Goal: Task Accomplishment & Management: Complete application form

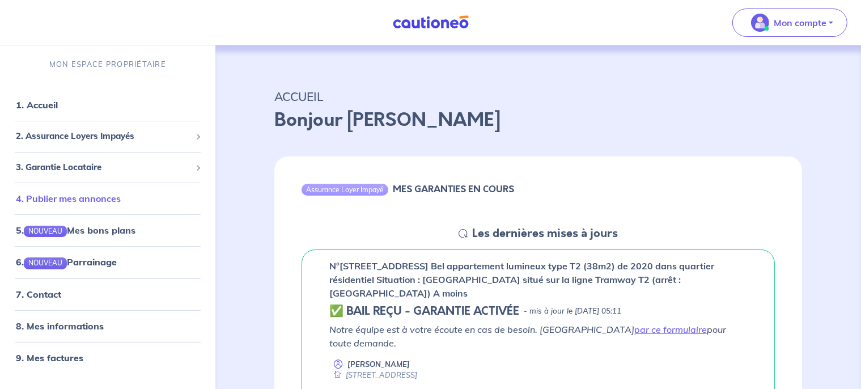
click at [108, 197] on link "4. Publier mes annonces" at bounding box center [68, 198] width 105 height 11
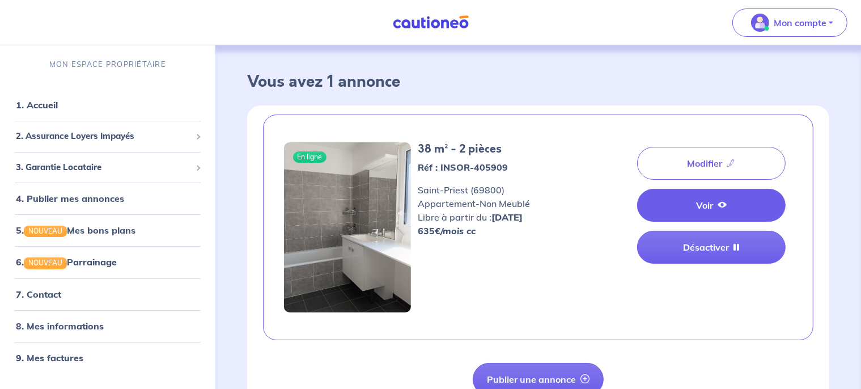
click at [702, 214] on link "Voir" at bounding box center [711, 205] width 149 height 33
click at [690, 213] on link "Voir" at bounding box center [711, 205] width 149 height 33
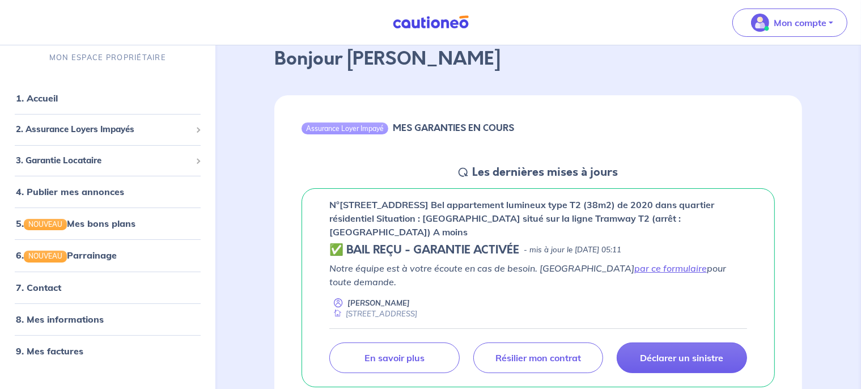
scroll to position [65, 0]
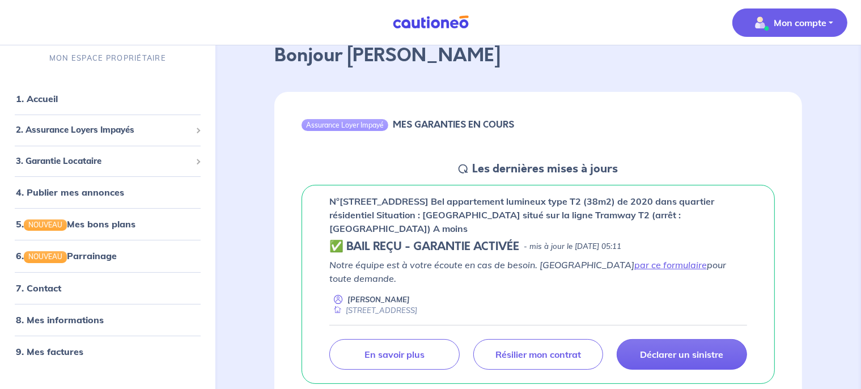
click at [804, 32] on button "Mon compte" at bounding box center [790, 23] width 115 height 28
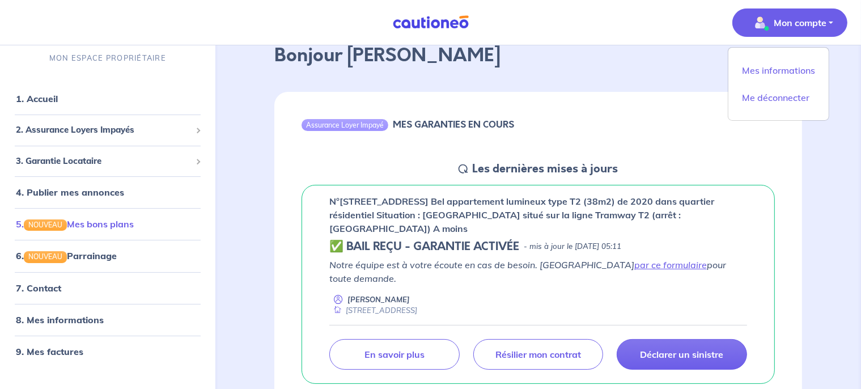
click at [113, 230] on link "5. NOUVEAU Mes bons plans" at bounding box center [75, 223] width 118 height 11
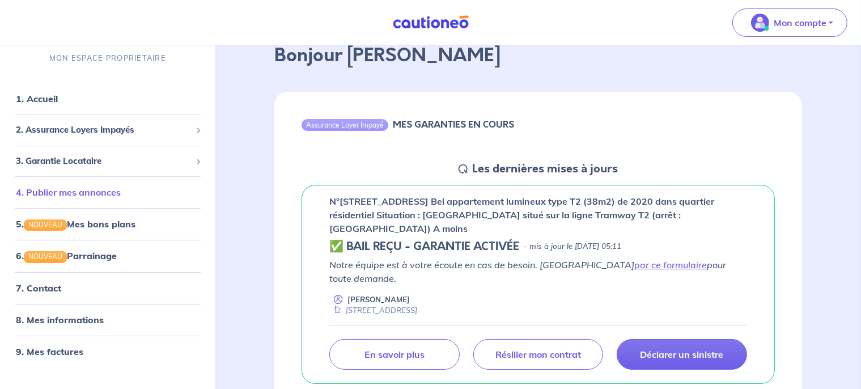
click at [101, 192] on link "4. Publier mes annonces" at bounding box center [68, 192] width 105 height 11
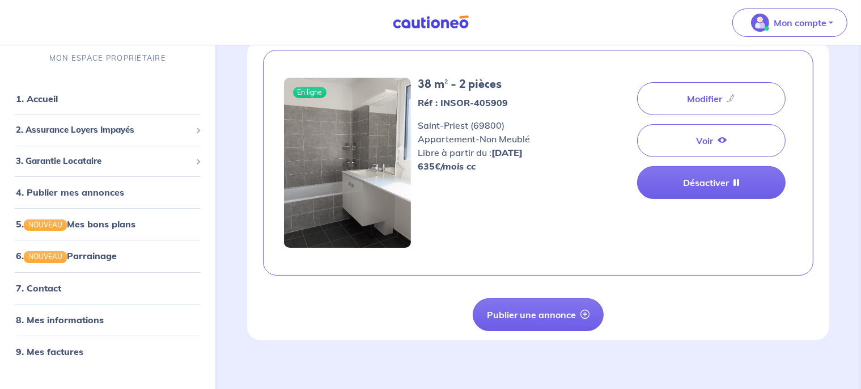
scroll to position [70, 0]
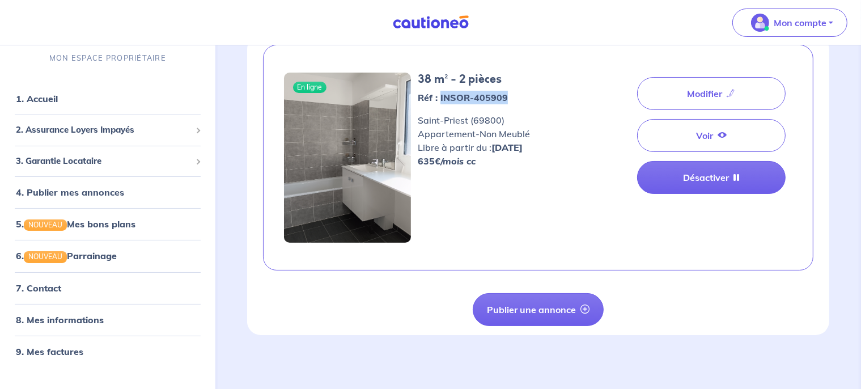
drag, startPoint x: 511, startPoint y: 96, endPoint x: 441, endPoint y: 100, distance: 69.9
click at [441, 100] on p "Réf : INSOR-405909" at bounding box center [496, 98] width 156 height 14
copy strong "INSOR-405909"
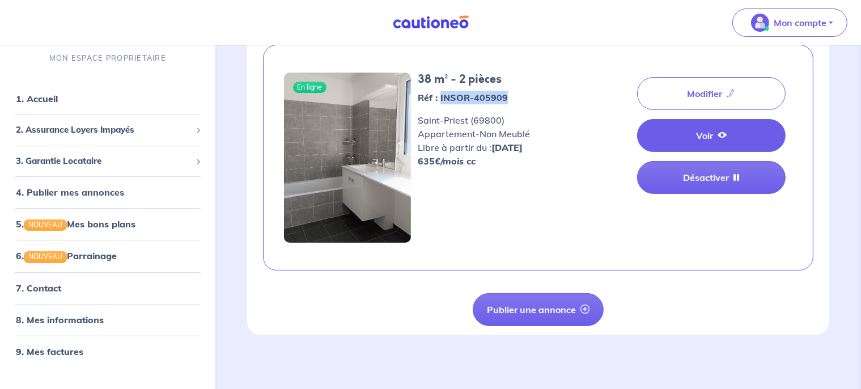
click at [727, 136] on icon at bounding box center [722, 134] width 9 height 9
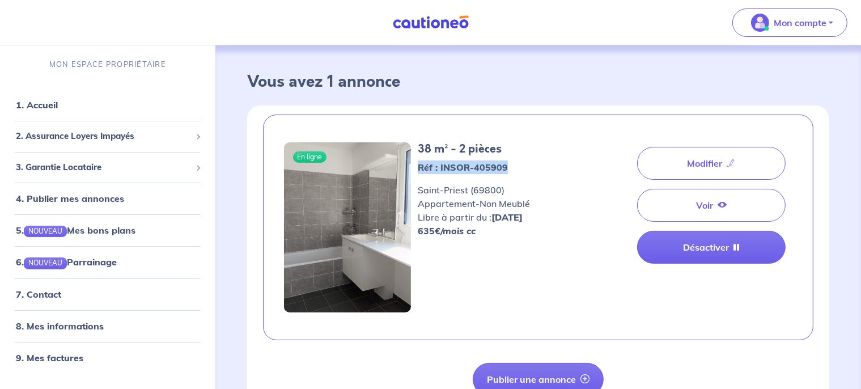
drag, startPoint x: 506, startPoint y: 172, endPoint x: 413, endPoint y: 166, distance: 93.2
click at [413, 166] on div "38 m² - 2 pièces Réf : INSOR-405909 Saint-Priest (69800) Appartement - Non Meub…" at bounding box center [496, 227] width 170 height 170
copy strong "Réf : INSOR-405909"
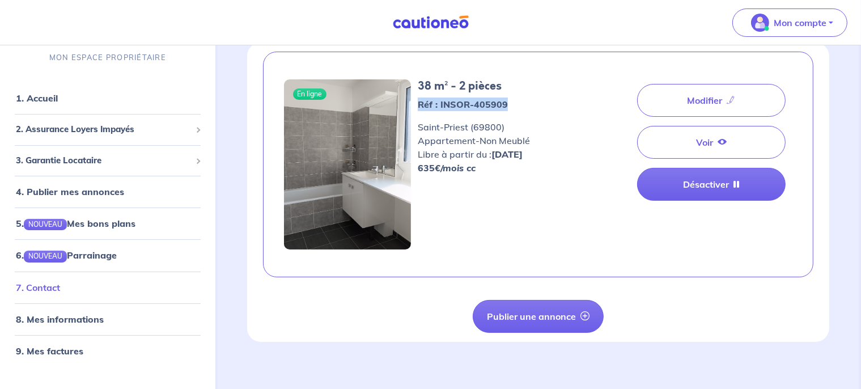
scroll to position [70, 0]
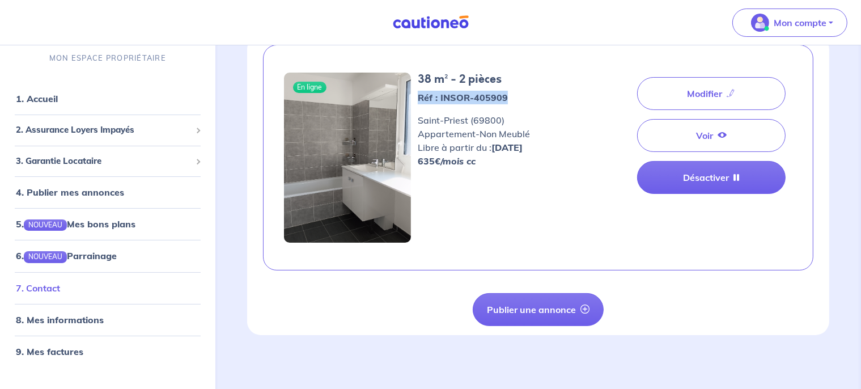
click at [60, 293] on link "7. Contact" at bounding box center [38, 287] width 44 height 11
click at [237, 163] on div "Vous avez 1 annonce En ligne 38 m² - 2 pièces Réf : INSOR-405909 Saint-Priest (…" at bounding box center [538, 183] width 637 height 414
click at [88, 160] on span "3. Garantie Locataire" at bounding box center [103, 160] width 175 height 13
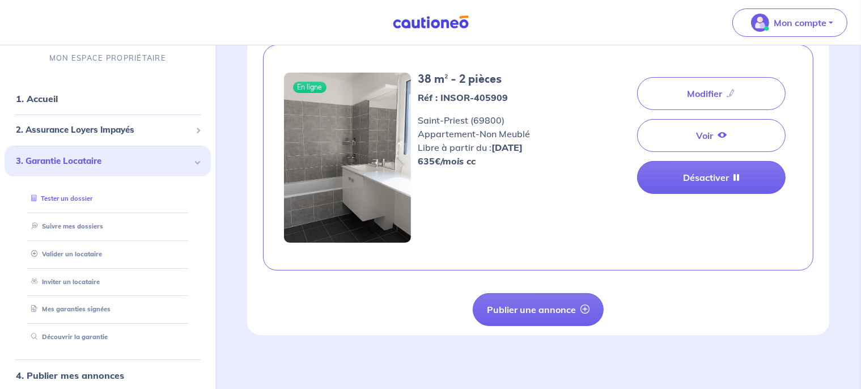
click at [87, 196] on link "Tester un dossier" at bounding box center [60, 199] width 66 height 8
click at [79, 226] on link "Suivre mes dossiers" at bounding box center [64, 226] width 75 height 8
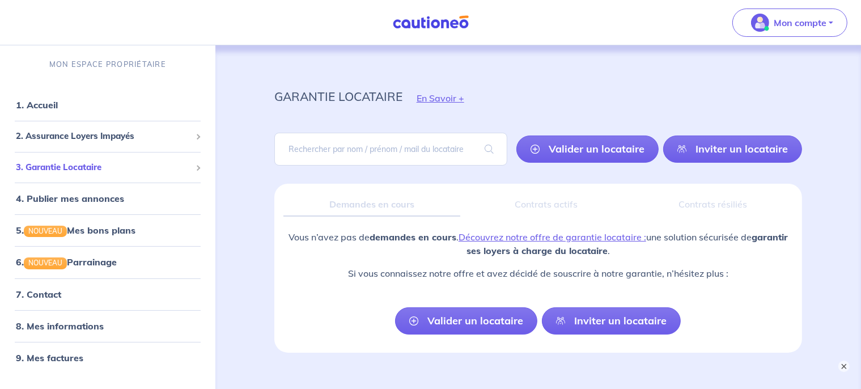
click at [66, 167] on span "3. Garantie Locataire" at bounding box center [103, 167] width 175 height 13
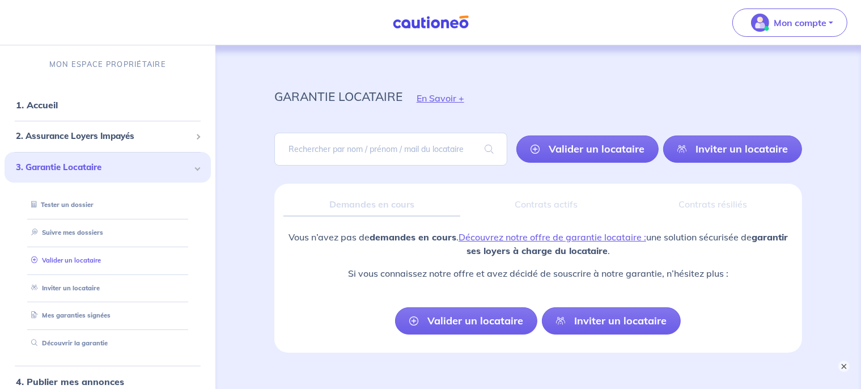
click at [62, 260] on link "Valider un locataire" at bounding box center [64, 260] width 74 height 8
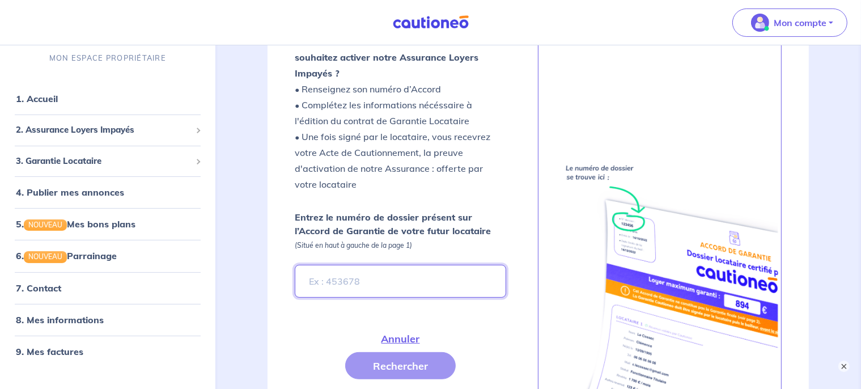
scroll to position [273, 0]
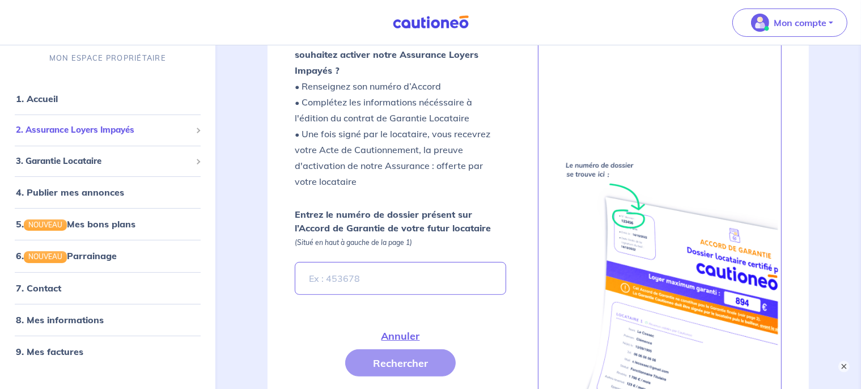
click at [61, 133] on span "2. Assurance Loyers Impayés" at bounding box center [103, 130] width 175 height 13
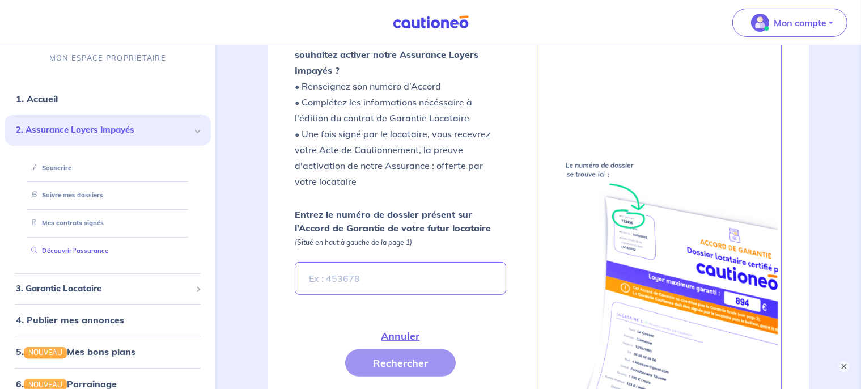
scroll to position [111, 0]
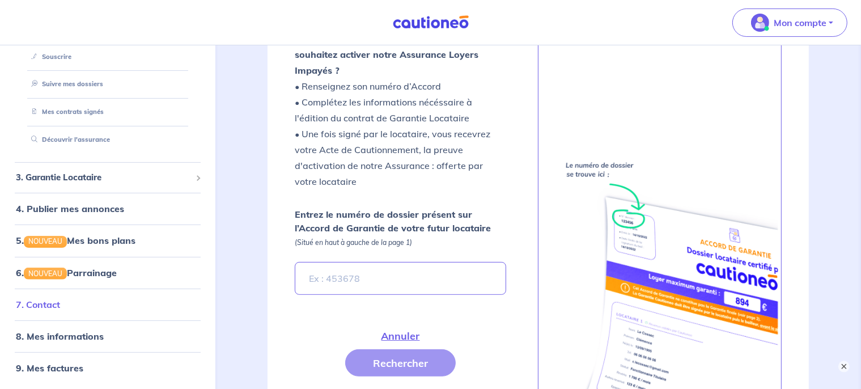
click at [53, 298] on link "7. Contact" at bounding box center [38, 303] width 44 height 11
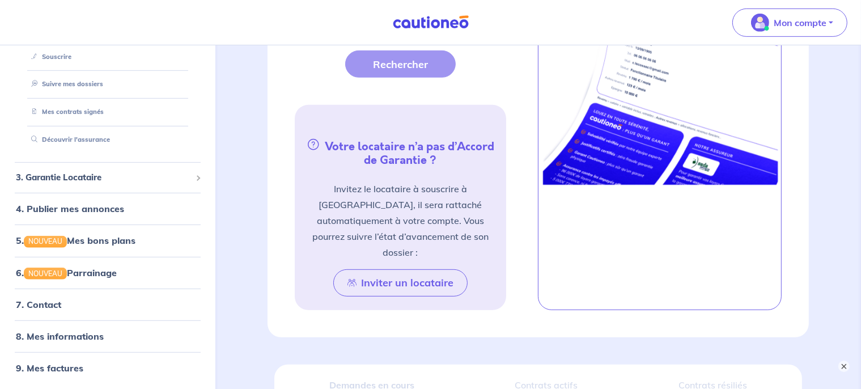
scroll to position [584, 0]
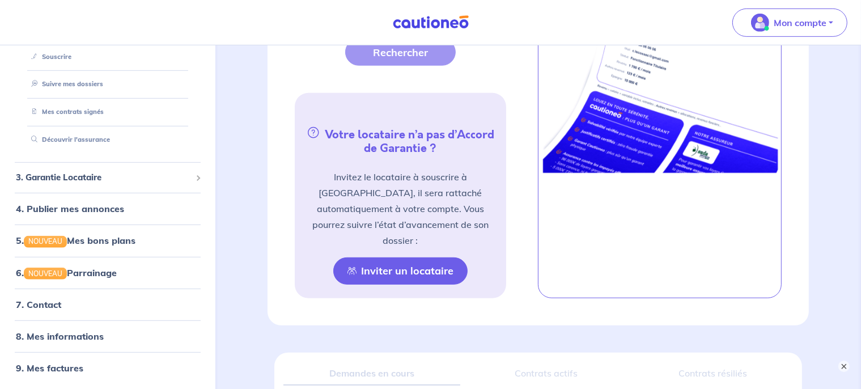
click at [415, 257] on button "Inviter un locataire" at bounding box center [400, 270] width 134 height 27
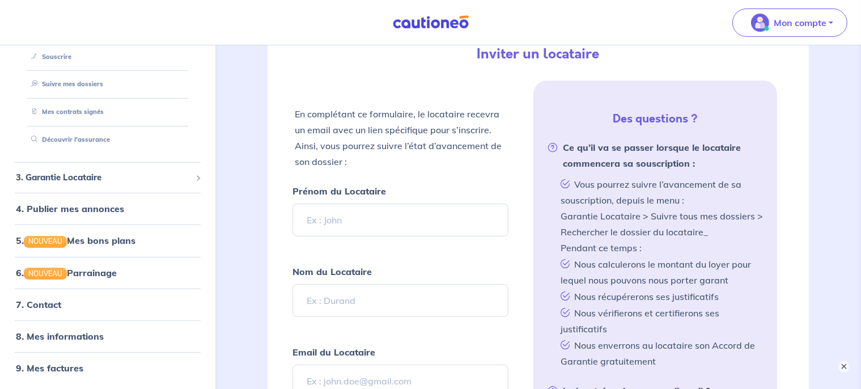
scroll to position [257, 0]
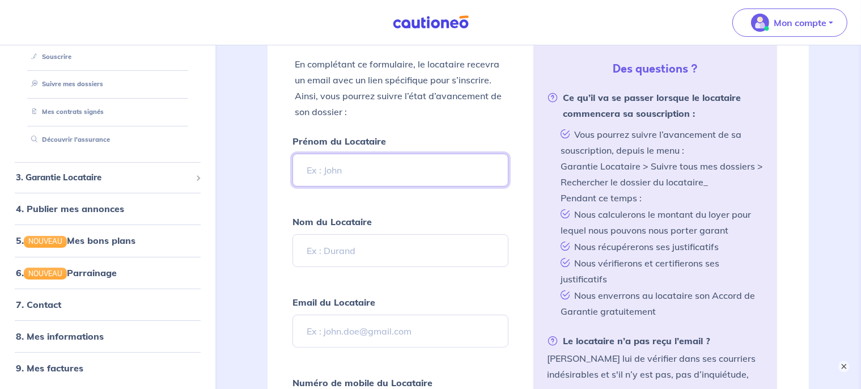
click at [375, 155] on input "Prénom du Locataire" at bounding box center [401, 170] width 217 height 33
type input "Chloe"
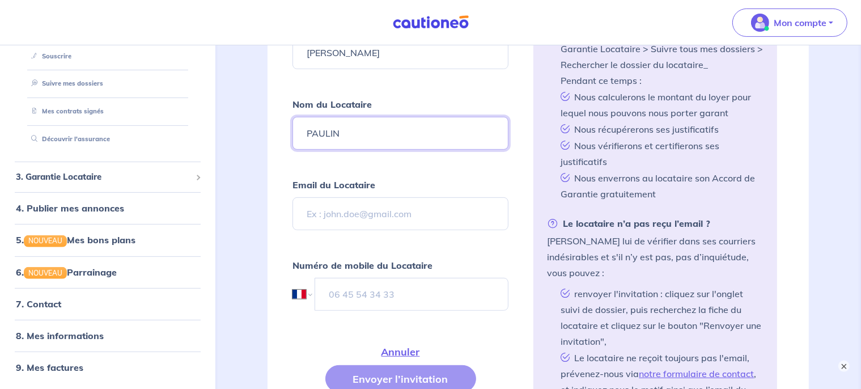
scroll to position [379, 0]
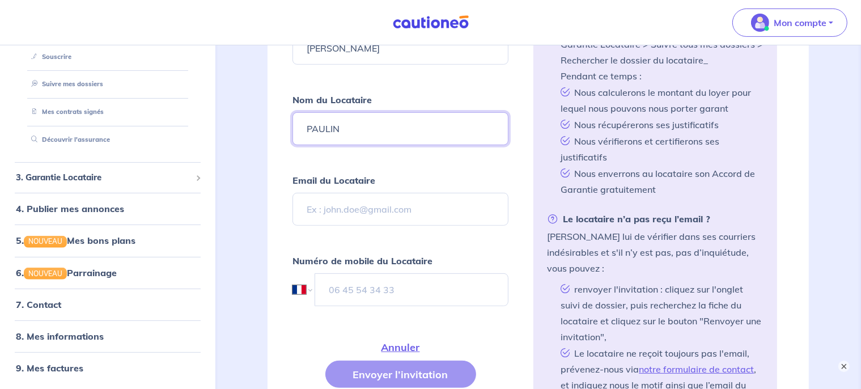
type input "PAULIN"
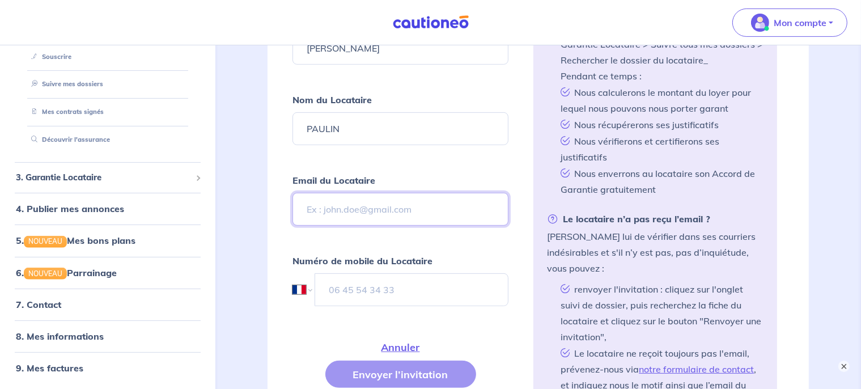
click at [398, 208] on input "Email du Locataire" at bounding box center [401, 209] width 217 height 33
paste input "chloepaulin89500@gmail.com"
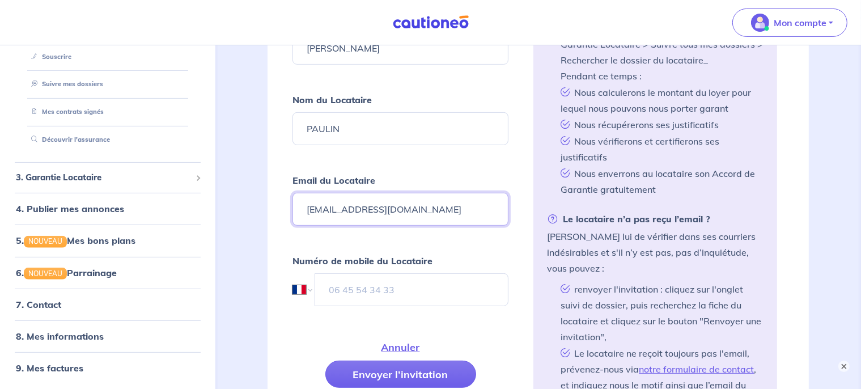
type input "chloepaulin89500@gmail.com"
click at [373, 294] on input "tel" at bounding box center [412, 289] width 195 height 33
paste input "06 80 35 05 50"
type input "06 80 35 05 50"
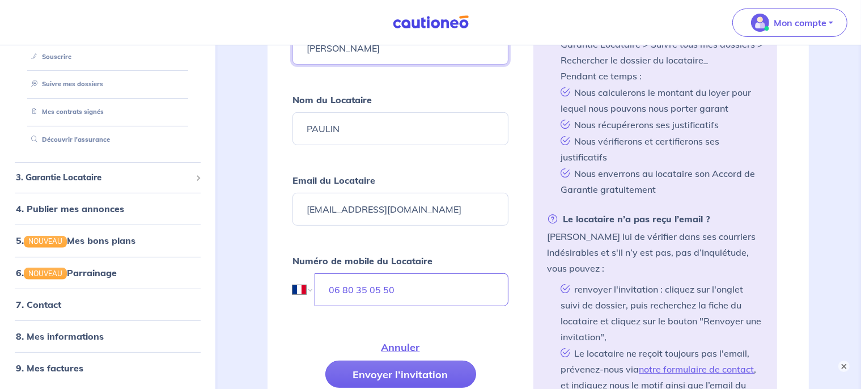
click at [340, 56] on input "Chloe" at bounding box center [401, 48] width 217 height 33
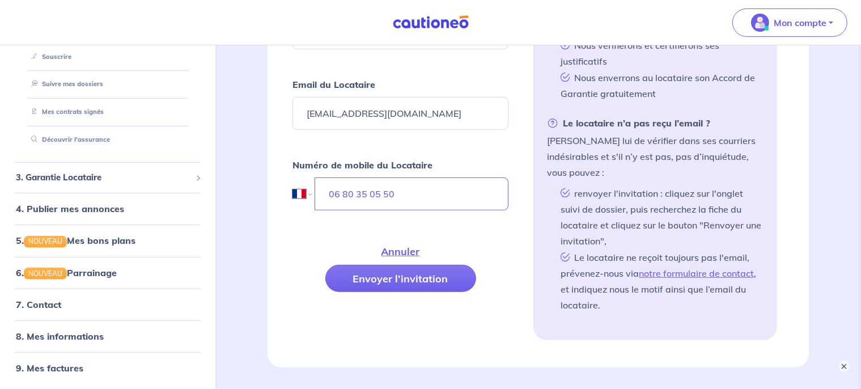
scroll to position [509, 0]
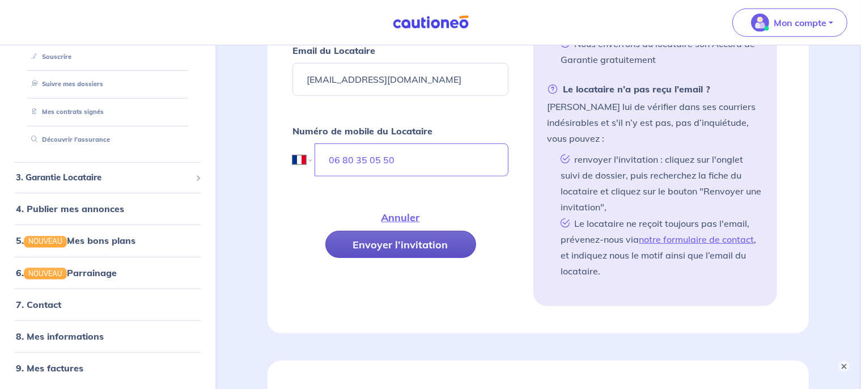
type input "Chloé"
click at [410, 237] on button "Envoyer l’invitation" at bounding box center [401, 244] width 151 height 27
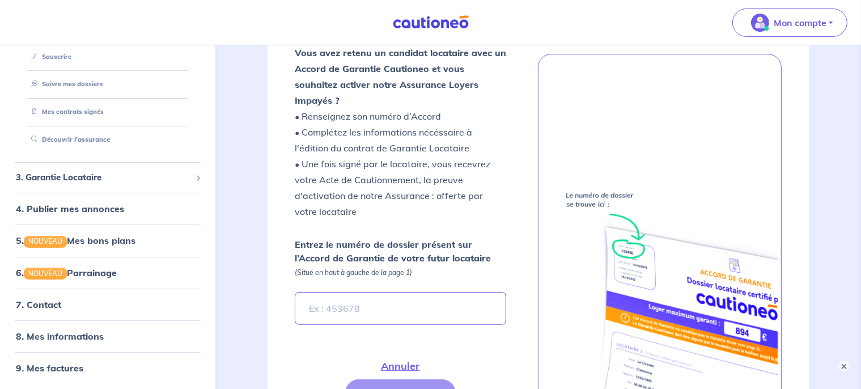
scroll to position [242, 0]
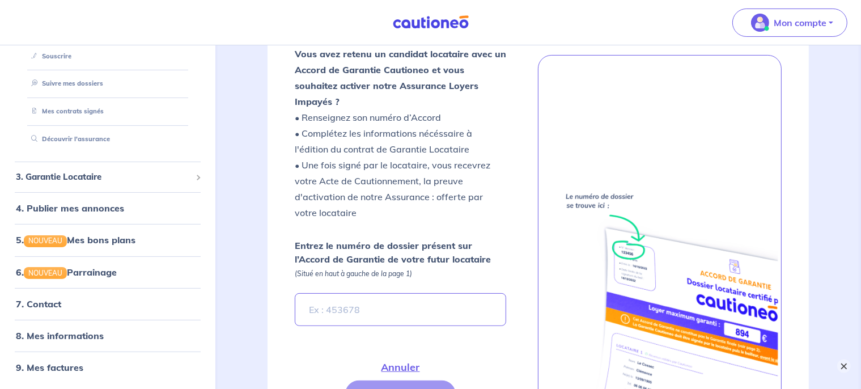
click at [846, 363] on button "×" at bounding box center [845, 367] width 14 height 14
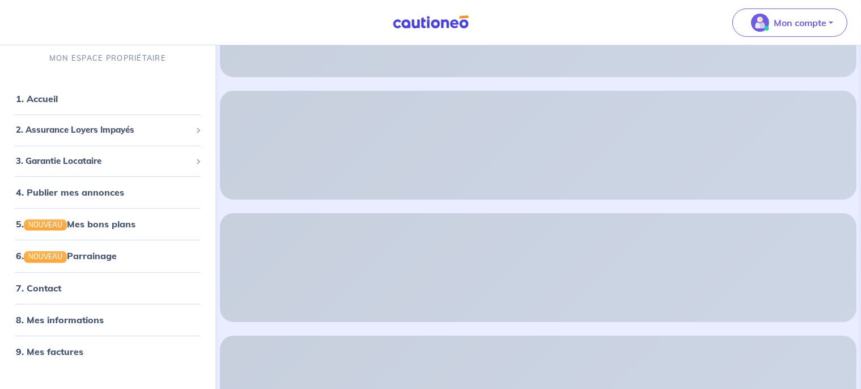
scroll to position [34, 0]
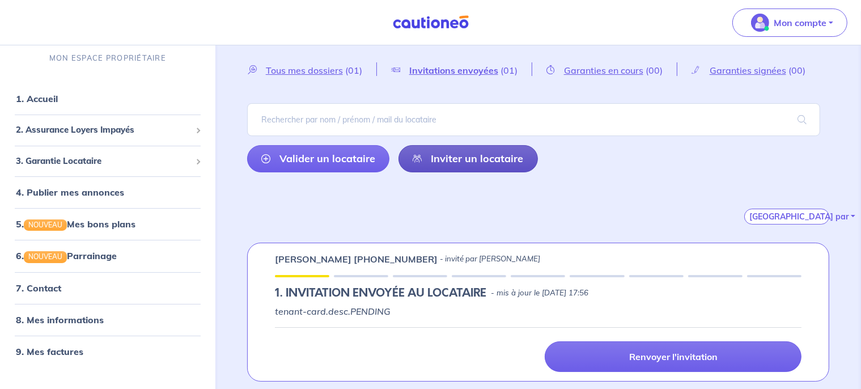
click at [447, 163] on link "Inviter un locataire" at bounding box center [469, 158] width 140 height 27
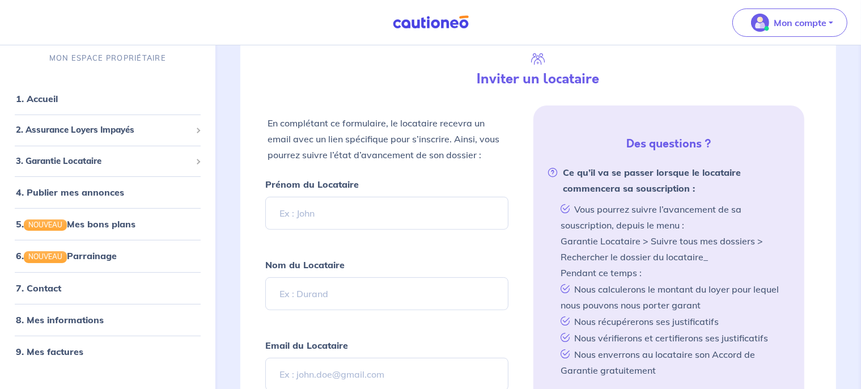
scroll to position [267, 0]
click at [378, 214] on input "Prénom du Locataire" at bounding box center [387, 212] width 244 height 33
type input "Victor"
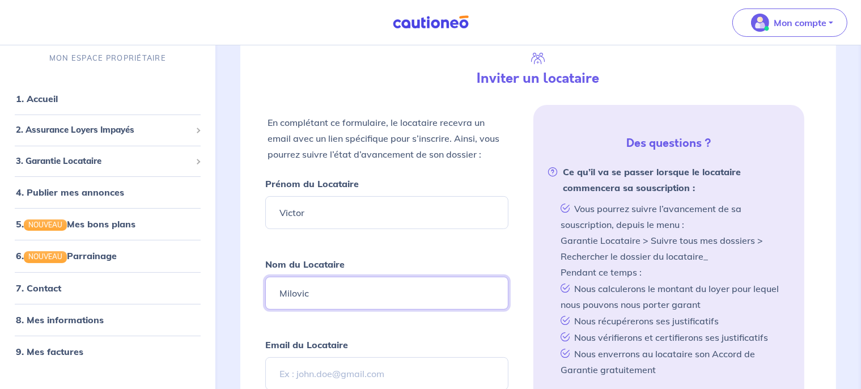
type input "Milovic"
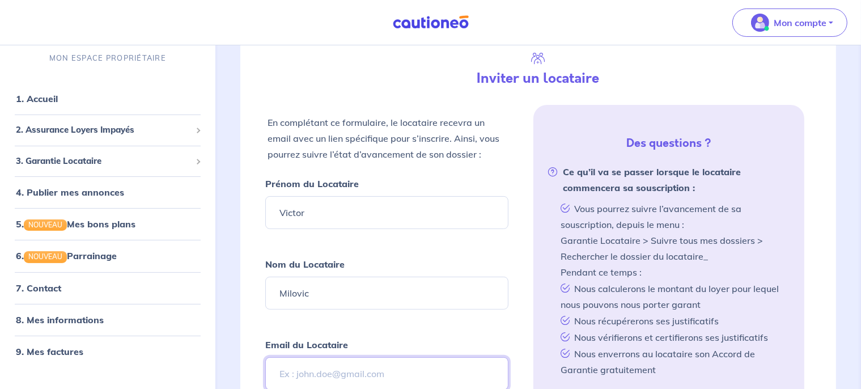
click at [343, 376] on input "Email du Locataire" at bounding box center [387, 373] width 244 height 33
paste input "milovicvictor@gmail.com"
type input "milovicvictor@gmail.com"
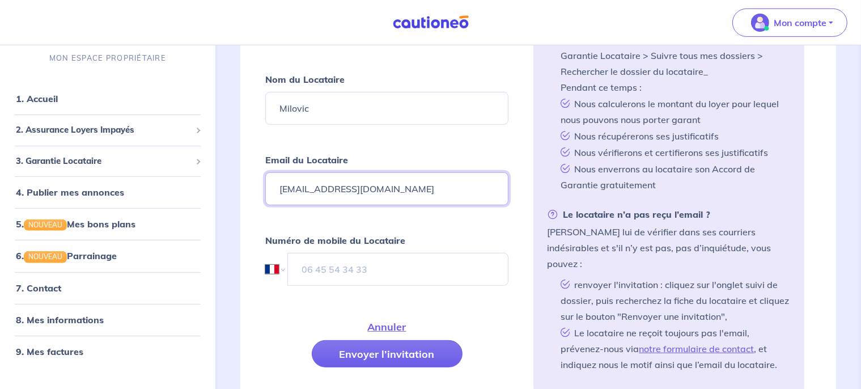
scroll to position [454, 0]
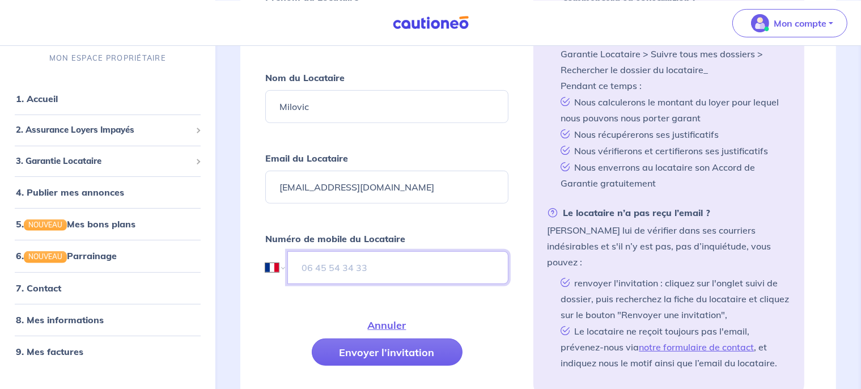
click at [337, 266] on input "tel" at bounding box center [399, 267] width 222 height 33
paste input "06 95 27 14 48"
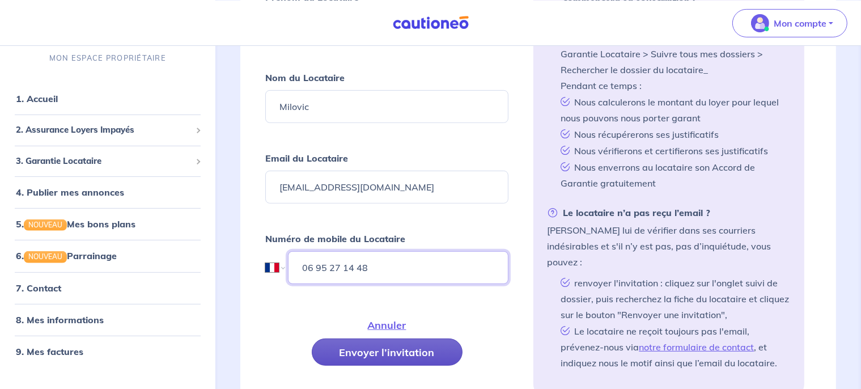
type input "06 95 27 14 48"
click at [384, 348] on button "Envoyer l’invitation" at bounding box center [387, 351] width 151 height 27
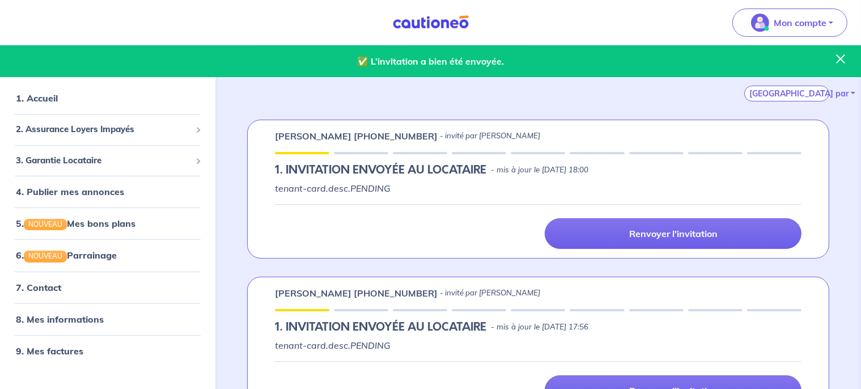
scroll to position [157, 0]
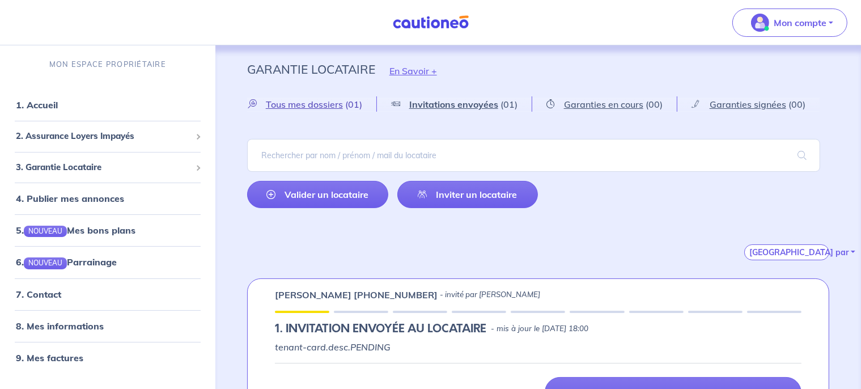
click at [332, 105] on span "Tous mes dossiers" at bounding box center [304, 104] width 77 height 11
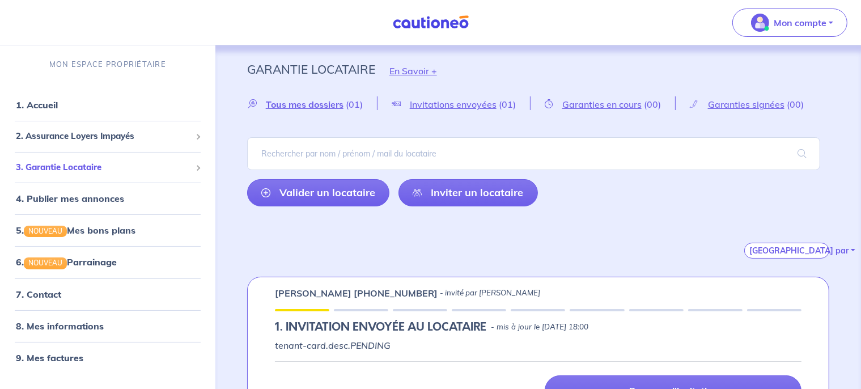
click at [81, 171] on span "3. Garantie Locataire" at bounding box center [103, 167] width 175 height 13
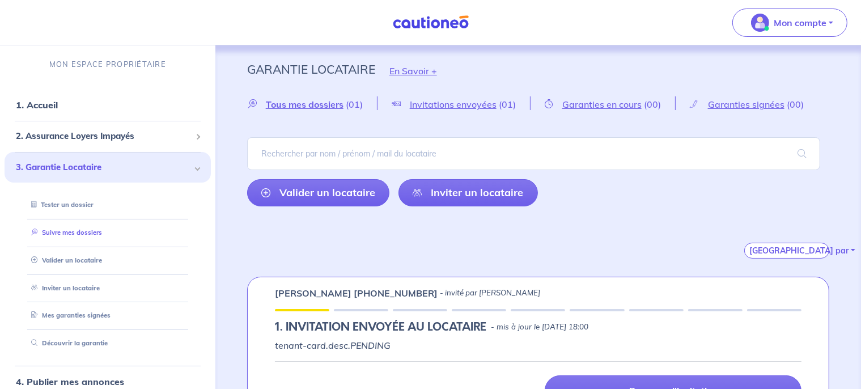
click at [75, 236] on link "Suivre mes dossiers" at bounding box center [64, 233] width 75 height 8
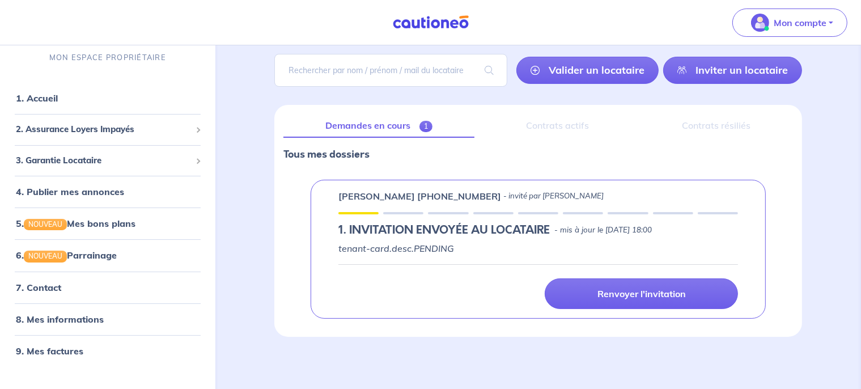
scroll to position [80, 0]
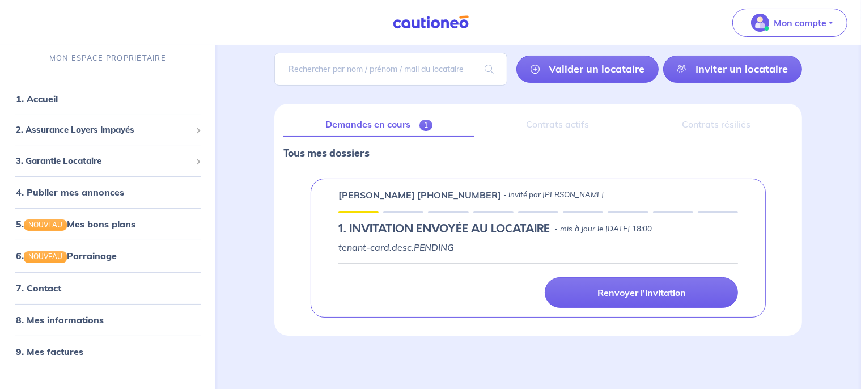
click at [394, 234] on h5 "1.︎ INVITATION ENVOYÉE AU LOCATAIRE" at bounding box center [445, 229] width 212 height 14
click at [708, 66] on link "Inviter un locataire" at bounding box center [733, 69] width 139 height 27
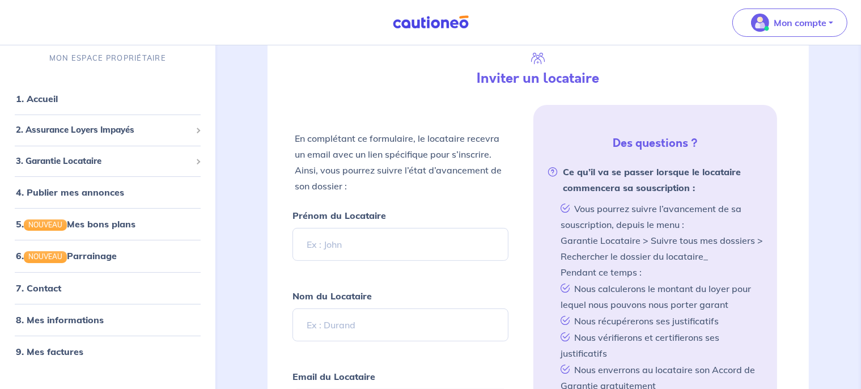
scroll to position [183, 0]
click at [396, 253] on input "Prénom du Locataire" at bounding box center [401, 243] width 217 height 33
type input "Chloé"
type input "PAULIN"
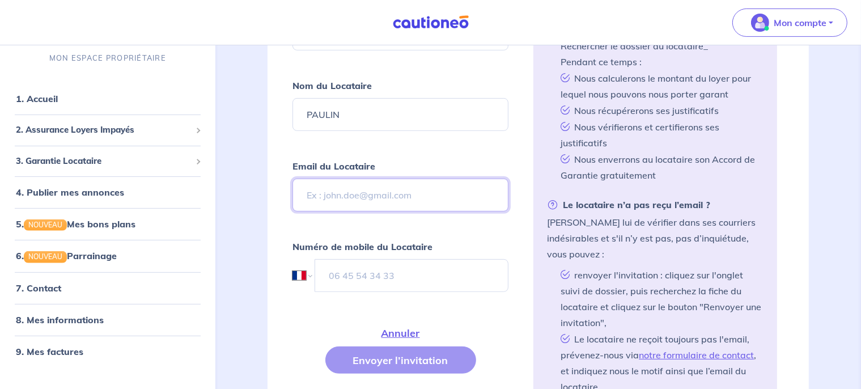
paste input "chloepaulin89500@gmail.com"
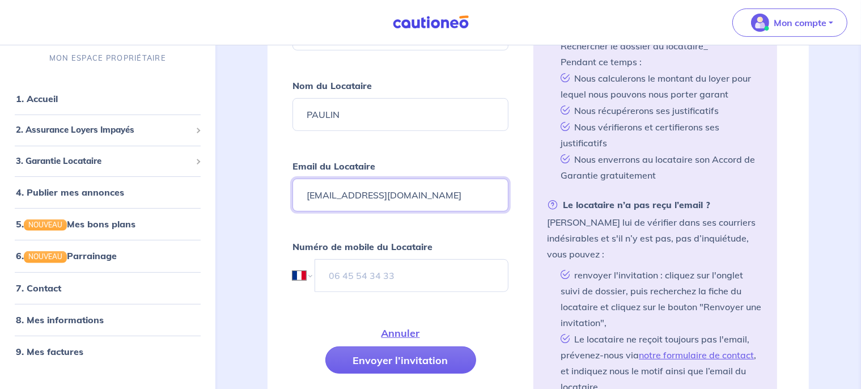
type input "chloepaulin89500@gmail.com"
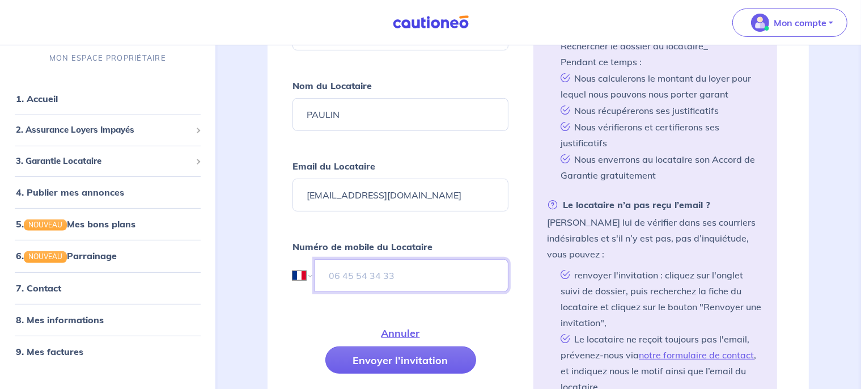
click at [349, 268] on input "tel" at bounding box center [412, 275] width 195 height 33
paste input "06 80 35 05 50"
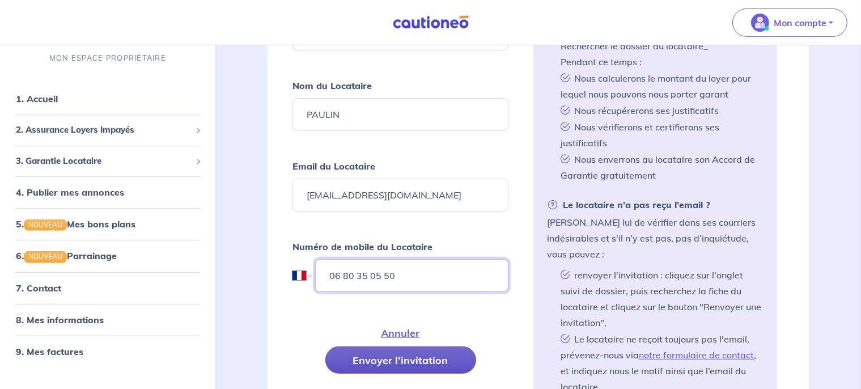
type input "06 80 35 05 50"
click at [433, 362] on button "Envoyer l’invitation" at bounding box center [401, 360] width 151 height 27
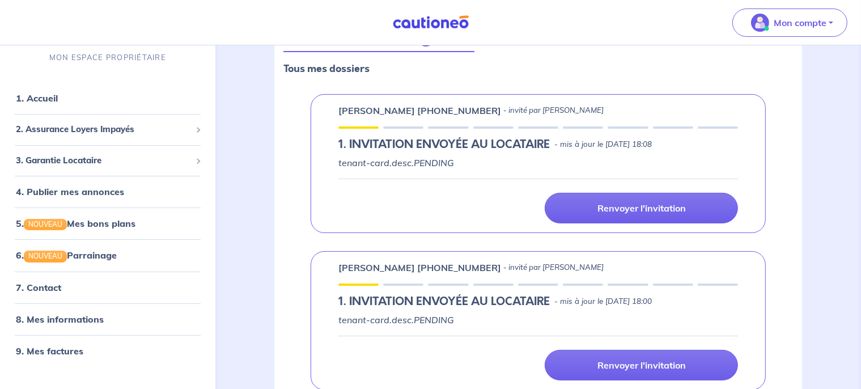
scroll to position [150, 0]
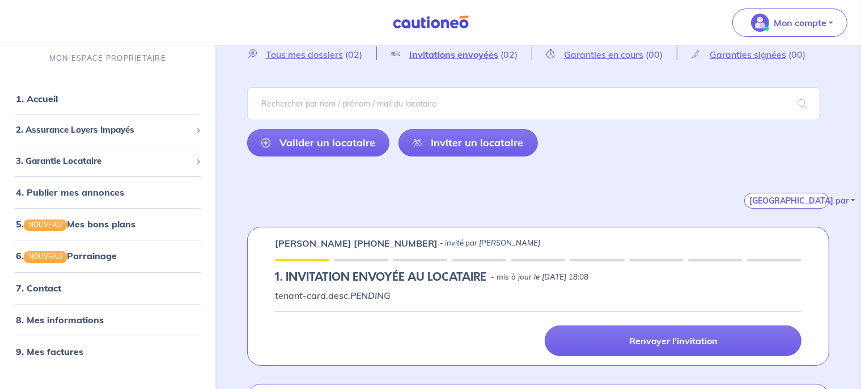
scroll to position [42, 0]
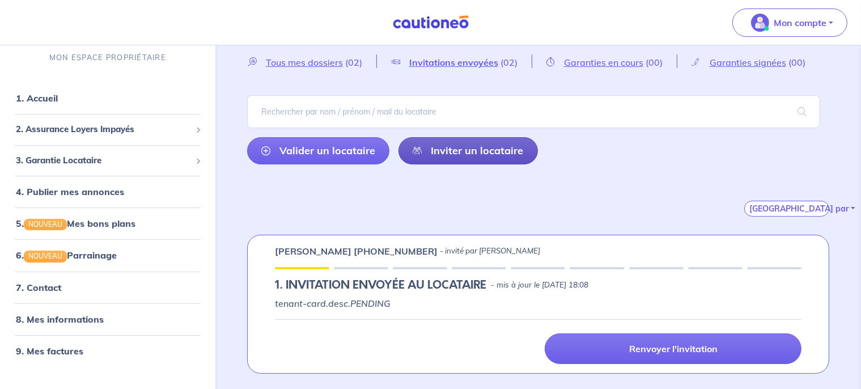
click at [450, 153] on link "Inviter un locataire" at bounding box center [469, 150] width 140 height 27
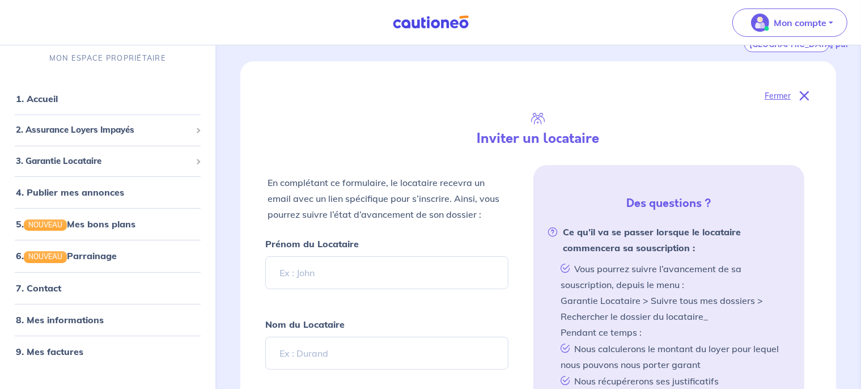
scroll to position [204, 0]
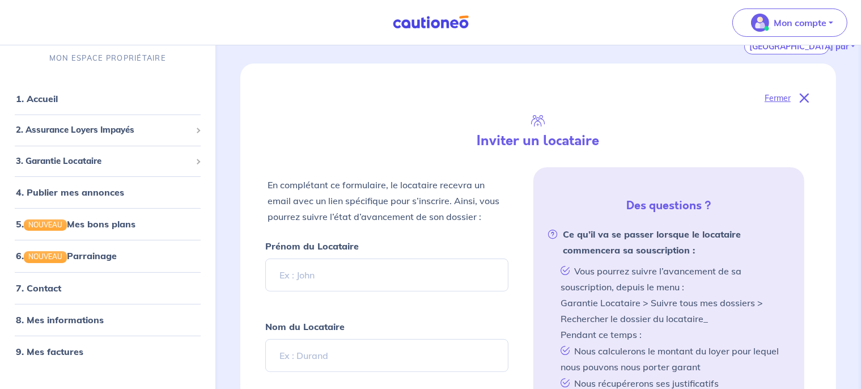
click at [385, 251] on div "Prénom du Locataire" at bounding box center [387, 264] width 244 height 53
click at [363, 266] on input "Prénom du Locataire" at bounding box center [387, 275] width 244 height 33
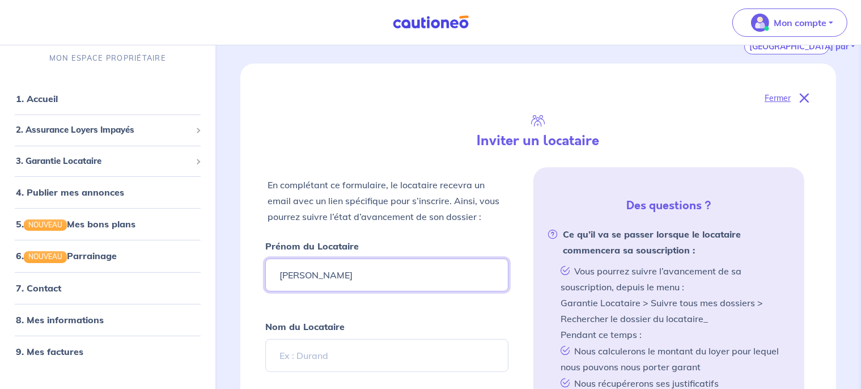
type input "Adrien"
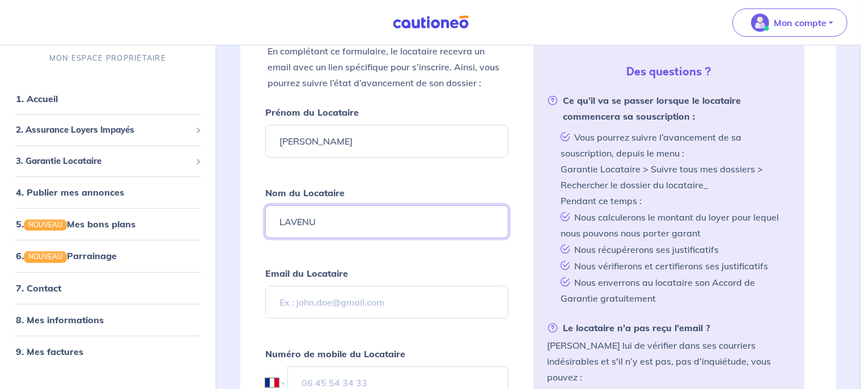
scroll to position [339, 0]
type input "LAVENU"
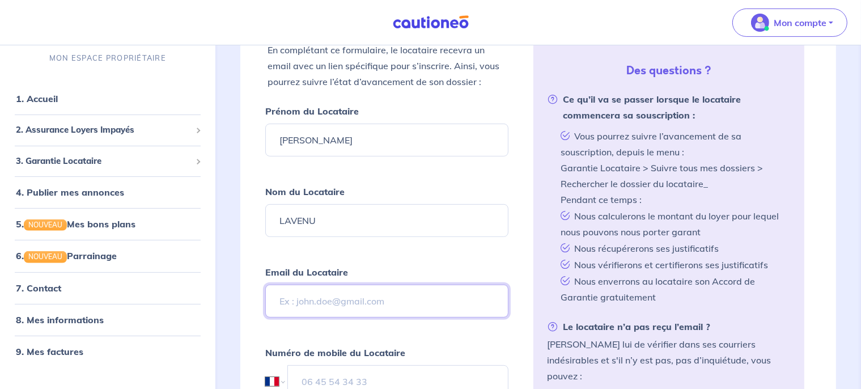
click at [339, 297] on input "Email du Locataire" at bounding box center [387, 301] width 244 height 33
paste input "lavenuadrien@hotmail.fr"
type input "lavenuadrien@hotmail.fr"
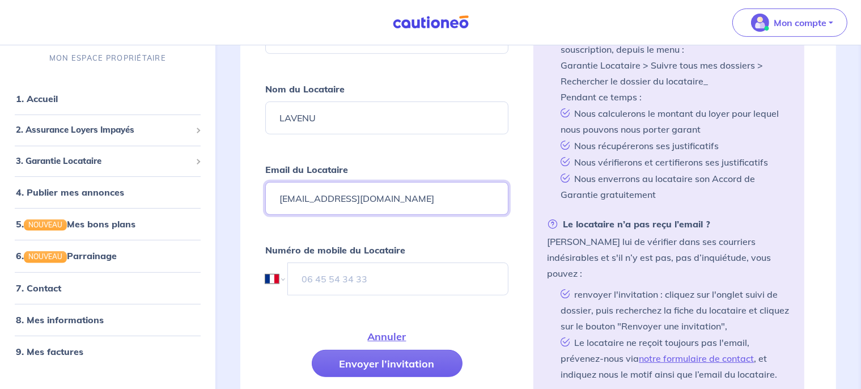
scroll to position [446, 0]
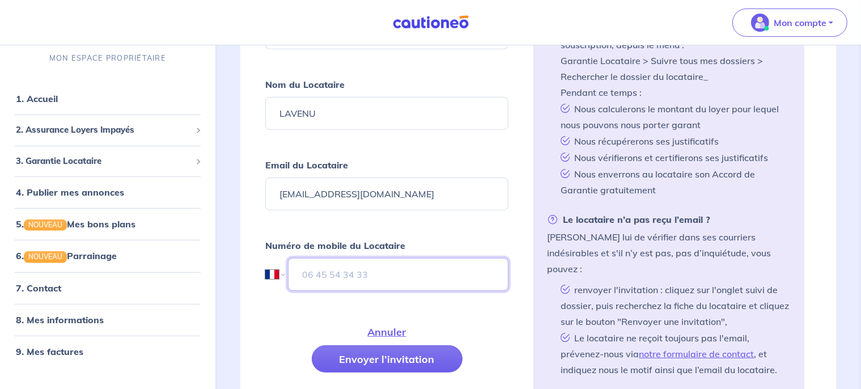
click at [336, 277] on input "tel" at bounding box center [398, 274] width 221 height 33
paste input "06 41 12 07 27"
type input "06 41 12 07 27"
click at [369, 357] on button "Envoyer l’invitation" at bounding box center [387, 358] width 151 height 27
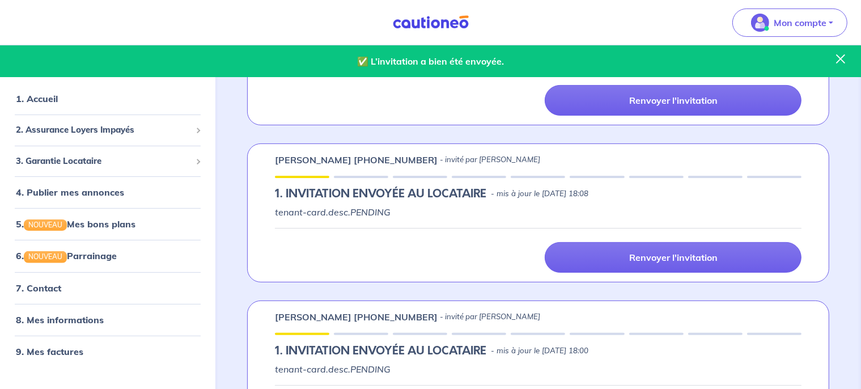
scroll to position [261, 0]
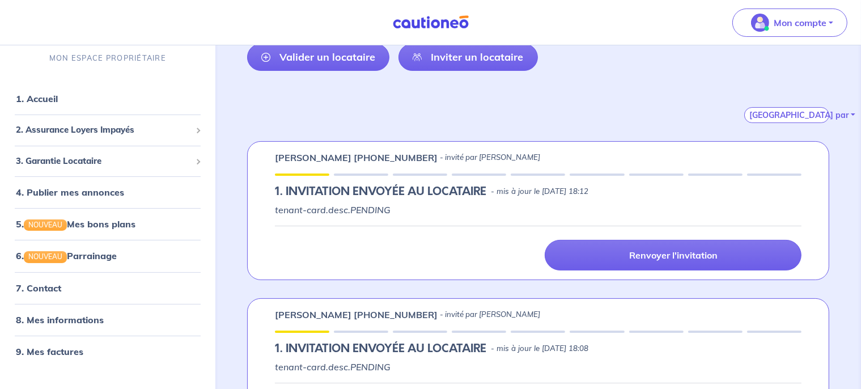
scroll to position [133, 0]
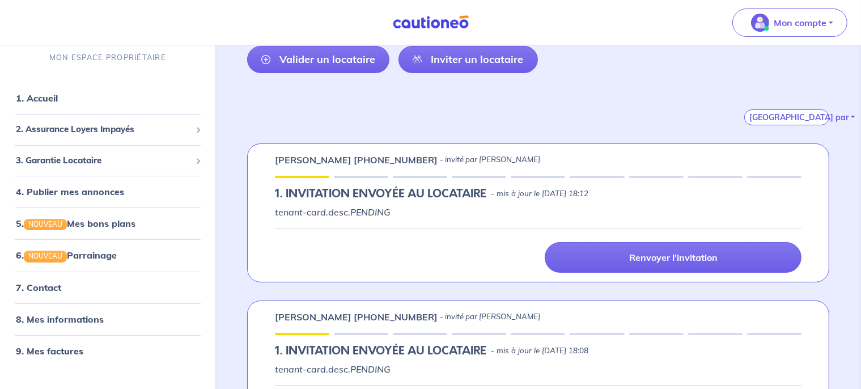
click at [367, 178] on div "Adrien LAVENU +33641120727 - invité par Laurent VILLENEUVE 1.︎ INVITATION ENVOY…" at bounding box center [538, 212] width 582 height 139
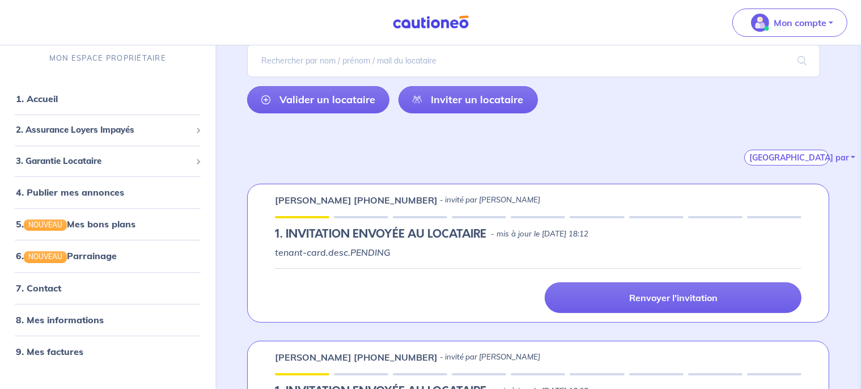
scroll to position [0, 0]
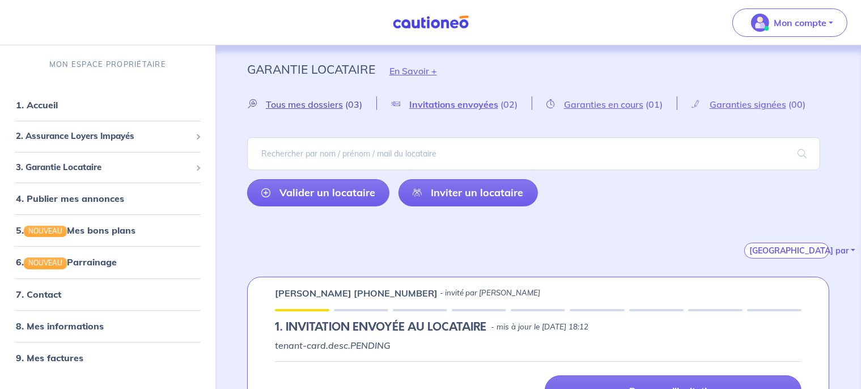
click at [327, 107] on span "Tous mes dossiers" at bounding box center [304, 104] width 77 height 11
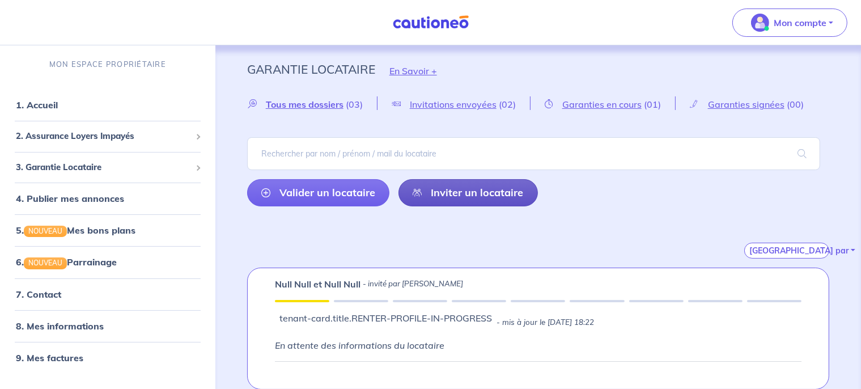
click at [450, 187] on link "Inviter un locataire" at bounding box center [469, 192] width 140 height 27
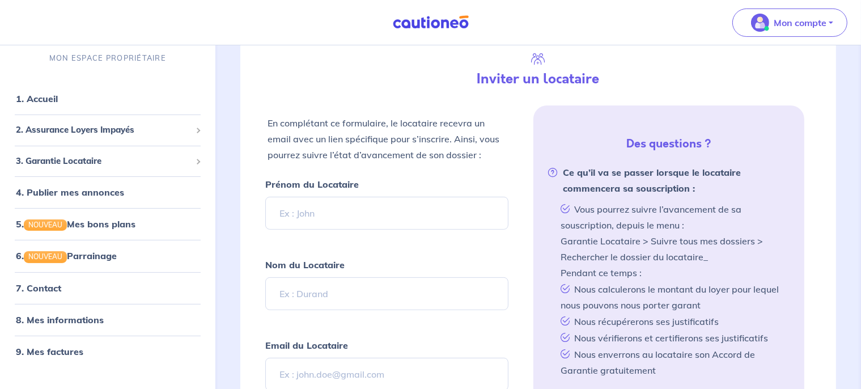
scroll to position [267, 0]
click at [351, 213] on input "Prénom du Locataire" at bounding box center [387, 212] width 244 height 33
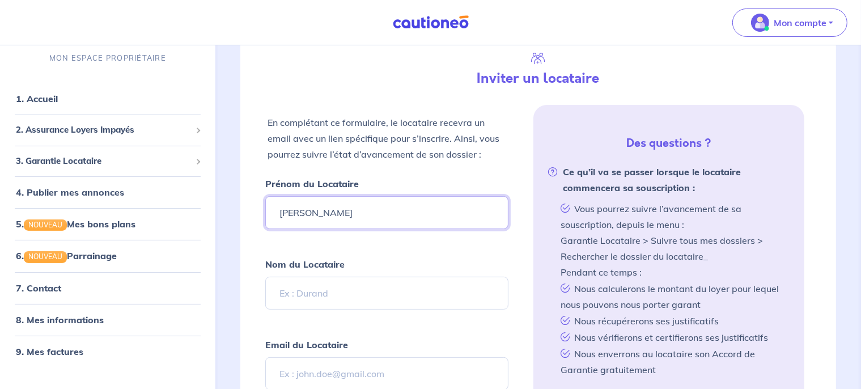
type input "Lina"
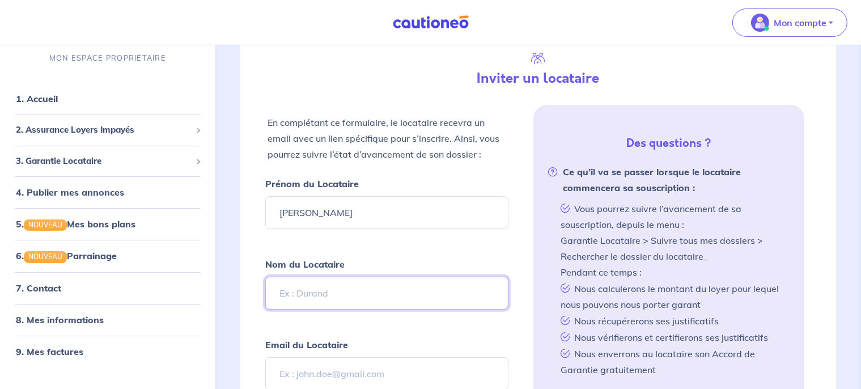
click at [317, 287] on input "Nom du Locataire" at bounding box center [387, 293] width 244 height 33
type input "LEMONNIER"
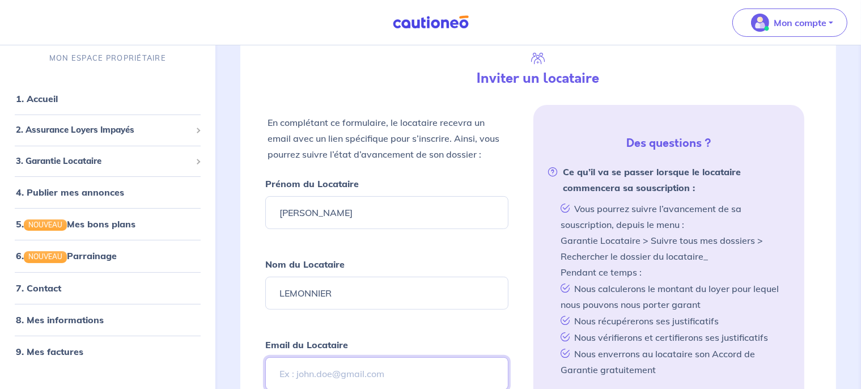
click at [322, 374] on input "Email du Locataire" at bounding box center [387, 373] width 244 height 33
paste input "lina.lahcene@hotmail.fr"
type input "lina.lahcene@hotmail.fr"
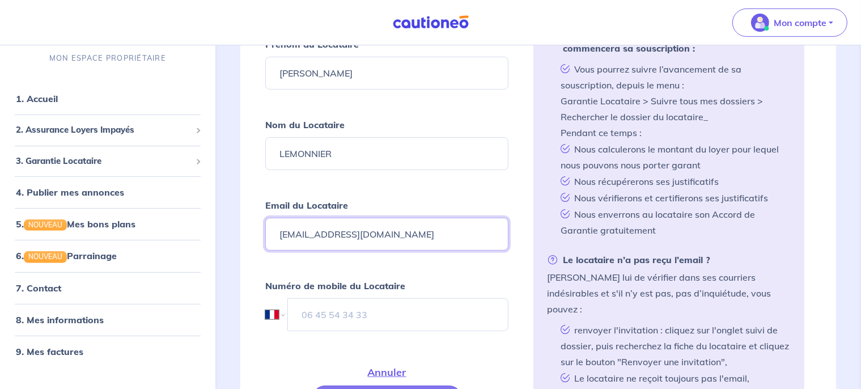
scroll to position [406, 0]
click at [345, 306] on input "tel" at bounding box center [399, 314] width 222 height 33
paste input "06 02 12 25 90"
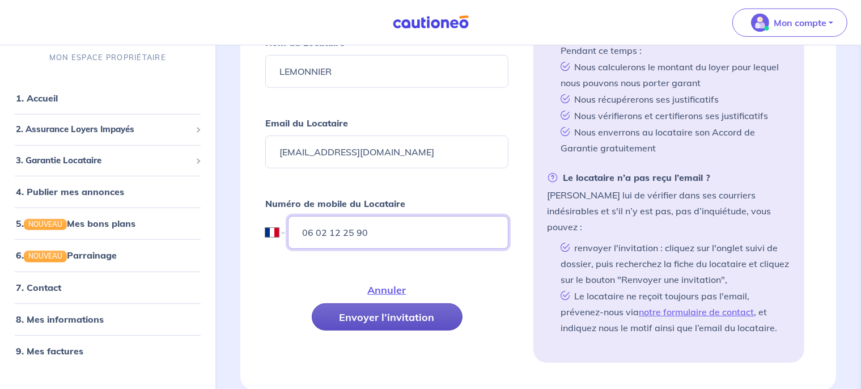
type input "06 02 12 25 90"
click at [360, 309] on button "Envoyer l’invitation" at bounding box center [387, 316] width 151 height 27
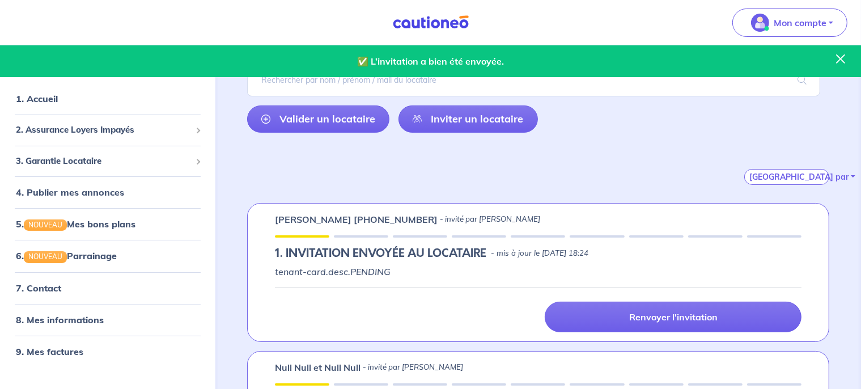
scroll to position [0, 0]
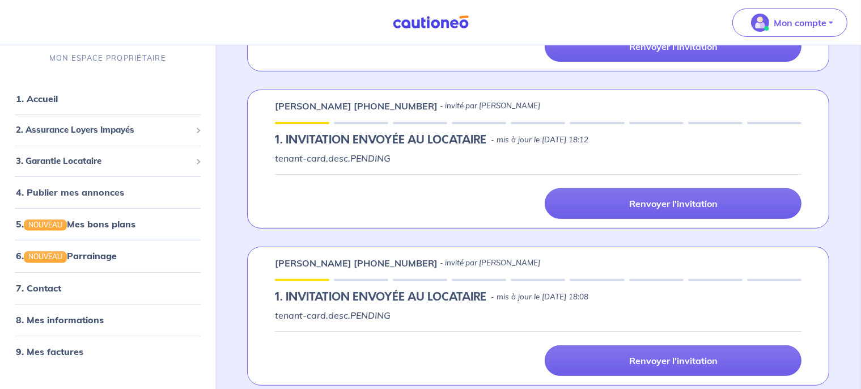
scroll to position [347, 0]
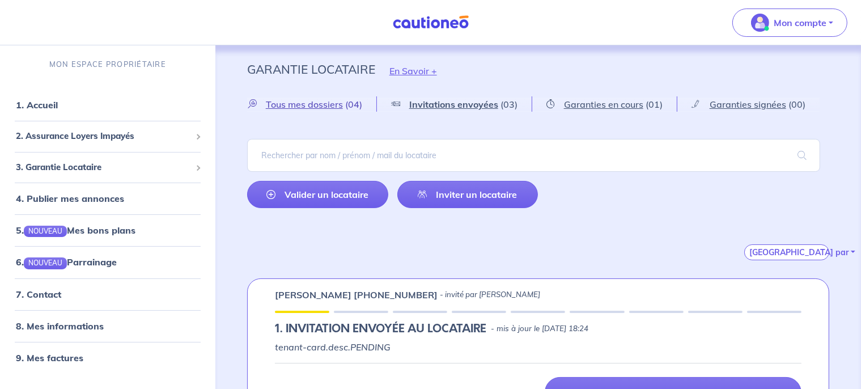
click at [335, 105] on span "Tous mes dossiers" at bounding box center [304, 104] width 77 height 11
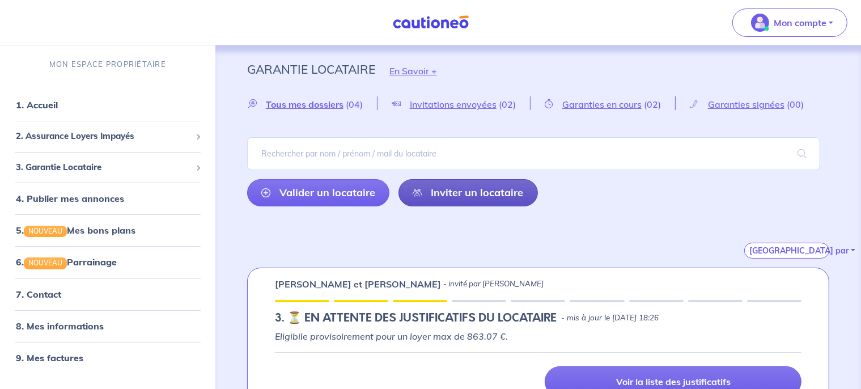
click at [459, 199] on link "Inviter un locataire" at bounding box center [469, 192] width 140 height 27
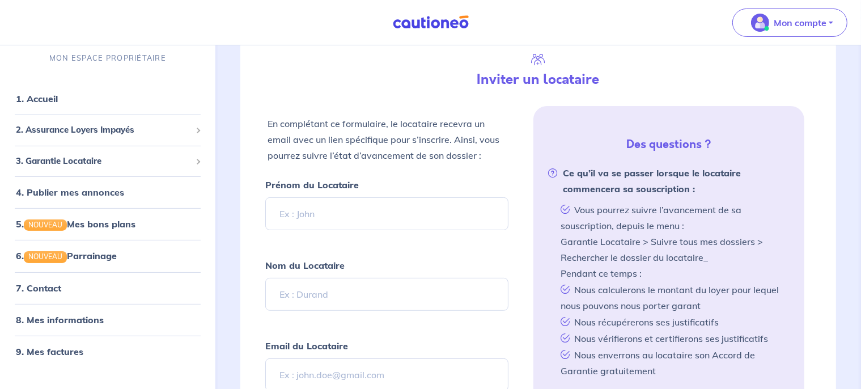
scroll to position [267, 0]
click at [350, 209] on input "Prénom du Locataire" at bounding box center [387, 212] width 244 height 33
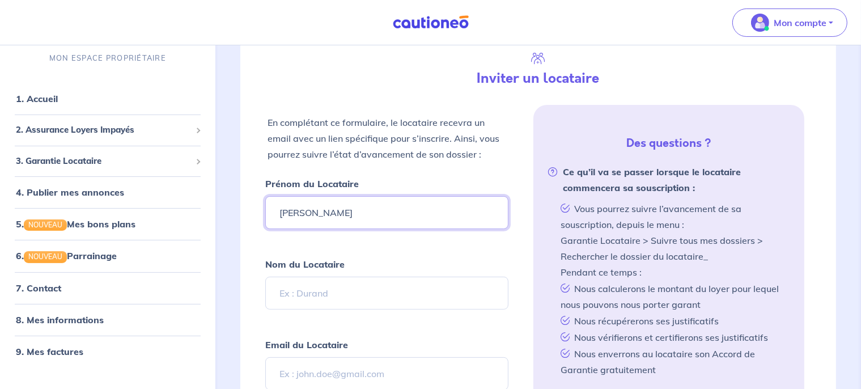
type input "[PERSON_NAME]"
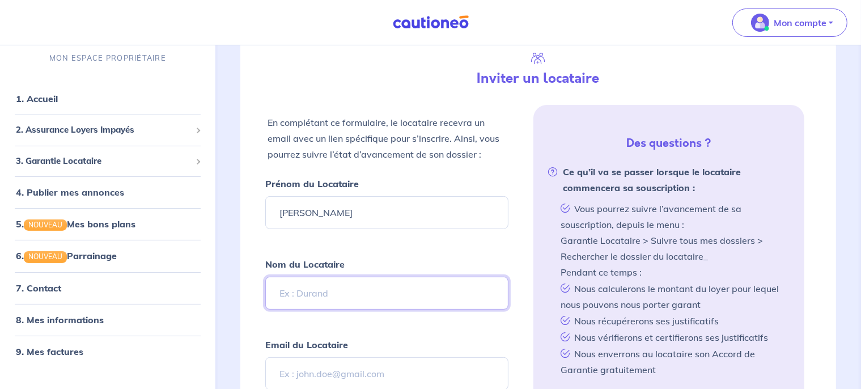
click at [312, 294] on input "Nom du Locataire" at bounding box center [387, 293] width 244 height 33
type input "Montavit"
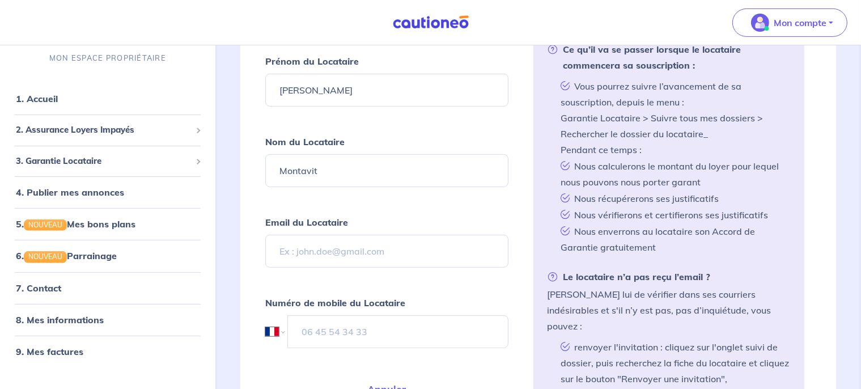
scroll to position [391, 0]
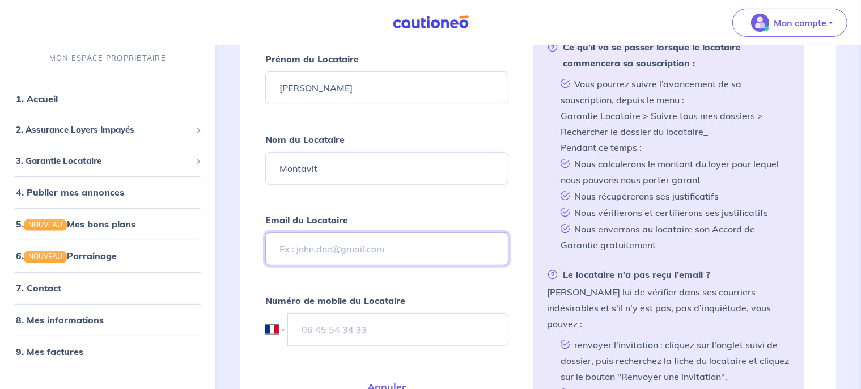
click at [361, 242] on input "Email du Locataire" at bounding box center [387, 249] width 244 height 33
paste input "[EMAIL_ADDRESS][DOMAIN_NAME]"
type input "[EMAIL_ADDRESS][DOMAIN_NAME]"
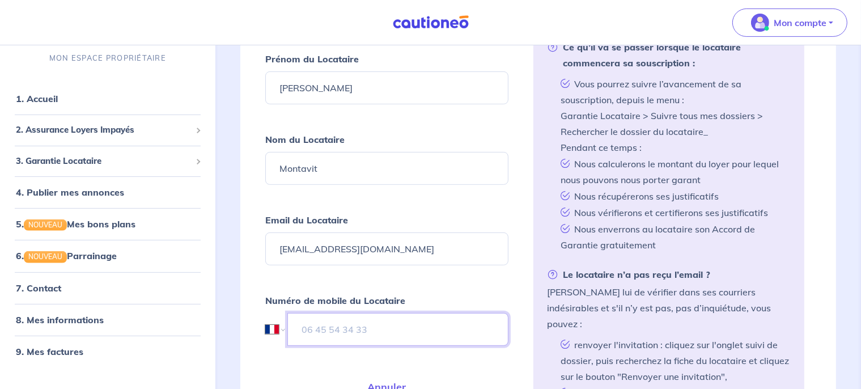
click at [321, 322] on input "tel" at bounding box center [399, 329] width 222 height 33
paste input "06 86 63 46 50"
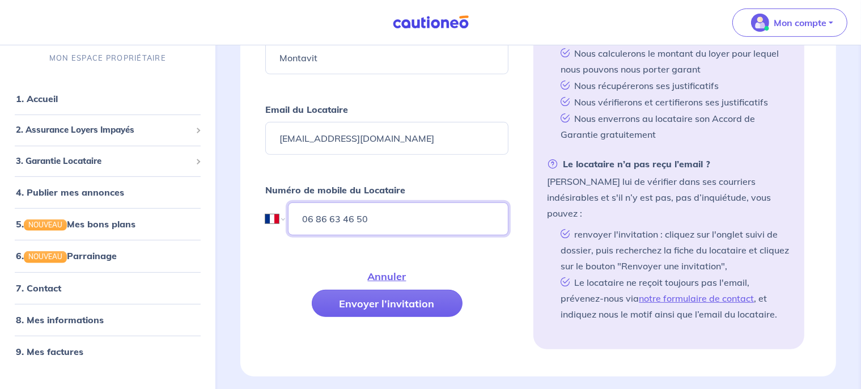
scroll to position [504, 0]
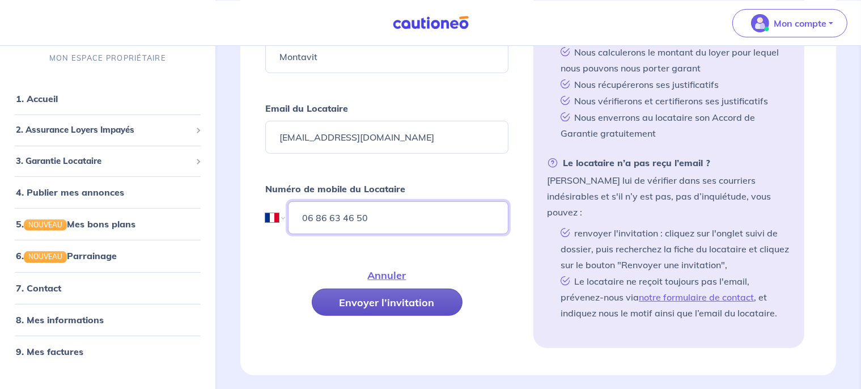
type input "06 86 63 46 50"
click at [387, 295] on button "Envoyer l’invitation" at bounding box center [387, 301] width 151 height 27
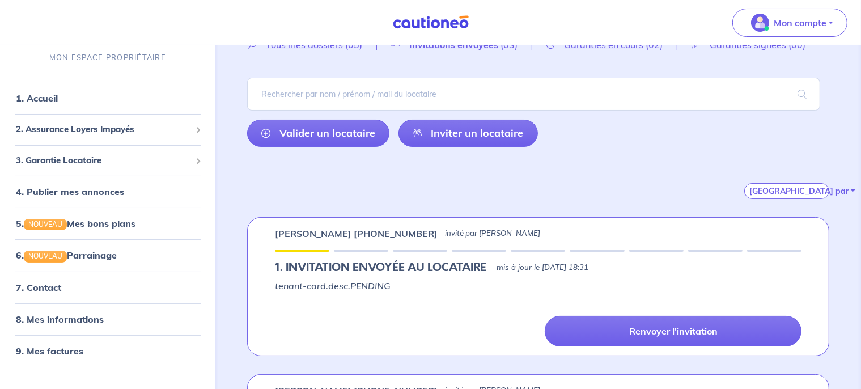
scroll to position [25, 0]
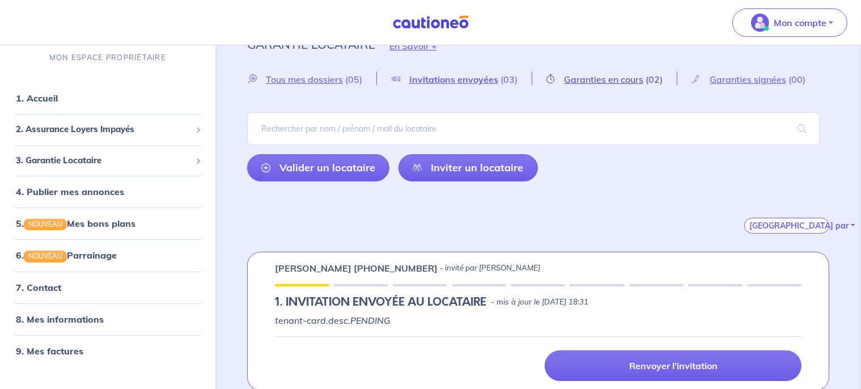
click at [614, 79] on span "Garanties en cours" at bounding box center [603, 79] width 79 height 11
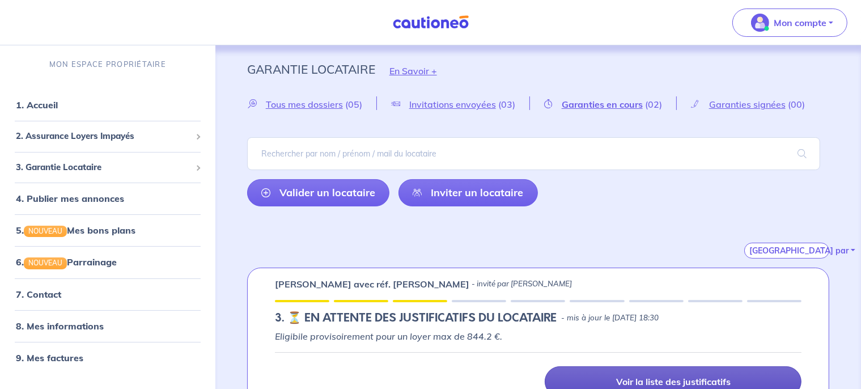
click at [695, 374] on link "Voir la liste des justificatifs" at bounding box center [673, 381] width 257 height 31
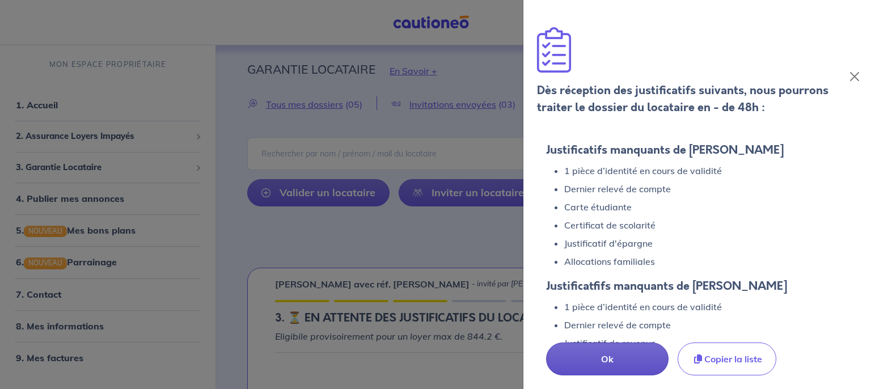
click at [622, 364] on p "Ok" at bounding box center [607, 359] width 67 height 14
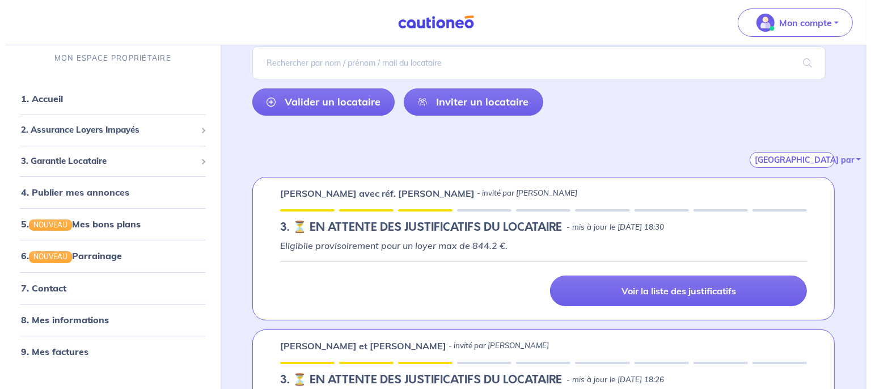
scroll to position [181, 0]
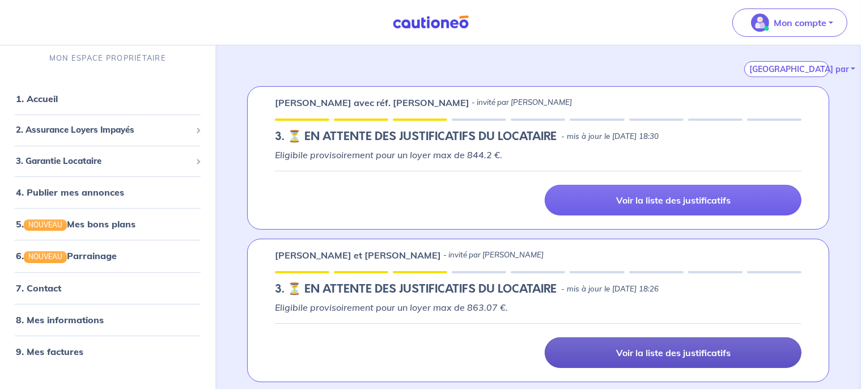
click at [632, 348] on p "Voir la liste des justificatifs" at bounding box center [673, 352] width 115 height 11
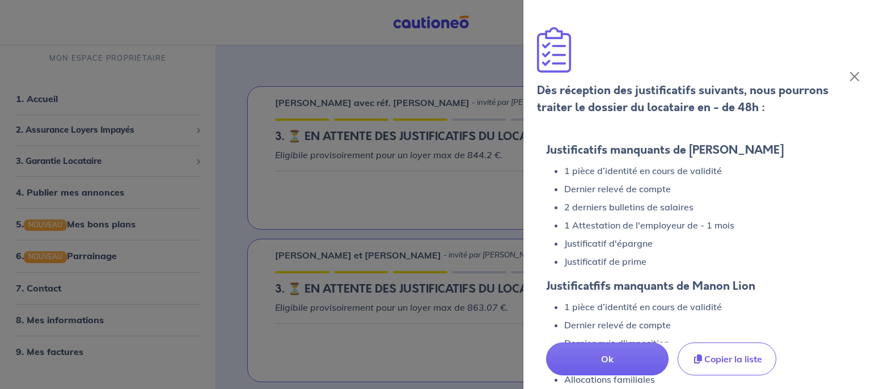
scroll to position [1, 0]
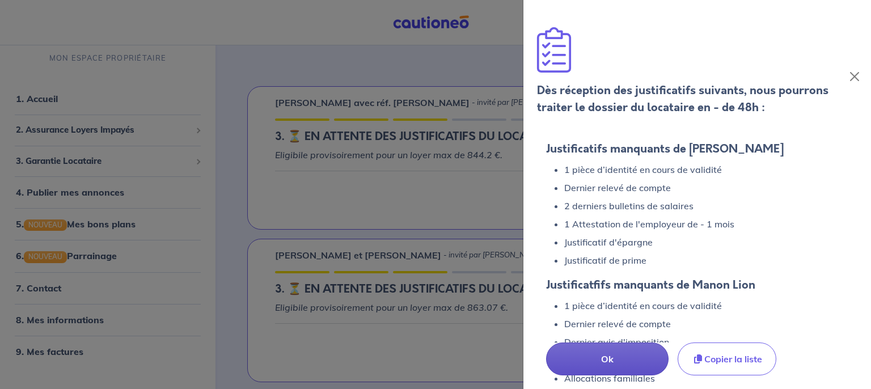
click at [594, 358] on p "Ok" at bounding box center [607, 359] width 67 height 14
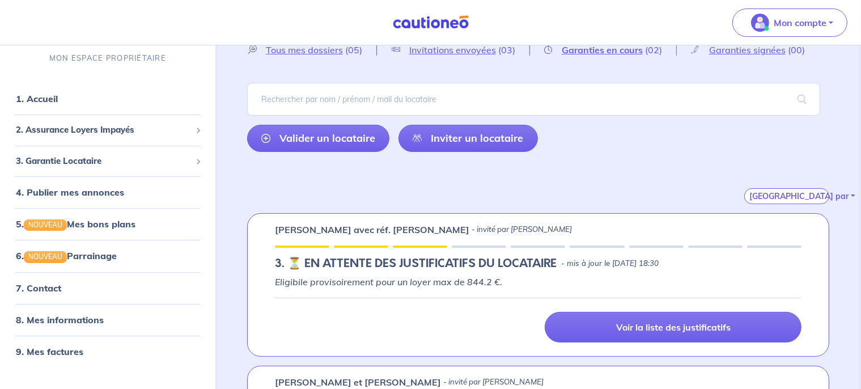
scroll to position [0, 0]
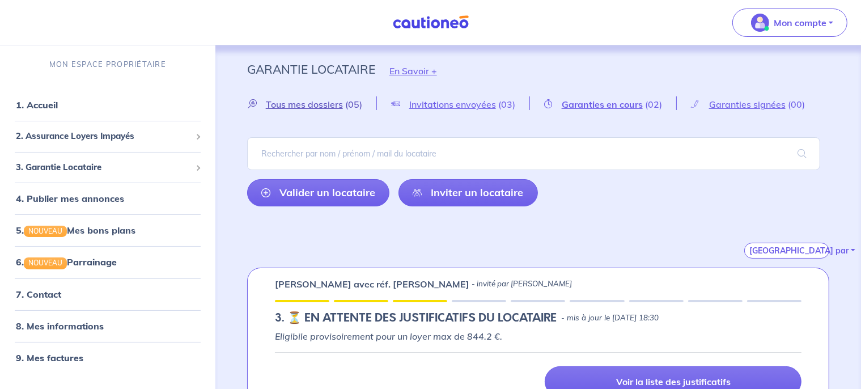
click at [332, 105] on span "Tous mes dossiers" at bounding box center [304, 104] width 77 height 11
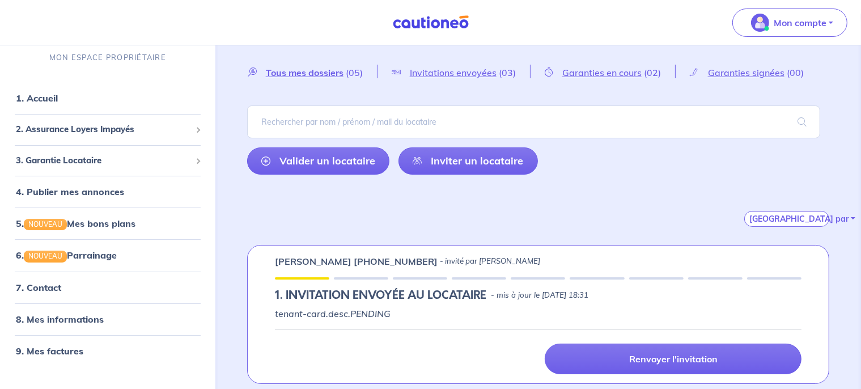
scroll to position [29, 0]
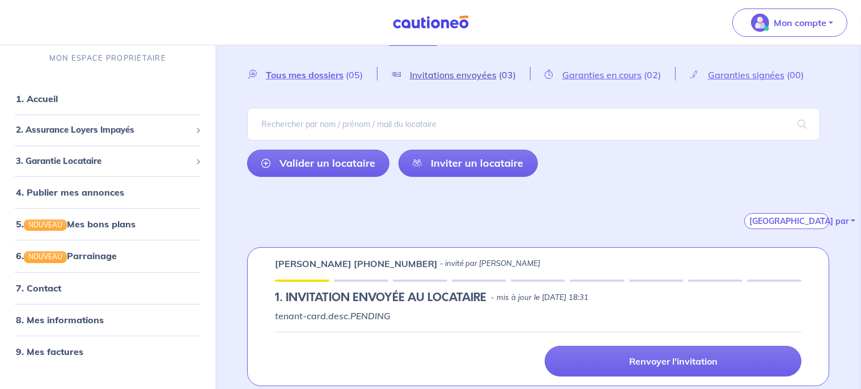
click at [479, 73] on span "Invitations envoyées" at bounding box center [453, 74] width 87 height 11
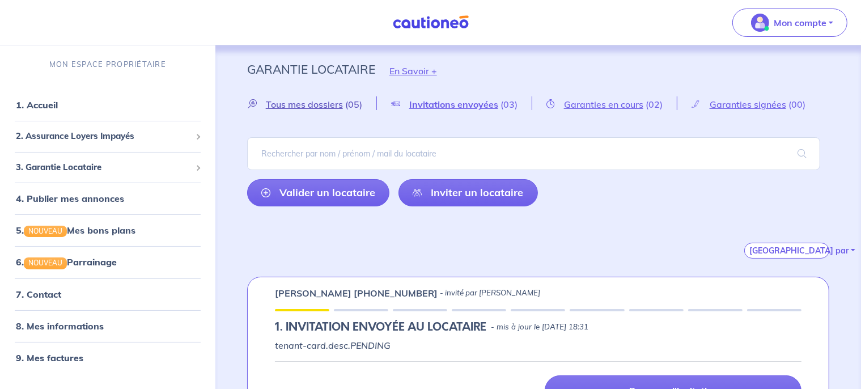
click at [310, 107] on span "Tous mes dossiers" at bounding box center [304, 104] width 77 height 11
click at [299, 101] on span "Tous mes dossiers" at bounding box center [305, 104] width 78 height 11
click at [591, 108] on span "Garanties en cours" at bounding box center [602, 104] width 79 height 11
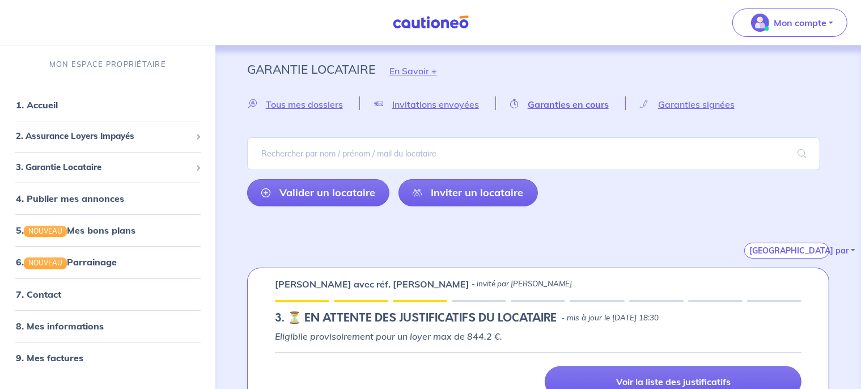
scroll to position [181, 0]
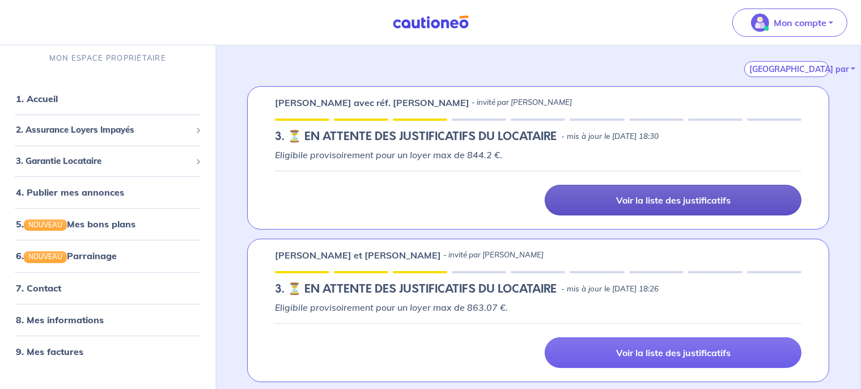
click at [622, 197] on p "Voir la liste des justificatifs" at bounding box center [673, 200] width 115 height 11
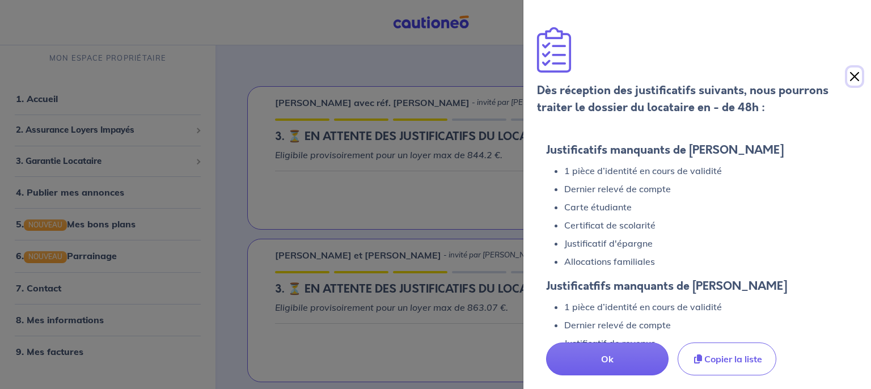
click at [852, 71] on button "Close" at bounding box center [854, 76] width 15 height 18
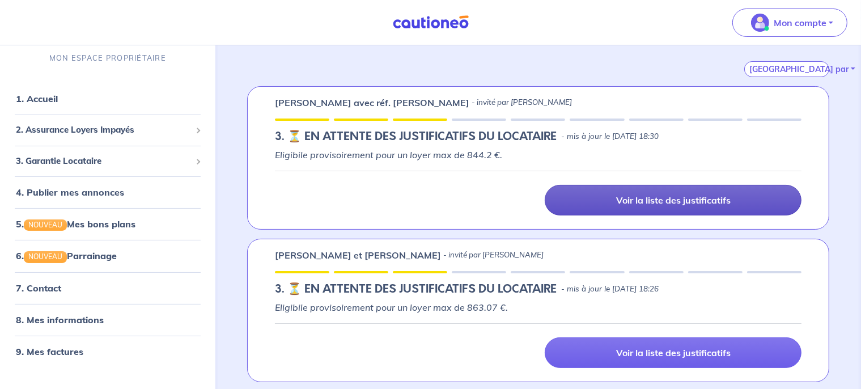
click at [758, 114] on div "Adrien Lavenu avec réf. Thomas Girardet - invité par Laurent VILLENEUVE 3. ⏳️️ …" at bounding box center [538, 157] width 582 height 143
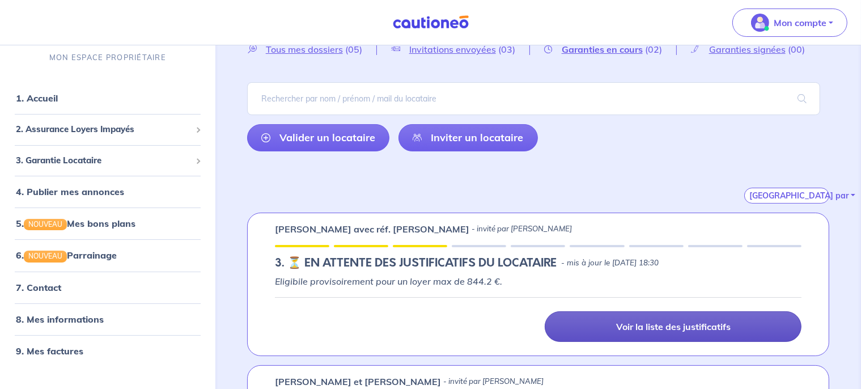
scroll to position [0, 0]
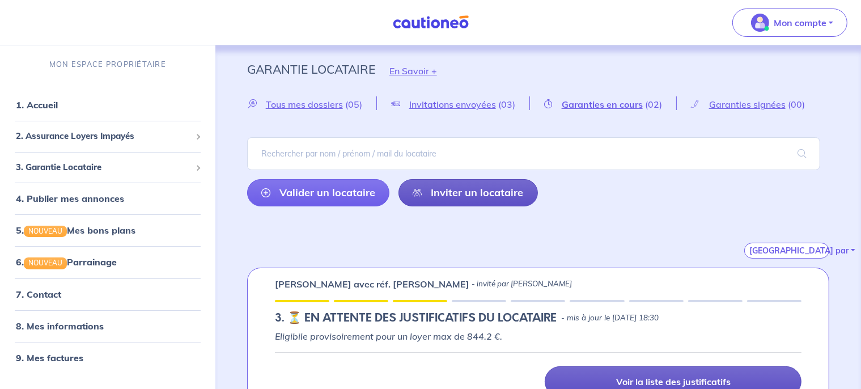
click at [443, 192] on link "Inviter un locataire" at bounding box center [469, 192] width 140 height 27
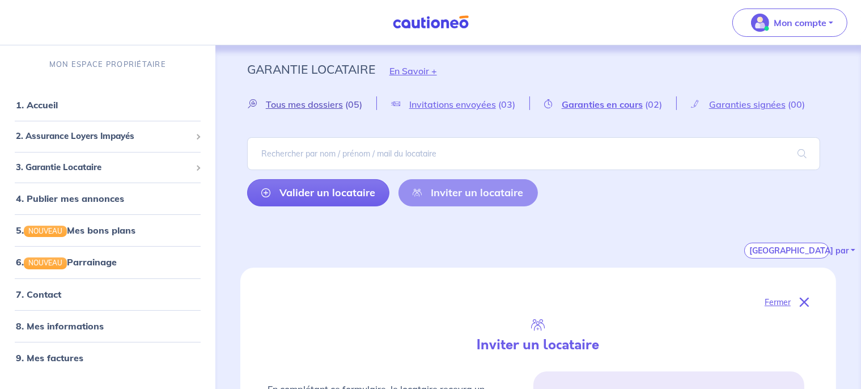
click at [330, 106] on span "Tous mes dossiers" at bounding box center [304, 104] width 77 height 11
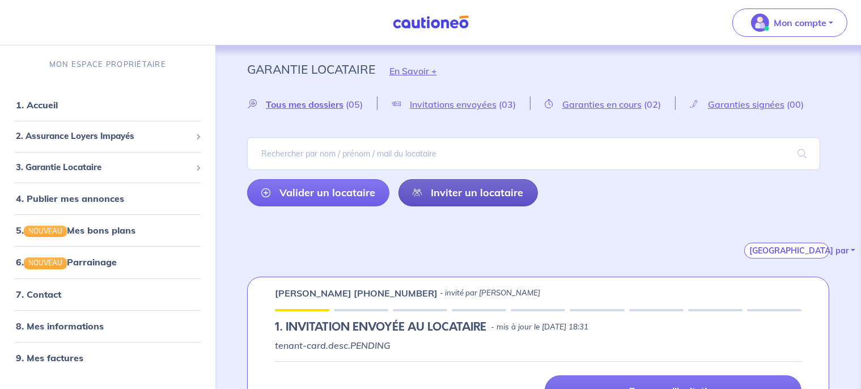
click at [452, 194] on link "Inviter un locataire" at bounding box center [469, 192] width 140 height 27
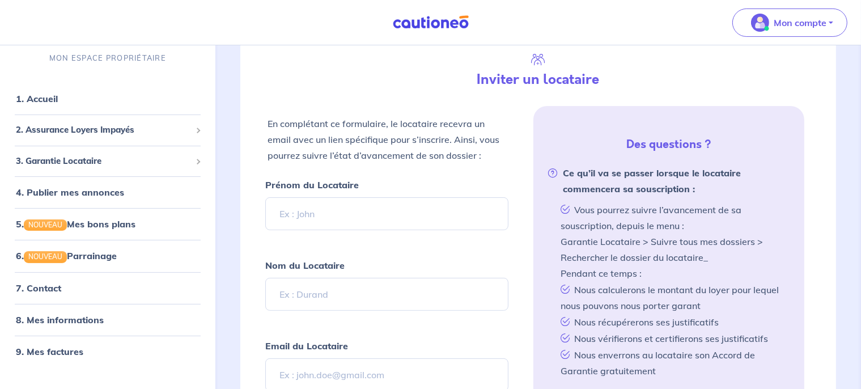
scroll to position [267, 0]
click at [355, 206] on input "Prénom du Locataire" at bounding box center [387, 212] width 244 height 33
click at [308, 362] on input "Email du Locataire" at bounding box center [387, 373] width 244 height 33
paste input "didier.bueb"
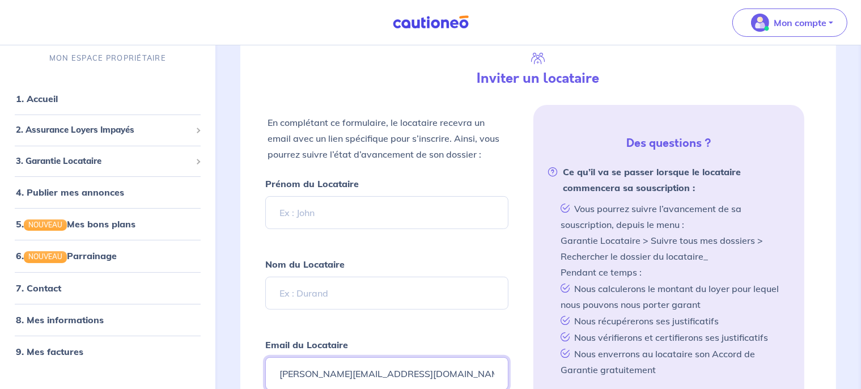
type input "didier.bueb@orange.fr"
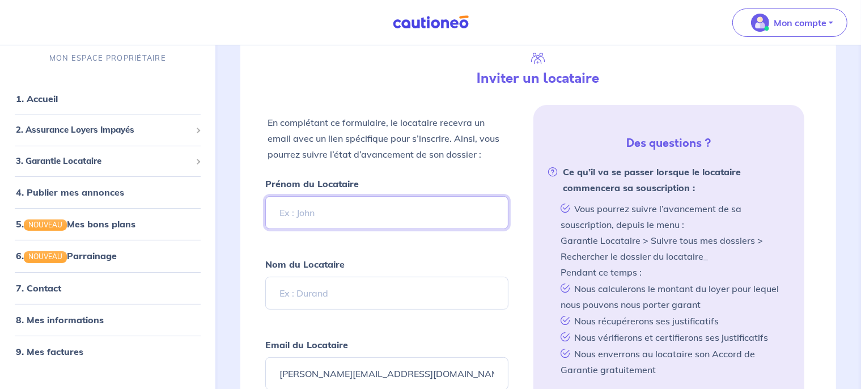
click at [321, 214] on input "Prénom du Locataire" at bounding box center [387, 212] width 244 height 33
type input "Didier"
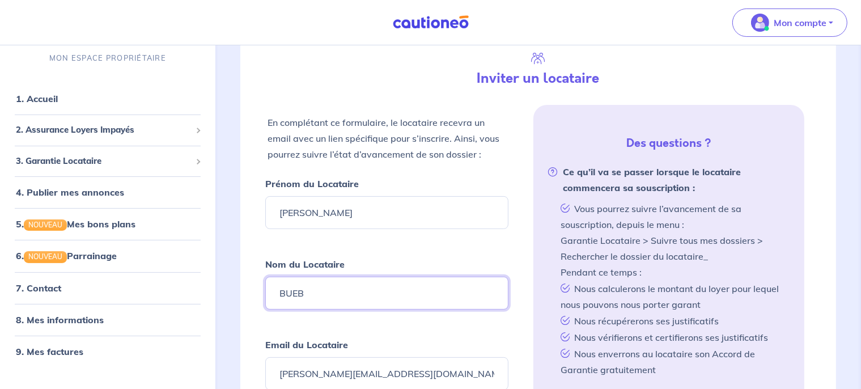
type input "BUEB"
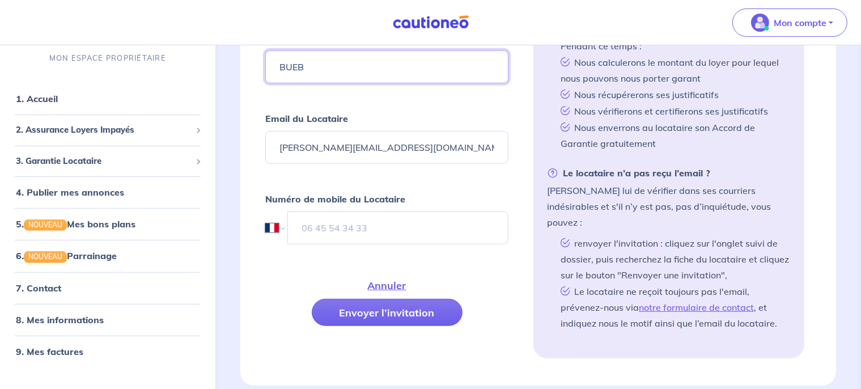
scroll to position [494, 0]
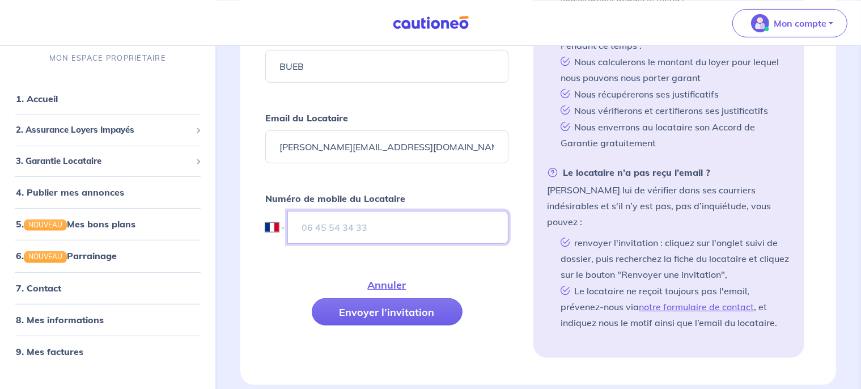
click at [349, 210] on input "tel" at bounding box center [399, 226] width 222 height 33
paste input "06 18 14 34 54"
type input "06 18 14 34 54"
click at [411, 309] on button "Envoyer l’invitation" at bounding box center [387, 311] width 151 height 27
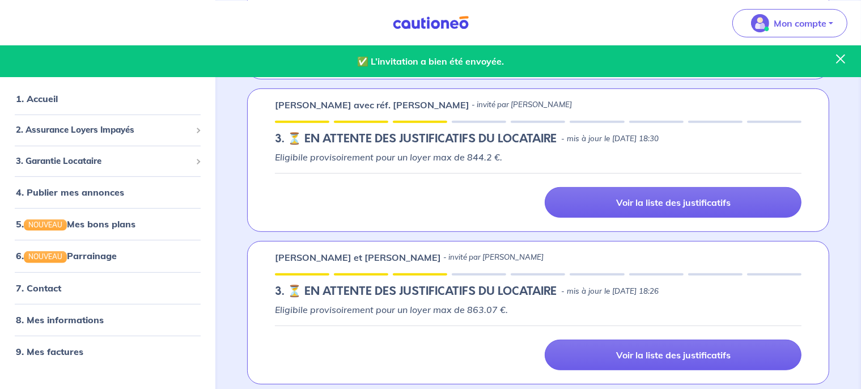
scroll to position [493, 0]
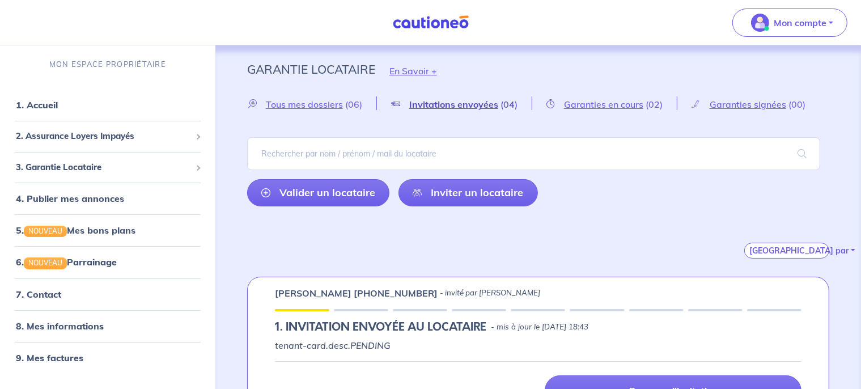
click at [473, 105] on span "Invitations envoyées" at bounding box center [453, 104] width 89 height 11
click at [321, 105] on span "Tous mes dossiers" at bounding box center [304, 104] width 77 height 11
click at [72, 166] on span "3. Garantie Locataire" at bounding box center [103, 167] width 175 height 13
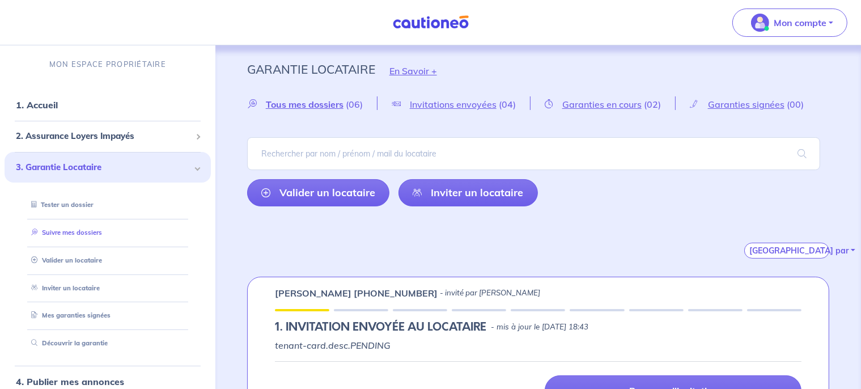
click at [71, 233] on link "Suivre mes dossiers" at bounding box center [64, 233] width 75 height 8
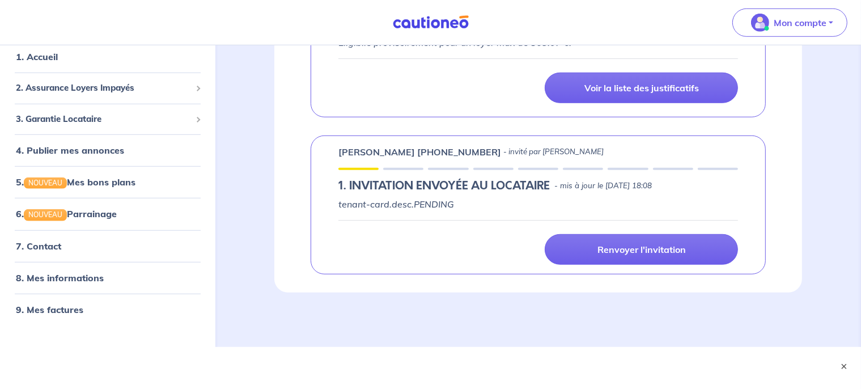
scroll to position [901, 0]
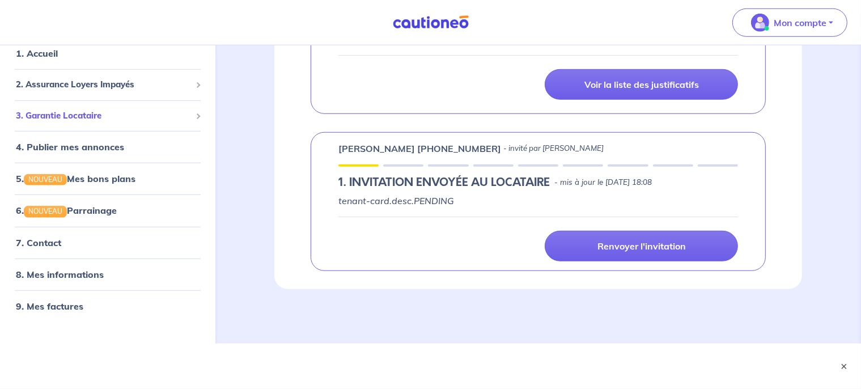
click at [73, 119] on span "3. Garantie Locataire" at bounding box center [103, 115] width 175 height 13
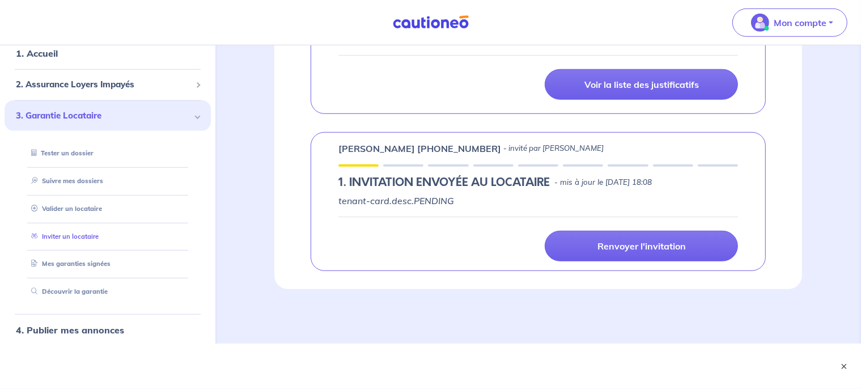
click at [87, 235] on link "Inviter un locataire" at bounding box center [63, 236] width 72 height 8
select select "FR"
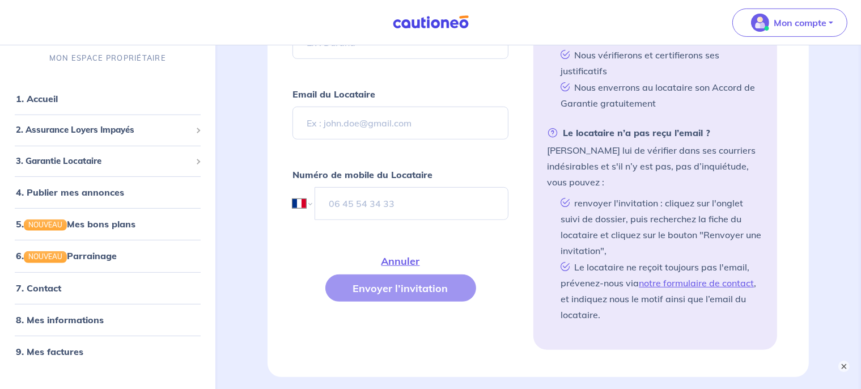
scroll to position [509, 0]
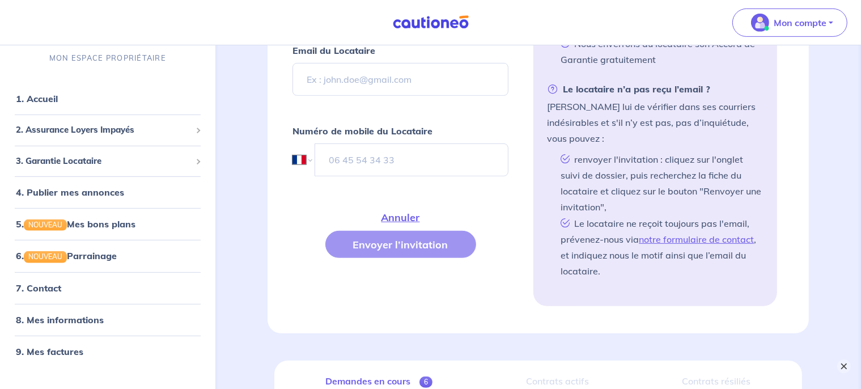
click at [845, 362] on button "×" at bounding box center [845, 367] width 14 height 14
click at [96, 194] on link "4. Publier mes annonces" at bounding box center [68, 192] width 105 height 11
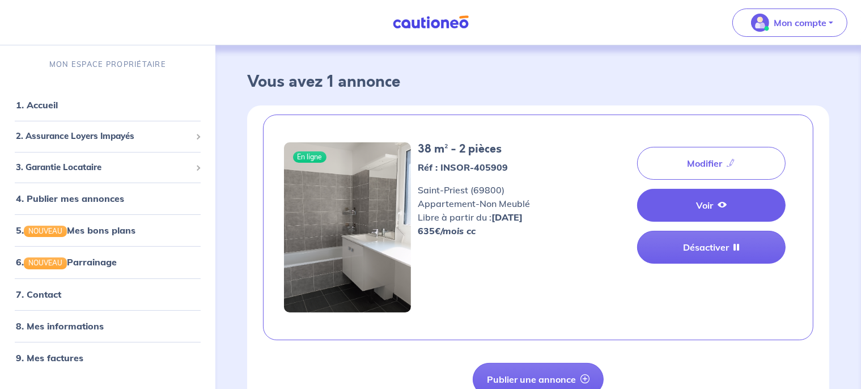
click at [657, 196] on link "Voir" at bounding box center [711, 205] width 149 height 33
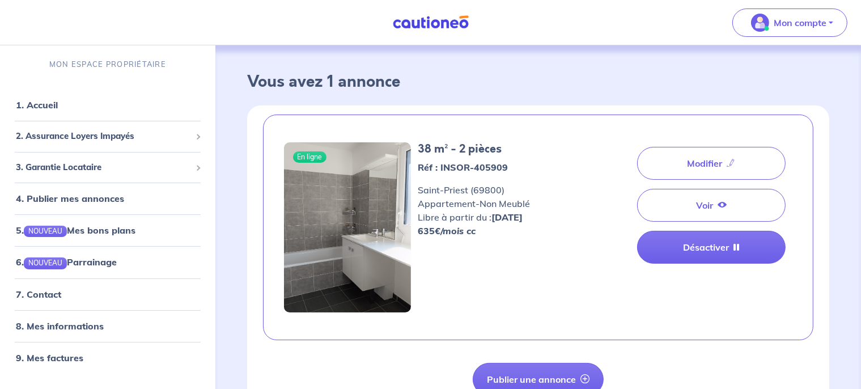
click at [518, 87] on h3 "Vous avez 1 annonce" at bounding box center [538, 82] width 582 height 19
click at [81, 166] on span "3. Garantie Locataire" at bounding box center [103, 167] width 175 height 13
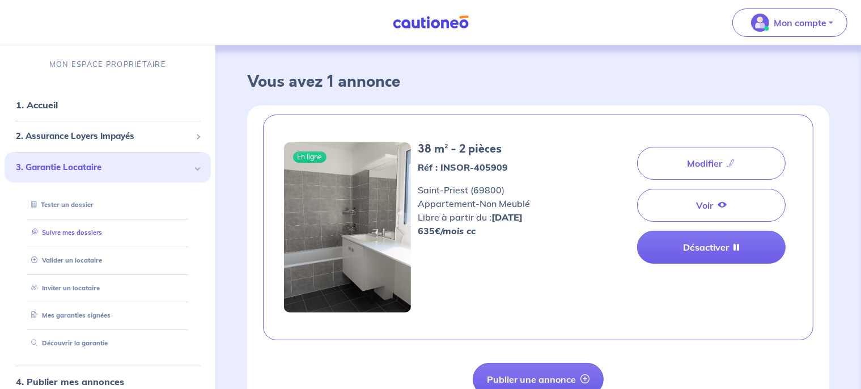
click at [78, 234] on link "Suivre mes dossiers" at bounding box center [64, 233] width 75 height 8
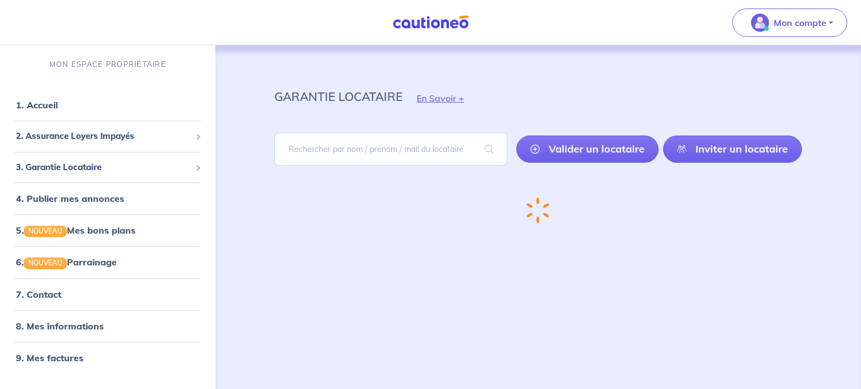
click at [78, 234] on link "5. NOUVEAU Mes bons plans" at bounding box center [76, 230] width 120 height 11
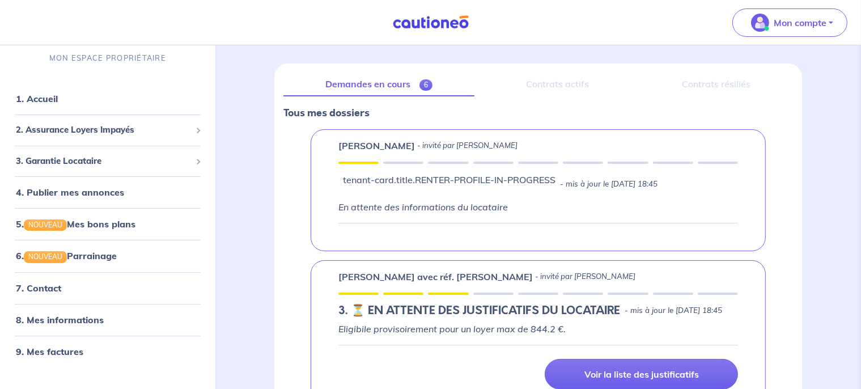
scroll to position [112, 0]
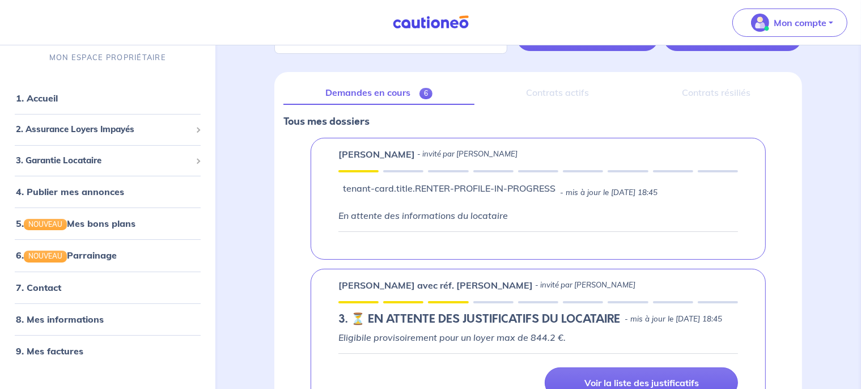
click at [541, 87] on div "Contrats actifs" at bounding box center [557, 93] width 147 height 24
click at [697, 91] on div "Contrats résiliés" at bounding box center [716, 93] width 153 height 24
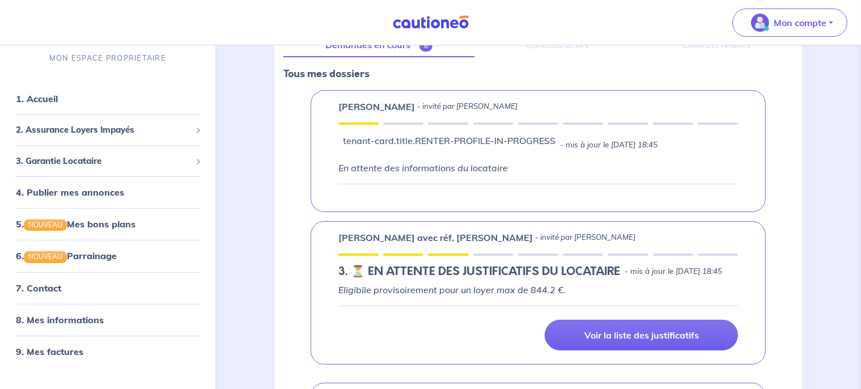
scroll to position [162, 0]
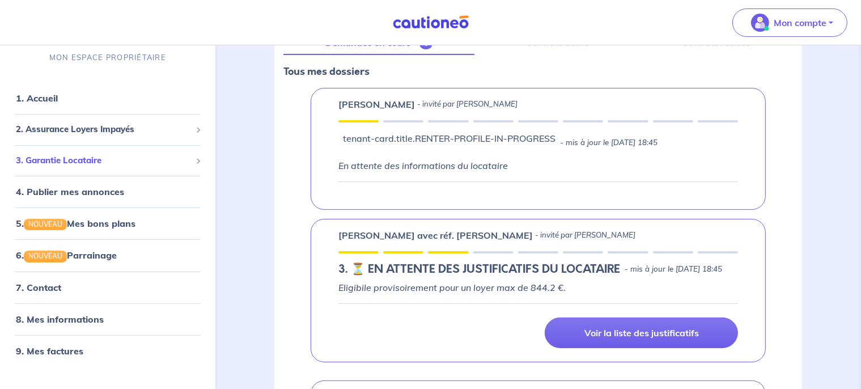
click at [86, 162] on span "3. Garantie Locataire" at bounding box center [103, 160] width 175 height 13
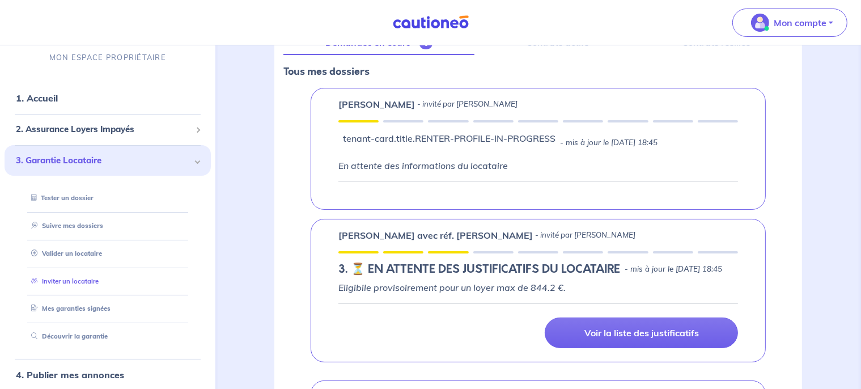
click at [81, 284] on link "Inviter un locataire" at bounding box center [63, 281] width 72 height 8
select select "FR"
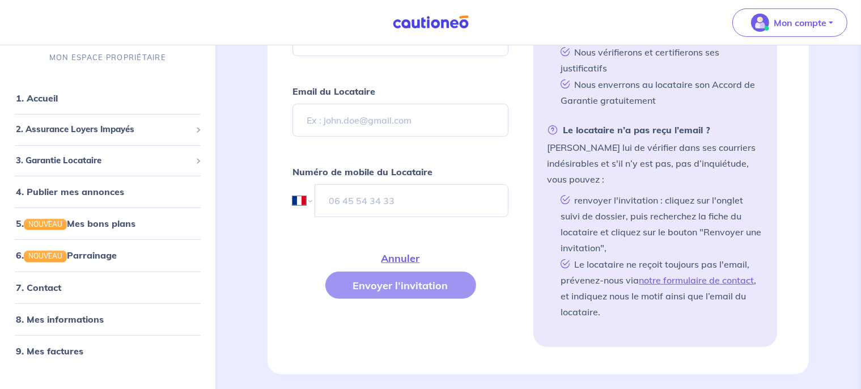
scroll to position [469, 0]
click at [77, 163] on span "3. Garantie Locataire" at bounding box center [103, 160] width 175 height 13
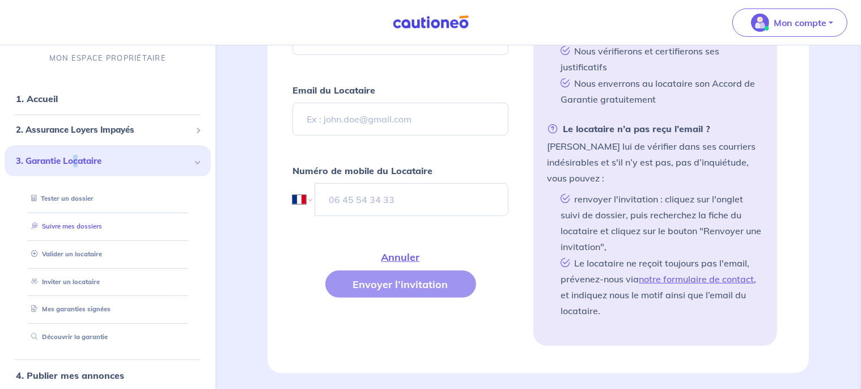
click at [71, 229] on link "Suivre mes dossiers" at bounding box center [64, 226] width 75 height 8
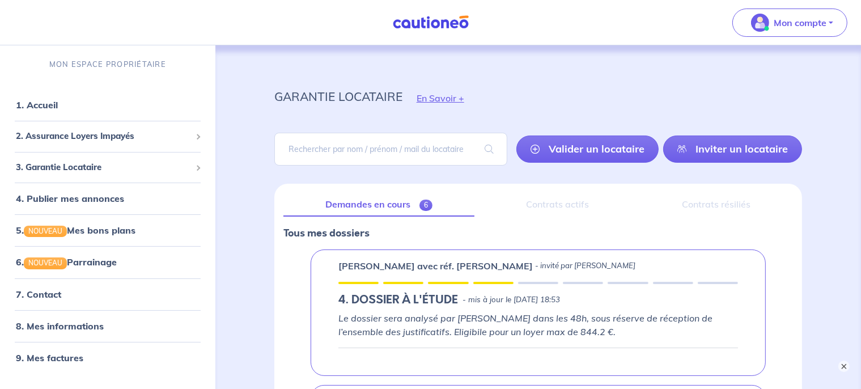
click at [386, 298] on h5 "4. DOSSIER À L'ÉTUDE" at bounding box center [399, 300] width 120 height 14
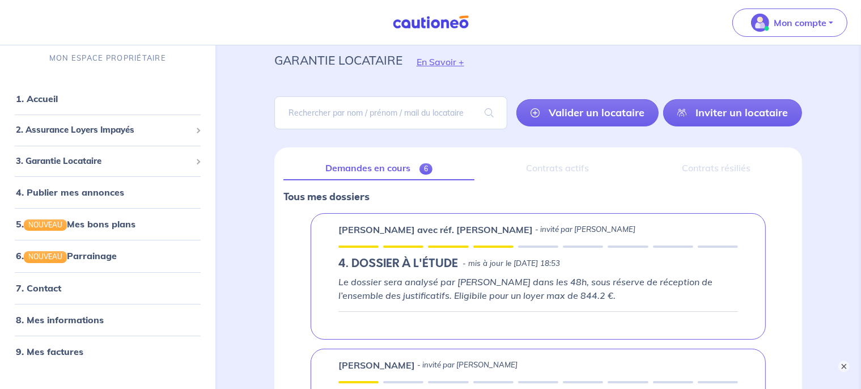
scroll to position [45, 0]
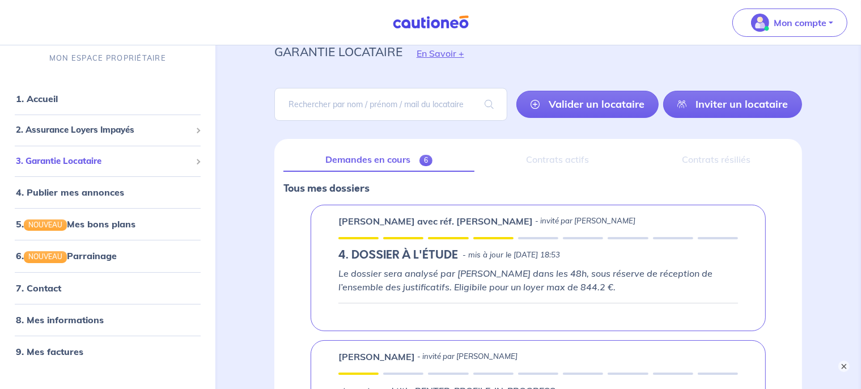
click at [91, 159] on span "3. Garantie Locataire" at bounding box center [103, 160] width 175 height 13
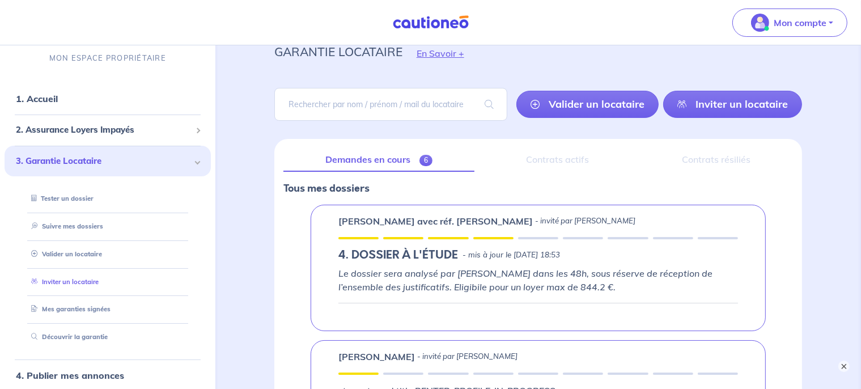
click at [85, 284] on link "Inviter un locataire" at bounding box center [63, 281] width 72 height 8
select select "FR"
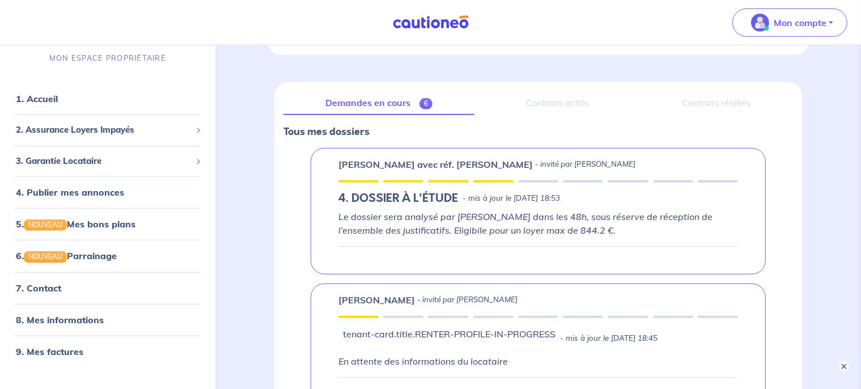
scroll to position [769, 0]
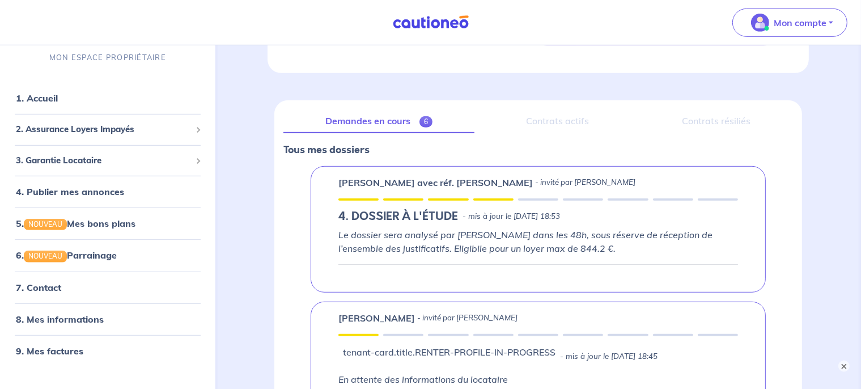
click at [344, 154] on p "Tous mes dossiers" at bounding box center [539, 149] width 510 height 15
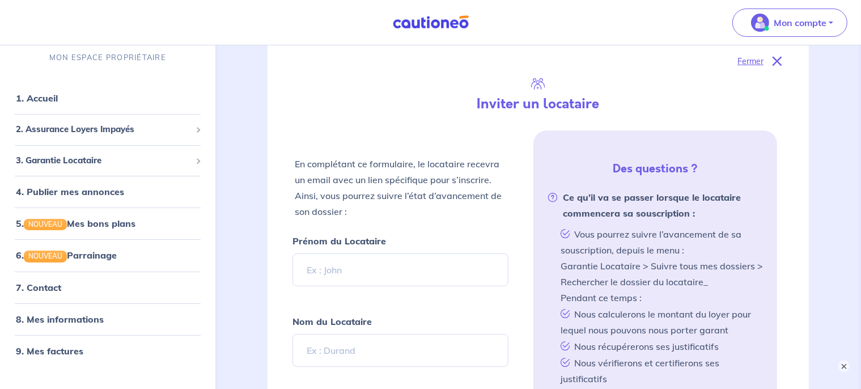
scroll to position [112, 0]
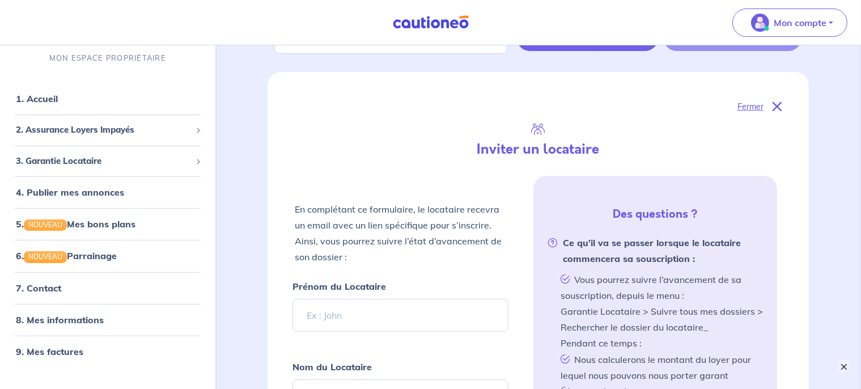
click at [844, 368] on button "×" at bounding box center [845, 367] width 14 height 14
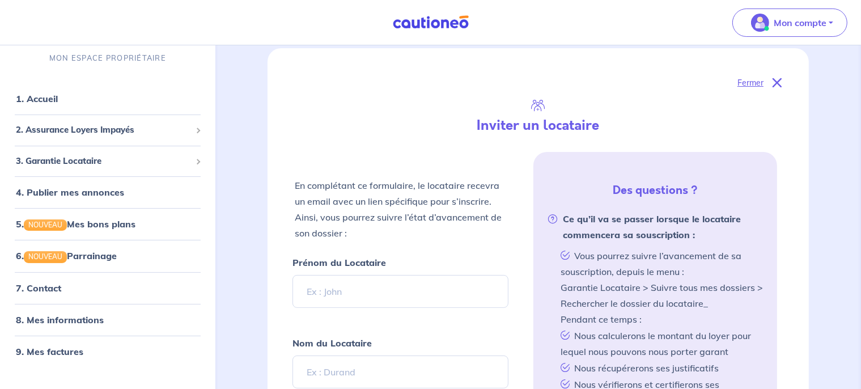
scroll to position [129, 0]
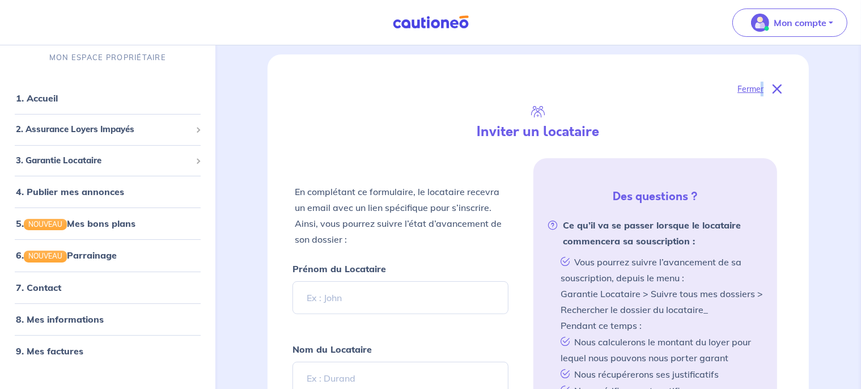
drag, startPoint x: 772, startPoint y: 86, endPoint x: 756, endPoint y: 87, distance: 16.5
click at [756, 87] on div "Fermer" at bounding box center [538, 89] width 487 height 15
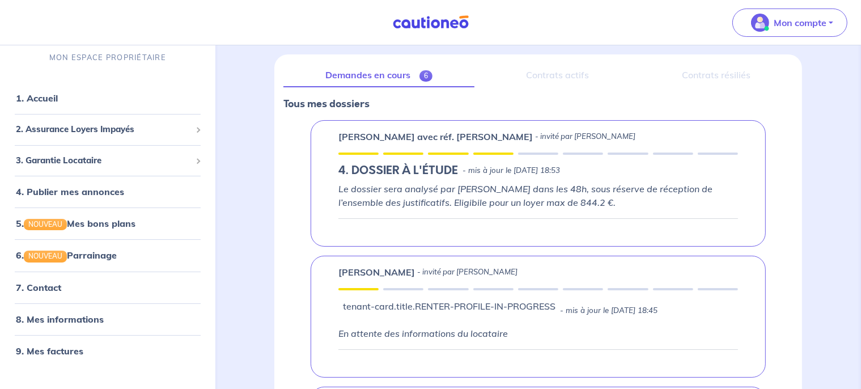
click at [756, 87] on div "Demandes en cours 6 Contrats actifs Contrats résiliés Tous mes dossiers Adrien …" at bounding box center [538, 301] width 528 height 494
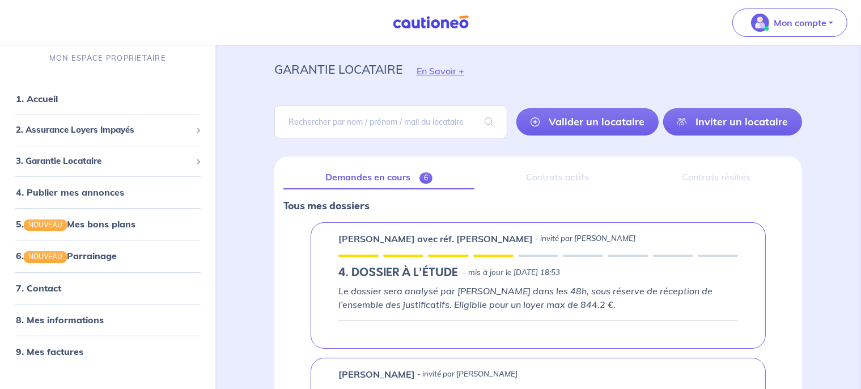
scroll to position [0, 0]
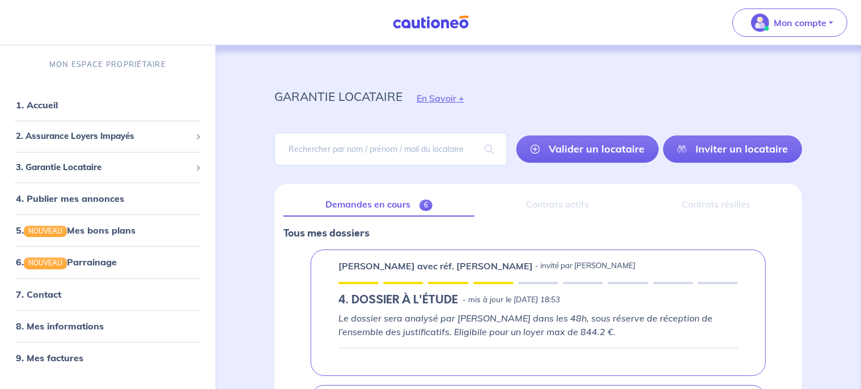
click at [391, 209] on link "Demandes en cours 6" at bounding box center [379, 205] width 191 height 24
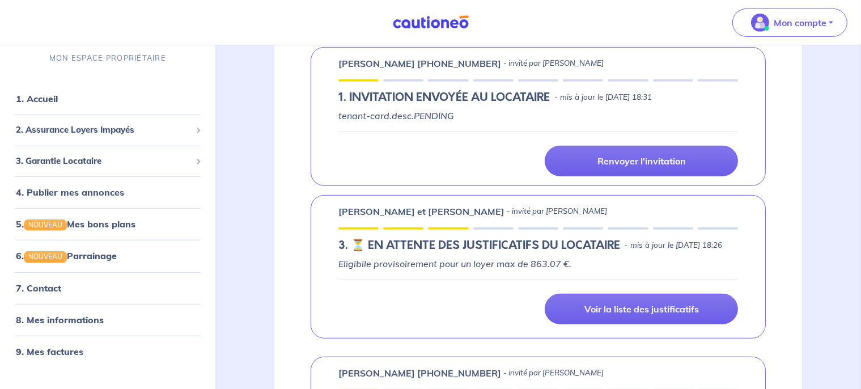
scroll to position [606, 0]
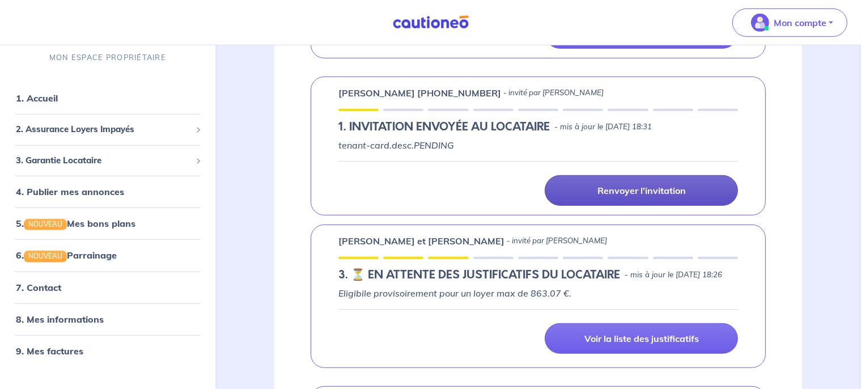
click at [596, 188] on link "Renvoyer l'invitation" at bounding box center [641, 190] width 193 height 31
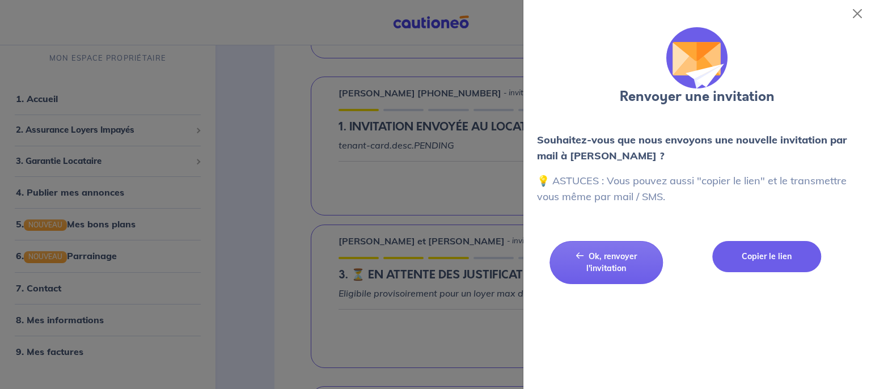
click at [750, 262] on button "Copier le lien" at bounding box center [766, 256] width 109 height 31
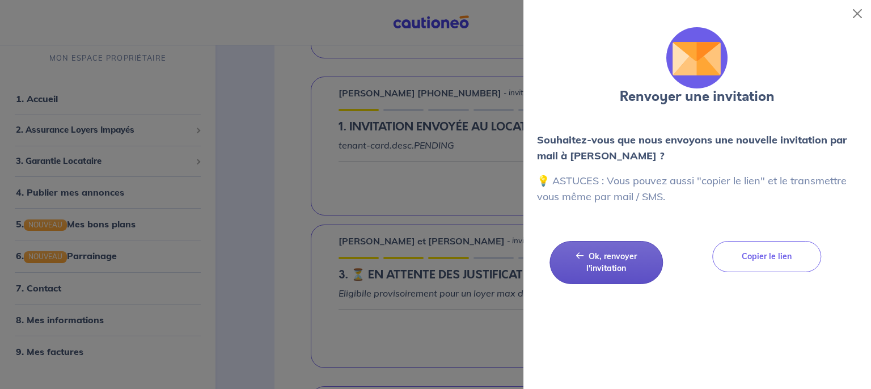
click at [604, 266] on span "Ok, renvoyer l'invitation" at bounding box center [611, 262] width 50 height 22
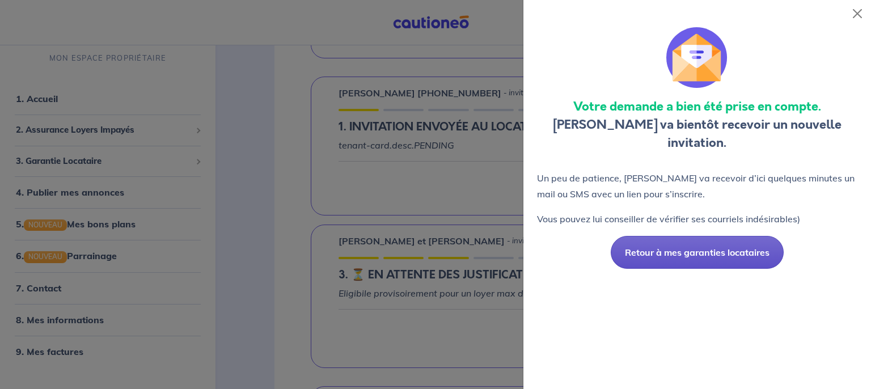
click at [693, 257] on button "Retour à mes garanties locataires" at bounding box center [697, 252] width 173 height 33
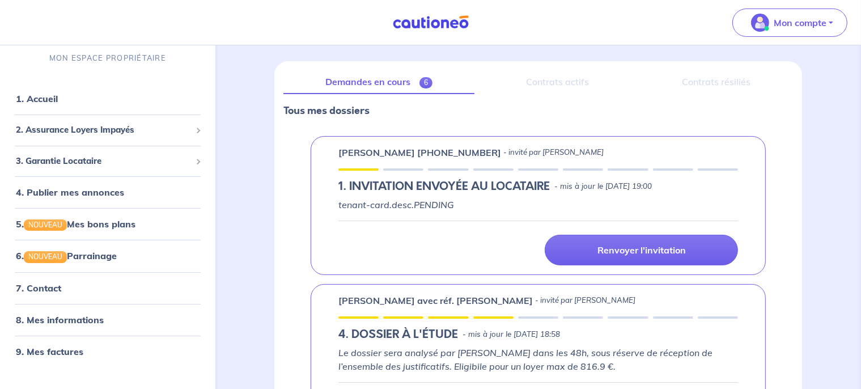
scroll to position [0, 0]
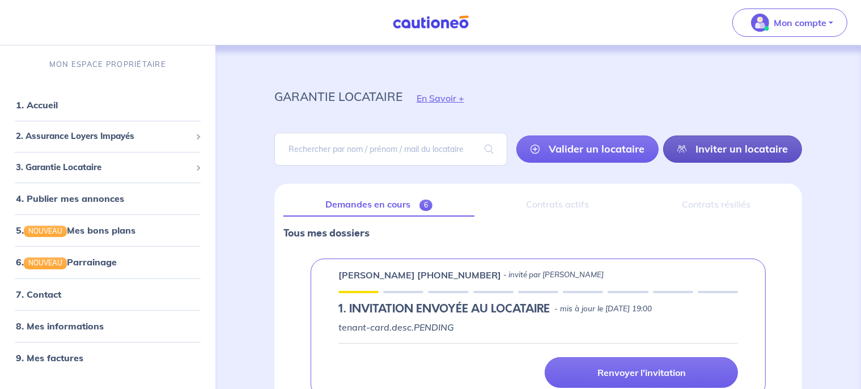
click at [727, 155] on link "Inviter un locataire" at bounding box center [733, 149] width 139 height 27
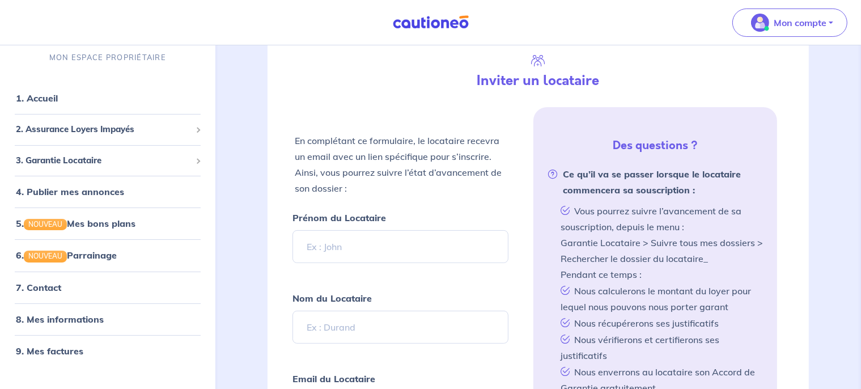
scroll to position [183, 0]
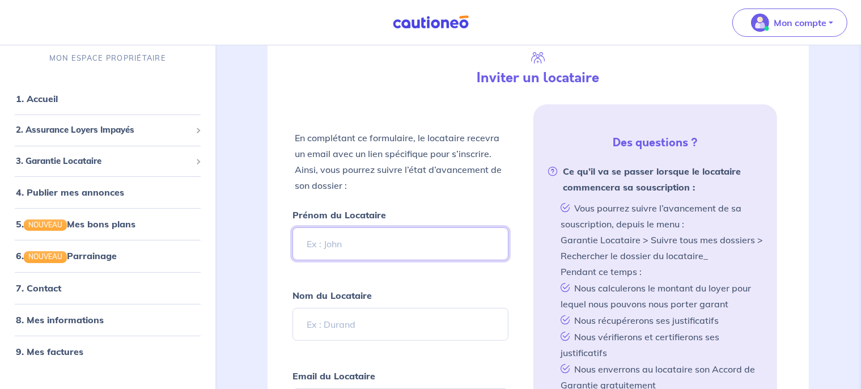
click at [450, 242] on input "Prénom du Locataire" at bounding box center [401, 243] width 217 height 33
drag, startPoint x: 369, startPoint y: 248, endPoint x: 207, endPoint y: 240, distance: 161.9
click at [293, 240] on input "Jessica" at bounding box center [401, 243] width 217 height 33
type input "Benoit"
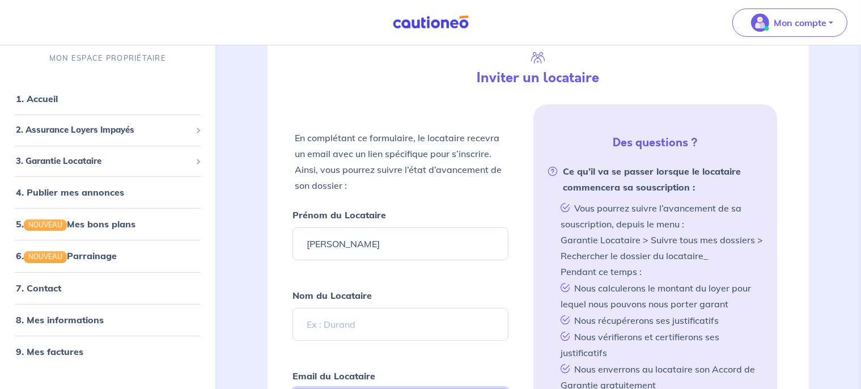
scroll to position [393, 0]
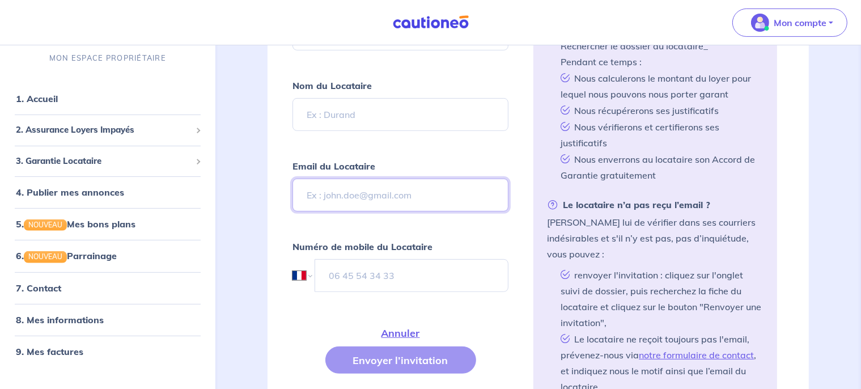
paste input "benoit.cellier@esme.fr"
type input "benoit.cellier@esme.fr"
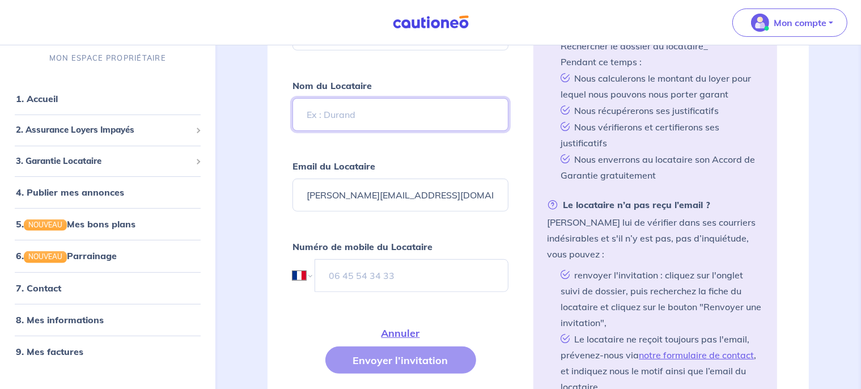
click at [338, 116] on input "Nom du Locataire" at bounding box center [401, 114] width 217 height 33
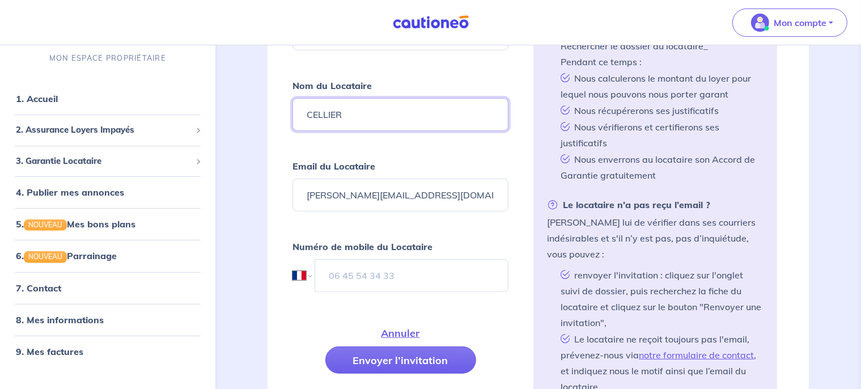
type input "CELLIER"
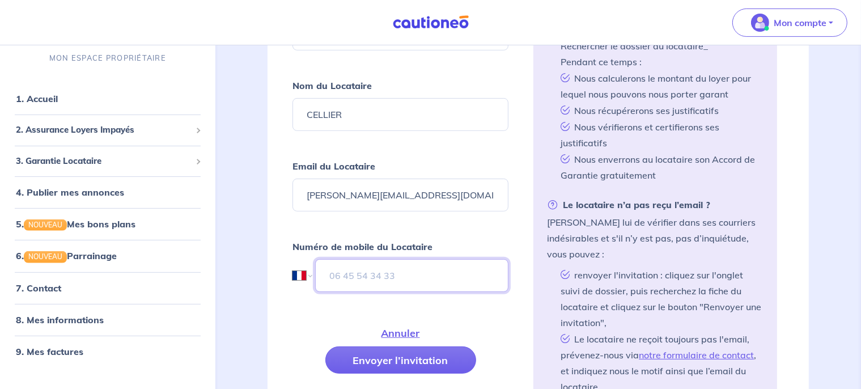
click at [406, 268] on input "tel" at bounding box center [412, 275] width 194 height 33
paste input "06 50 45 32 81"
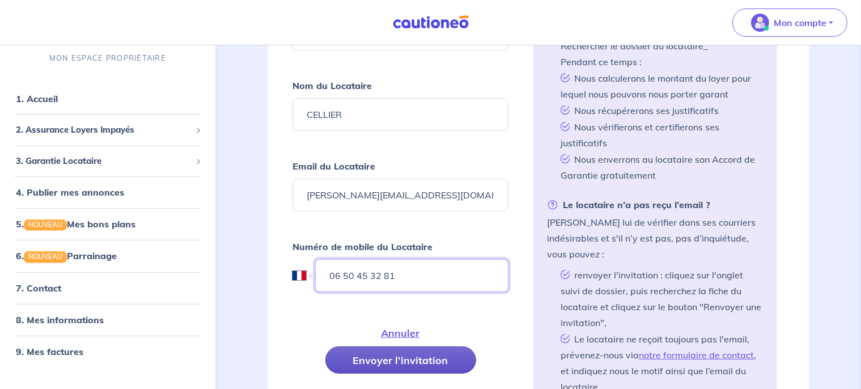
type input "06 50 45 32 81"
click at [402, 366] on button "Envoyer l’invitation" at bounding box center [401, 360] width 151 height 27
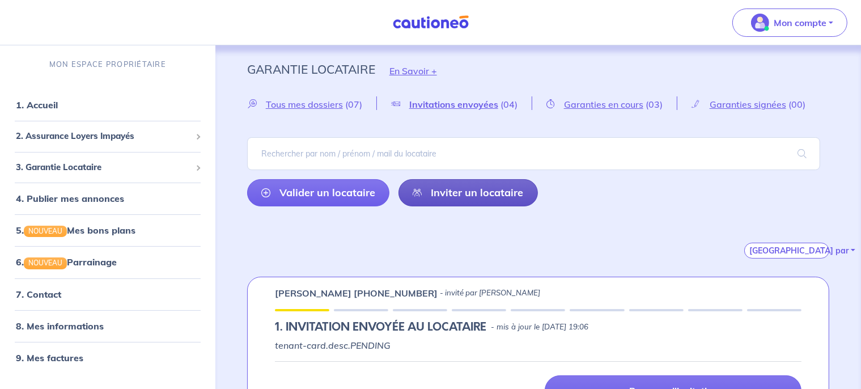
click at [444, 194] on link "Inviter un locataire" at bounding box center [469, 192] width 140 height 27
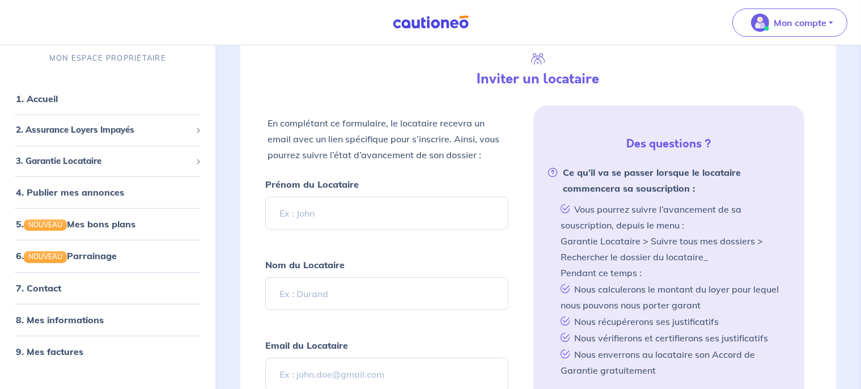
scroll to position [267, 0]
click at [354, 216] on input "Prénom du Locataire" at bounding box center [387, 212] width 244 height 33
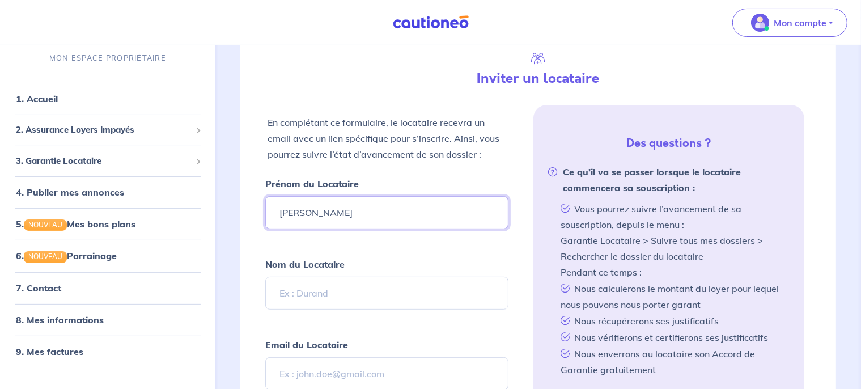
type input "Jessica"
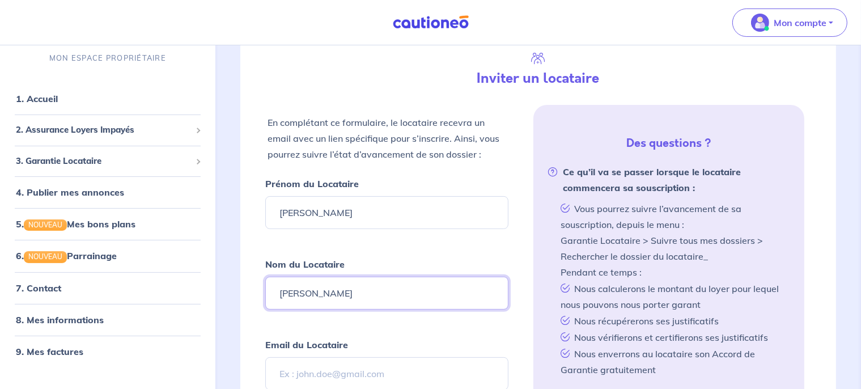
type input "MICHEL"
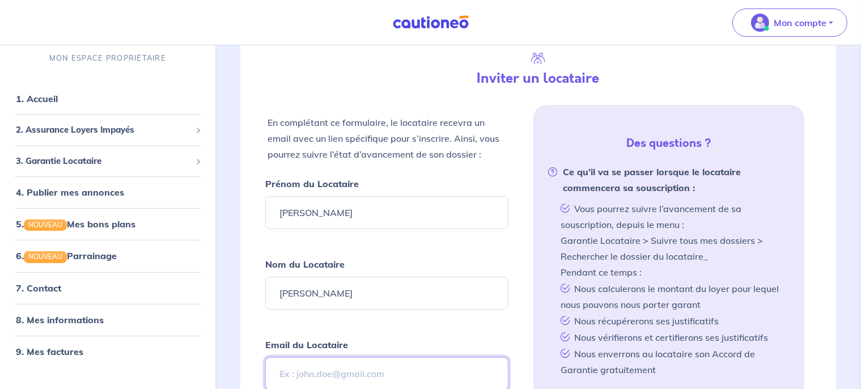
click at [320, 361] on input "Email du Locataire" at bounding box center [387, 373] width 244 height 33
paste input "Jessica.chris 38 @"
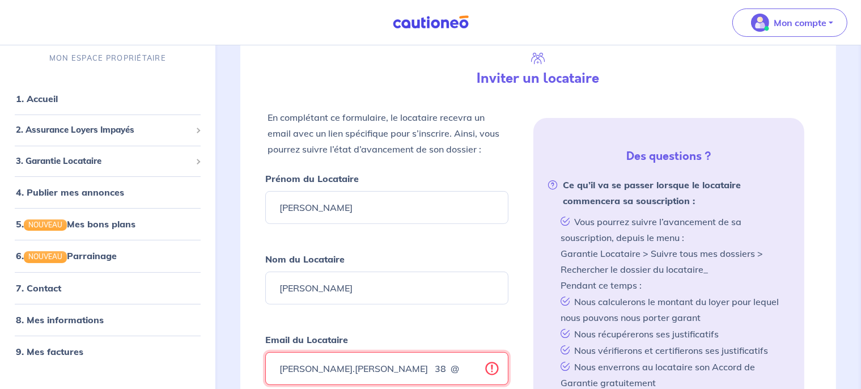
click at [336, 364] on input "Jessica.chris 38 @" at bounding box center [387, 368] width 244 height 33
click at [345, 368] on input "Jessica.chris38 @" at bounding box center [387, 368] width 244 height 33
click at [360, 371] on input "Jessica.chris38@" at bounding box center [387, 368] width 244 height 33
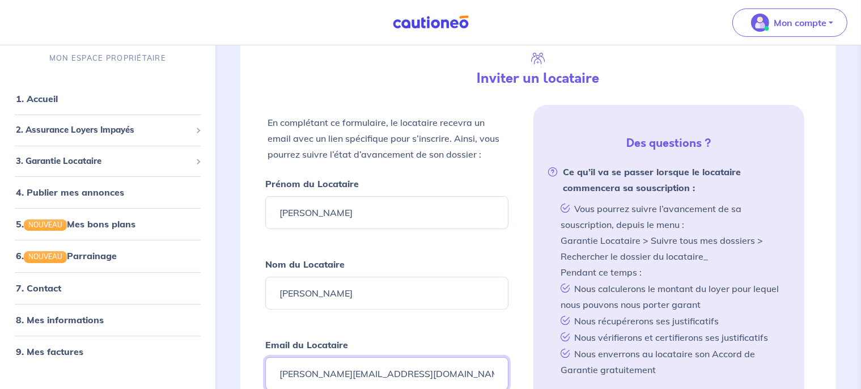
type input "Jessica.chris38@gmail.com"
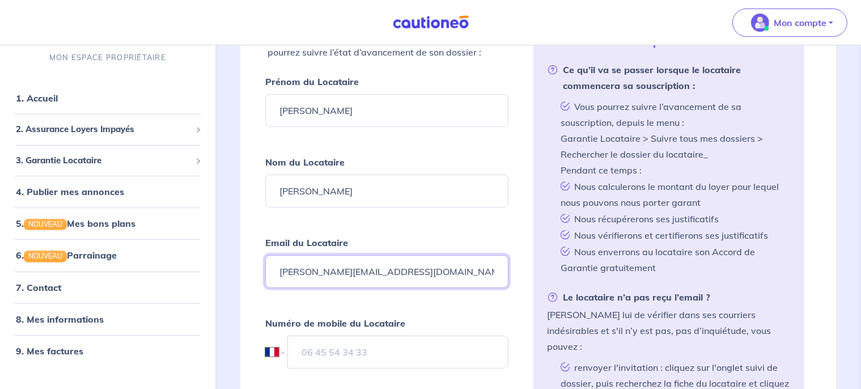
scroll to position [391, 0]
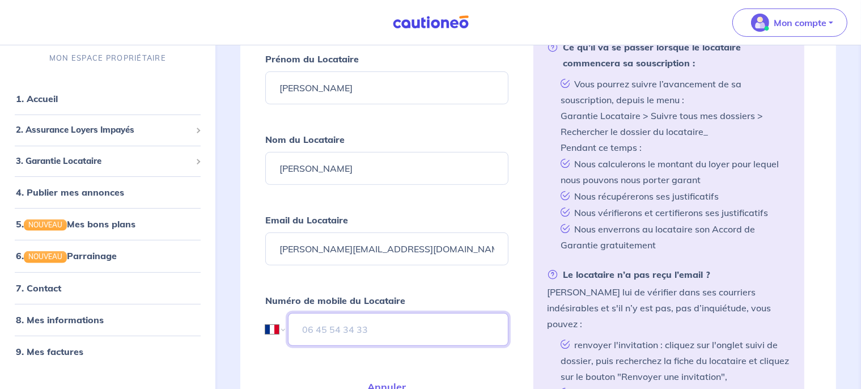
click at [323, 331] on input "tel" at bounding box center [398, 329] width 221 height 33
paste input "06 47 25 37 86"
type input "06 47 25 37 86"
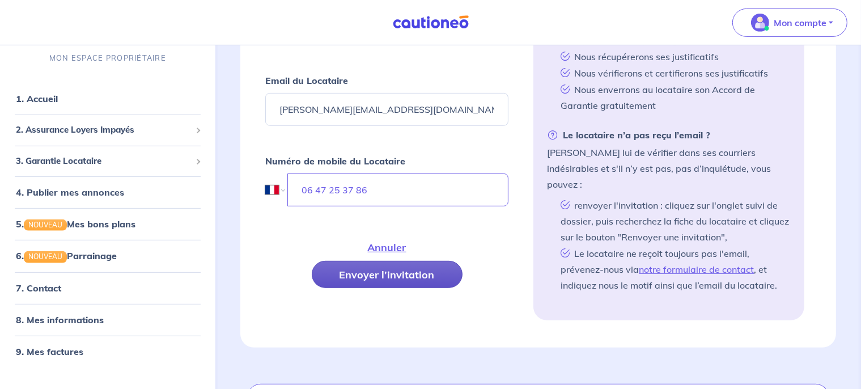
click at [386, 265] on button "Envoyer l’invitation" at bounding box center [387, 274] width 151 height 27
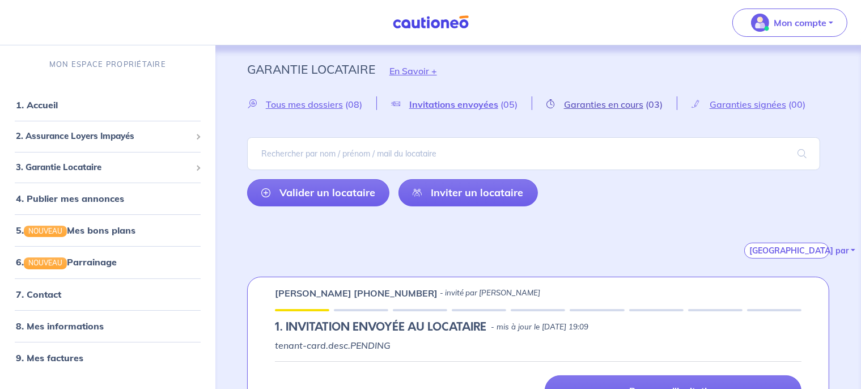
click at [603, 108] on span "Garanties en cours" at bounding box center [603, 104] width 79 height 11
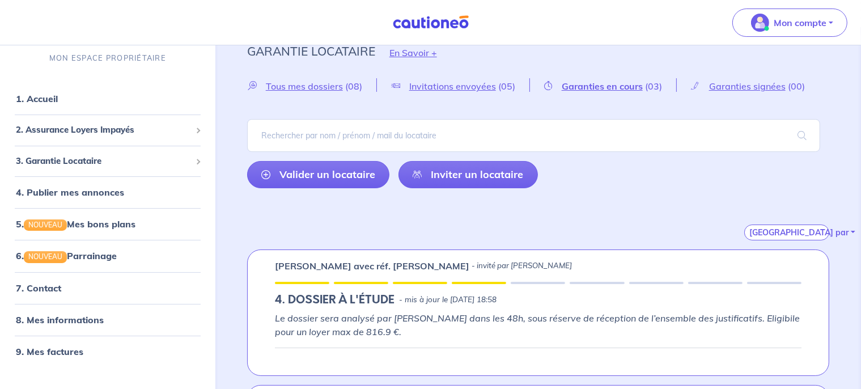
scroll to position [20, 0]
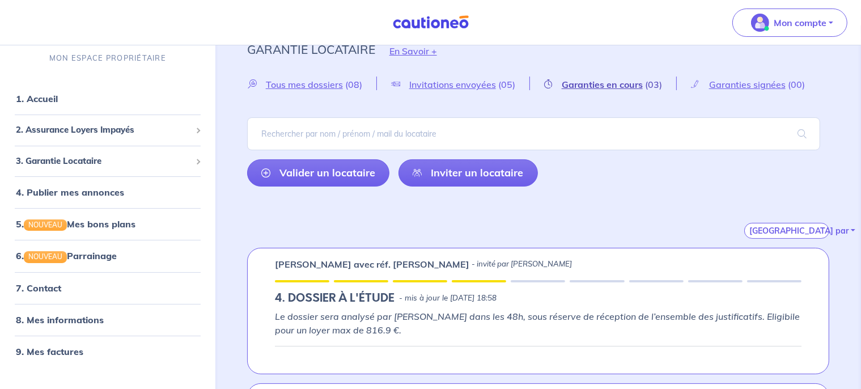
click at [590, 87] on span "Garanties en cours" at bounding box center [602, 84] width 81 height 11
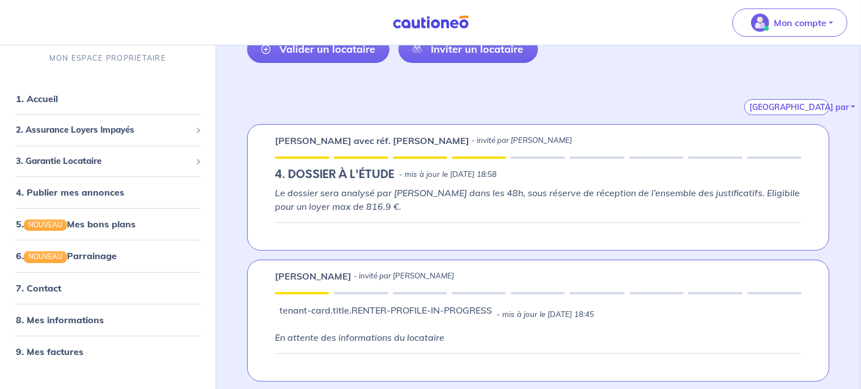
scroll to position [0, 0]
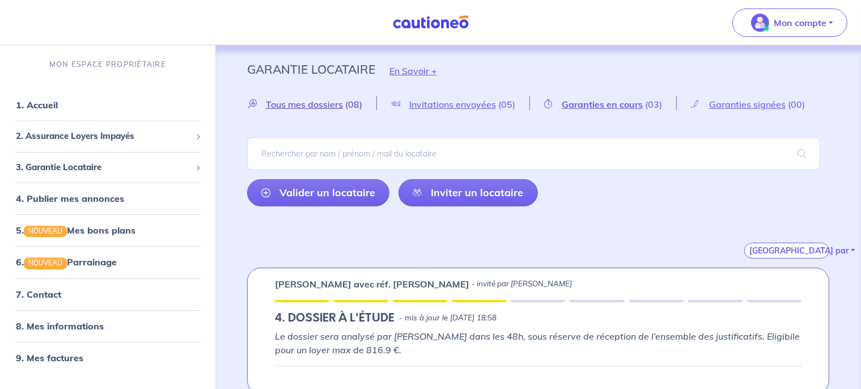
click at [297, 107] on span "Tous mes dossiers" at bounding box center [304, 104] width 77 height 11
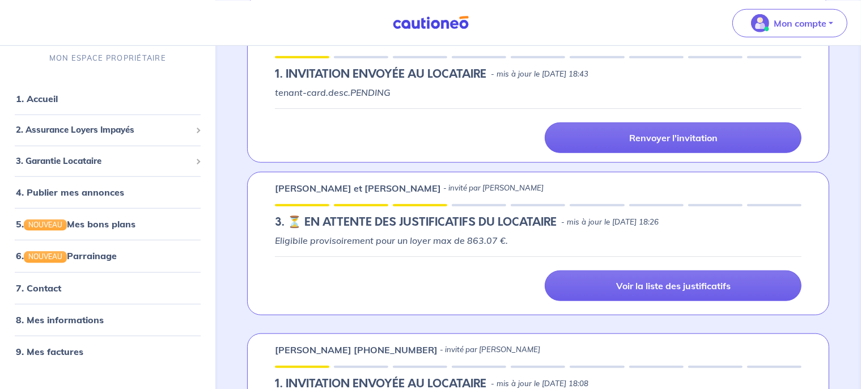
scroll to position [1078, 0]
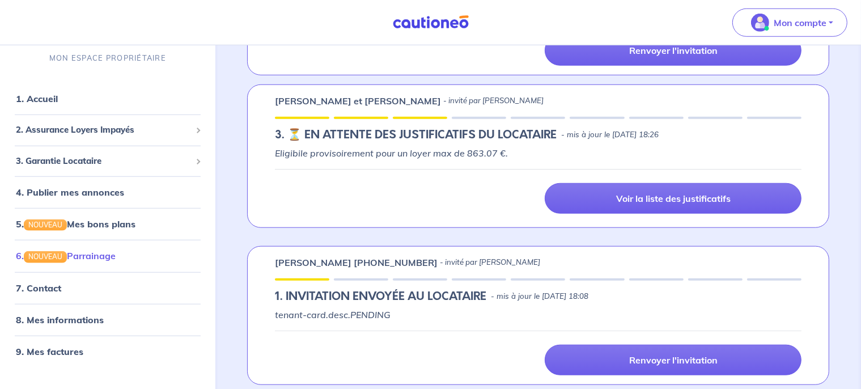
click at [96, 260] on link "6. NOUVEAU Parrainage" at bounding box center [66, 255] width 100 height 11
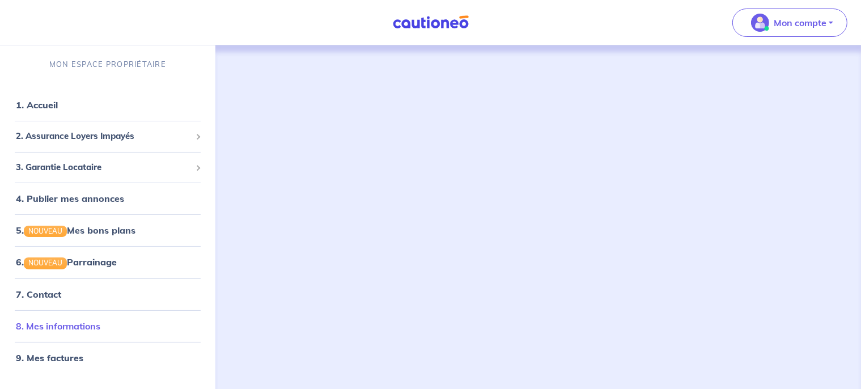
click at [58, 320] on link "8. Mes informations" at bounding box center [58, 325] width 85 height 11
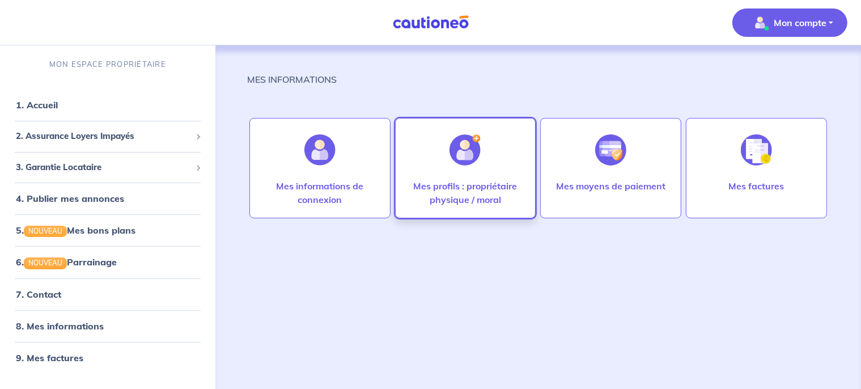
click at [485, 155] on div at bounding box center [465, 150] width 49 height 58
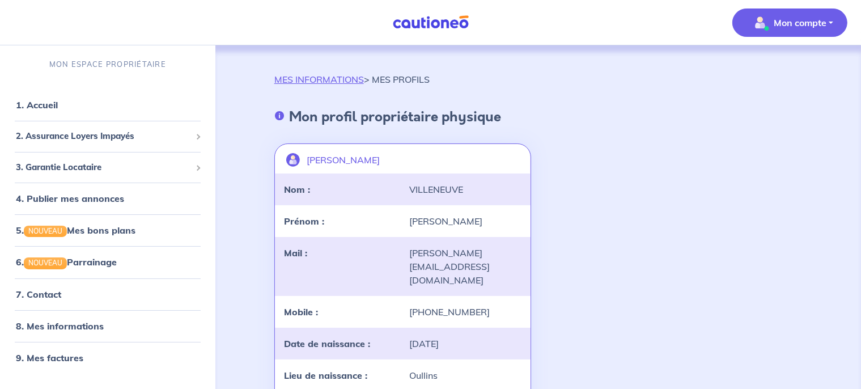
click at [314, 159] on p "Laurent Villeneuve" at bounding box center [343, 160] width 73 height 14
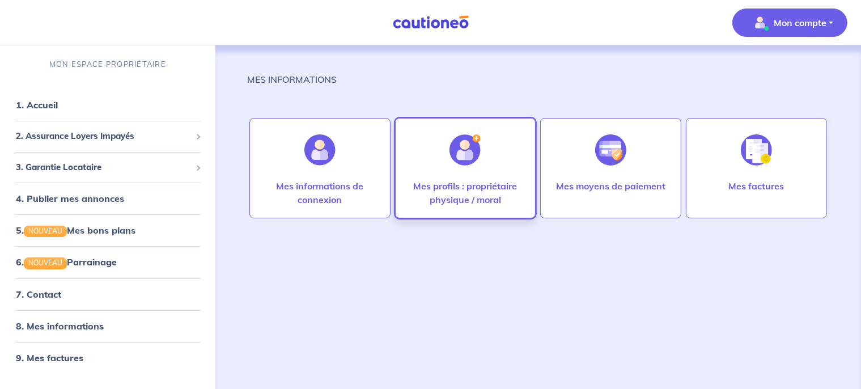
click at [474, 153] on img at bounding box center [465, 149] width 31 height 31
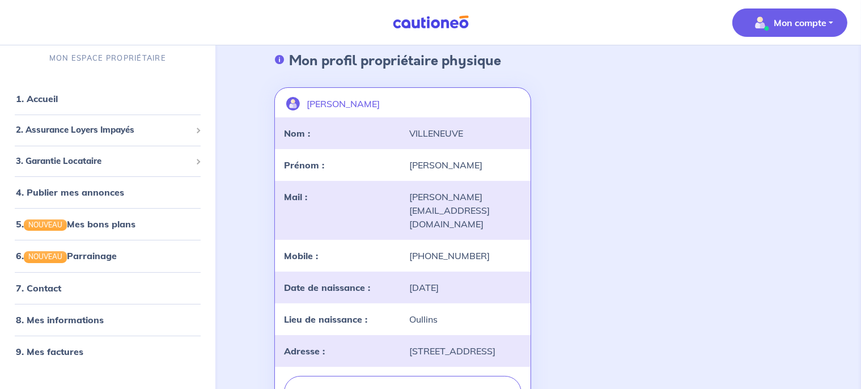
scroll to position [32, 0]
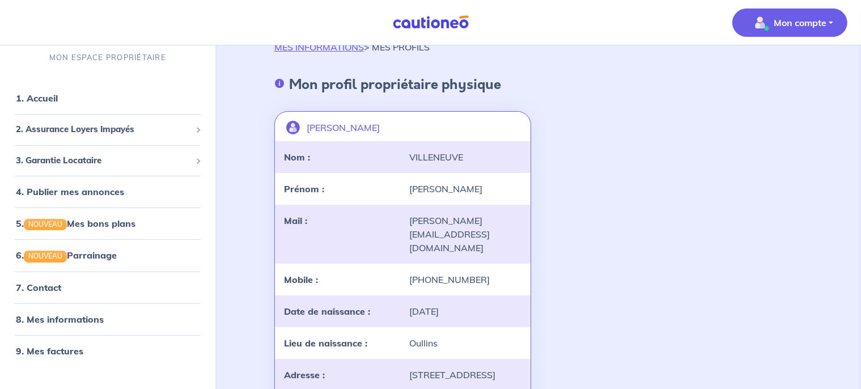
click at [818, 32] on button "Mon compte" at bounding box center [790, 23] width 115 height 28
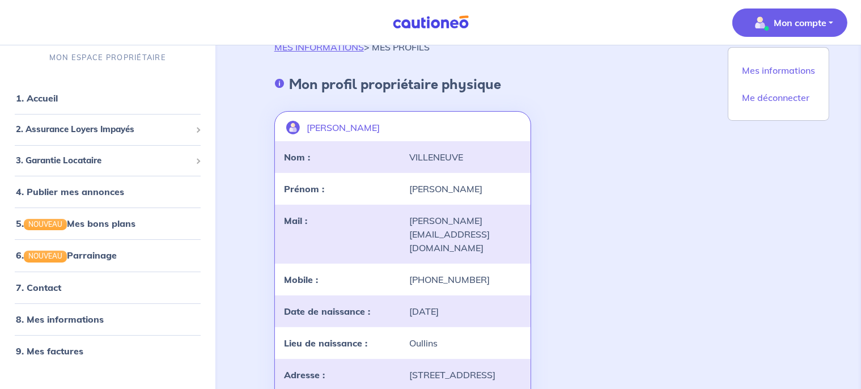
click at [675, 189] on div "Laurent Villeneuve landlord-id BAh7CEkiCGdpZAY6BkVUSSJZZ2lkOi8vY2F1dGlvbmVvLWNv…" at bounding box center [539, 274] width 542 height 345
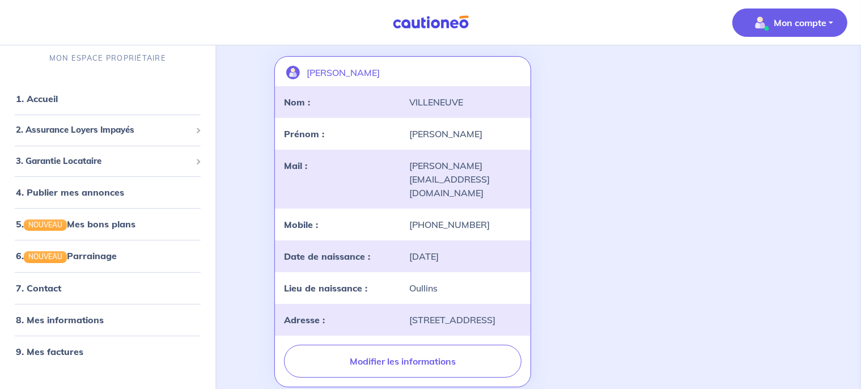
scroll to position [88, 0]
click at [56, 325] on link "8. Mes informations" at bounding box center [58, 319] width 85 height 11
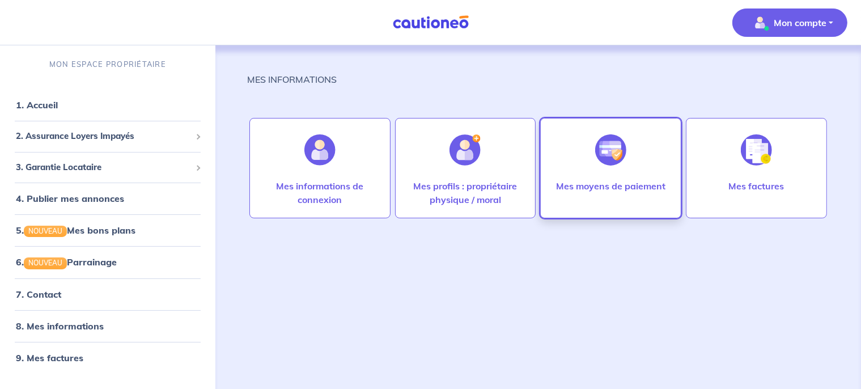
click at [598, 151] on img at bounding box center [611, 149] width 31 height 31
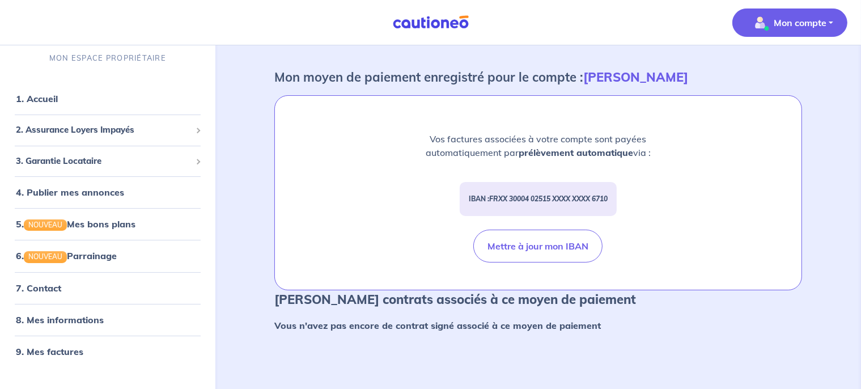
scroll to position [62, 0]
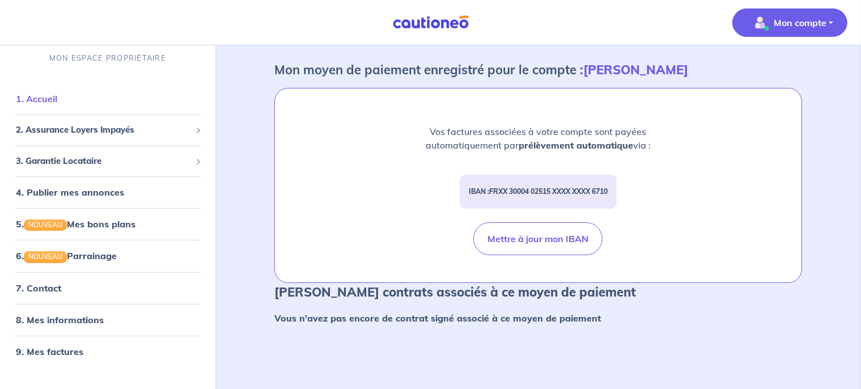
click at [55, 104] on link "1. Accueil" at bounding box center [36, 98] width 41 height 11
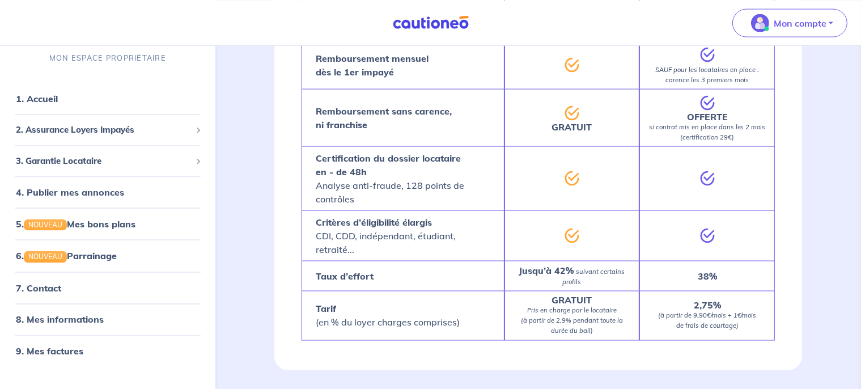
scroll to position [1873, 0]
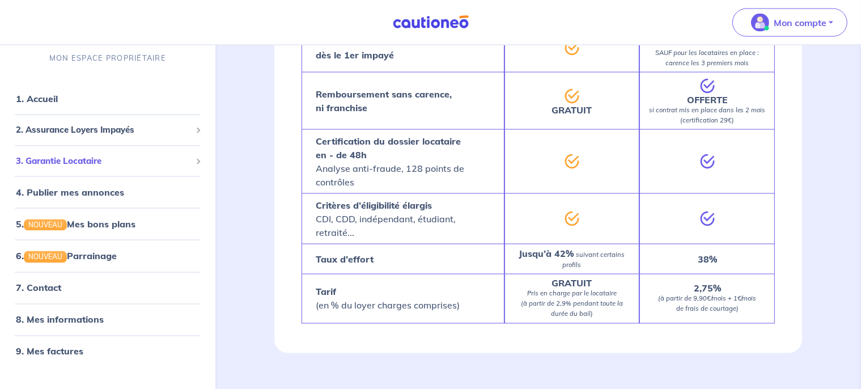
click at [46, 158] on span "3. Garantie Locataire" at bounding box center [103, 160] width 175 height 13
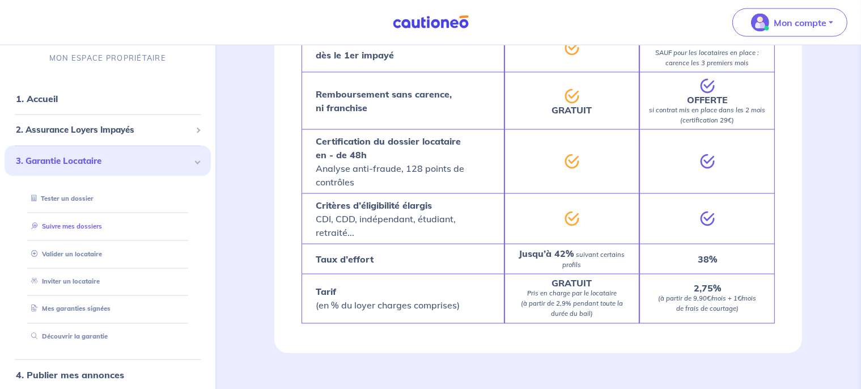
click at [75, 230] on link "Suivre mes dossiers" at bounding box center [64, 226] width 75 height 8
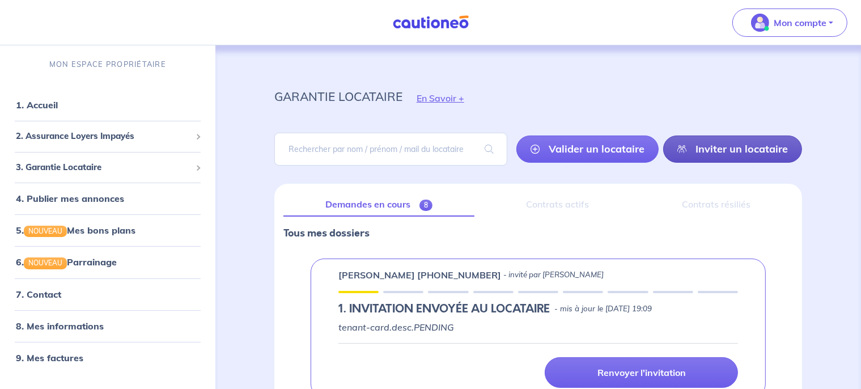
click at [731, 142] on link "Inviter un locataire" at bounding box center [733, 149] width 139 height 27
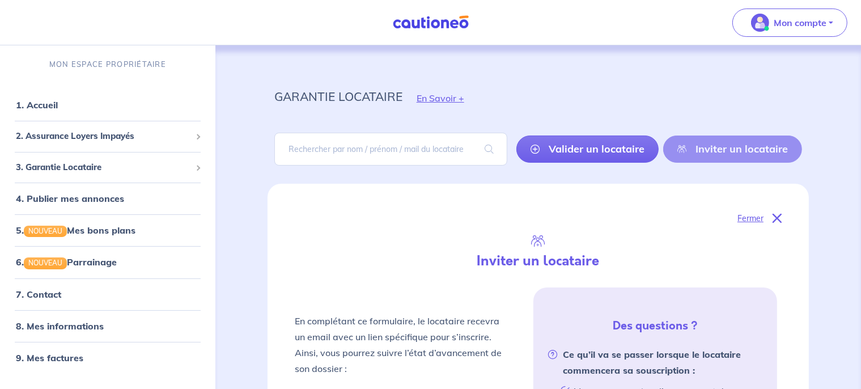
click at [775, 214] on icon at bounding box center [777, 218] width 9 height 9
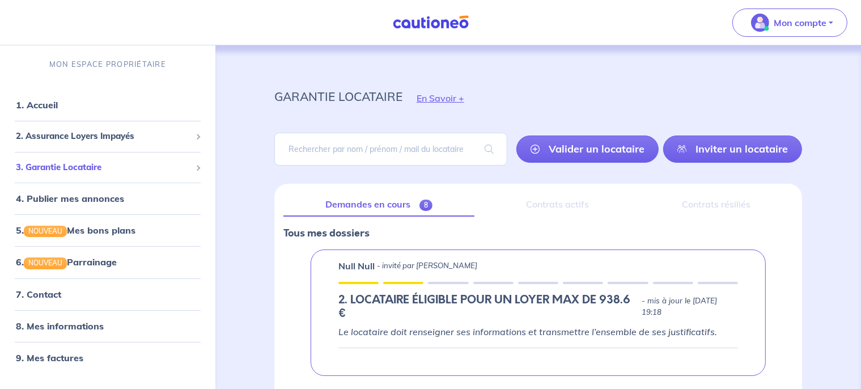
click at [110, 162] on span "3. Garantie Locataire" at bounding box center [103, 167] width 175 height 13
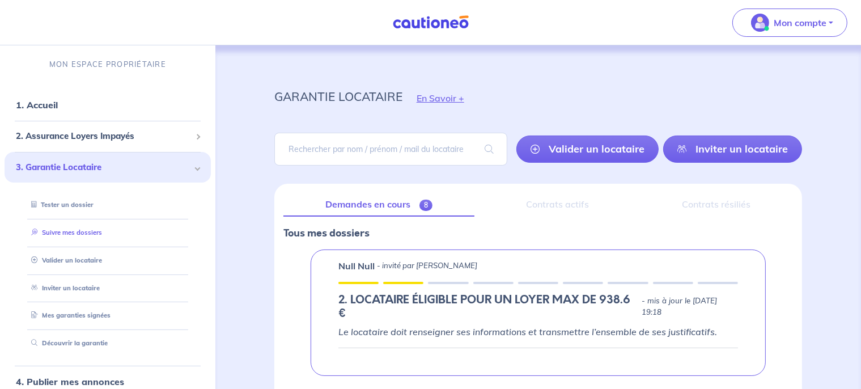
click at [81, 237] on link "Suivre mes dossiers" at bounding box center [64, 233] width 75 height 8
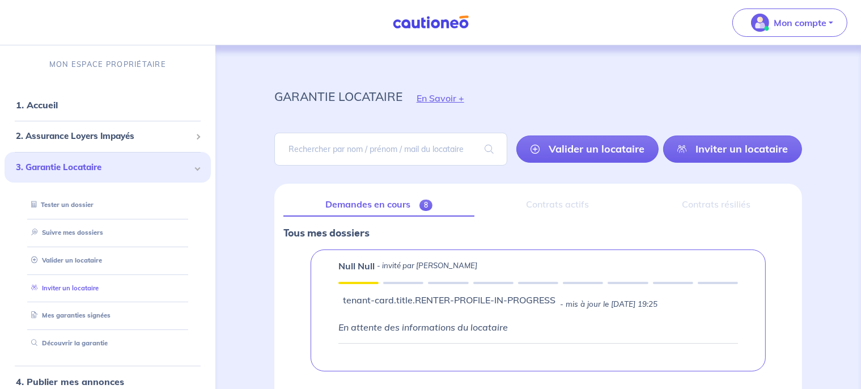
click at [85, 289] on link "Inviter un locataire" at bounding box center [63, 288] width 72 height 8
select select "FR"
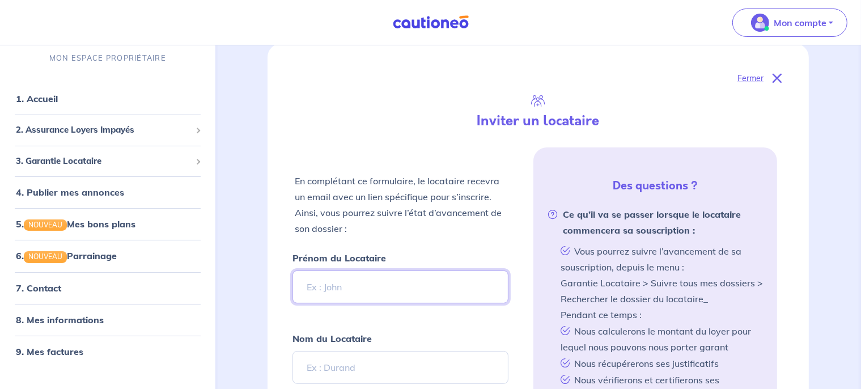
scroll to position [105, 0]
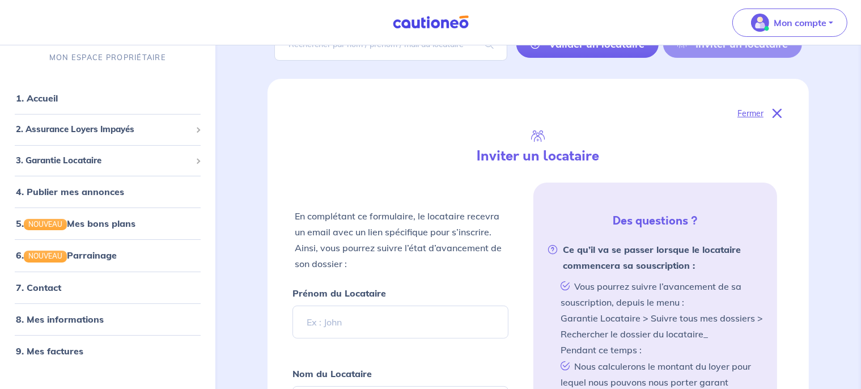
drag, startPoint x: 787, startPoint y: 111, endPoint x: 780, endPoint y: 113, distance: 7.2
click at [780, 113] on icon at bounding box center [777, 113] width 9 height 9
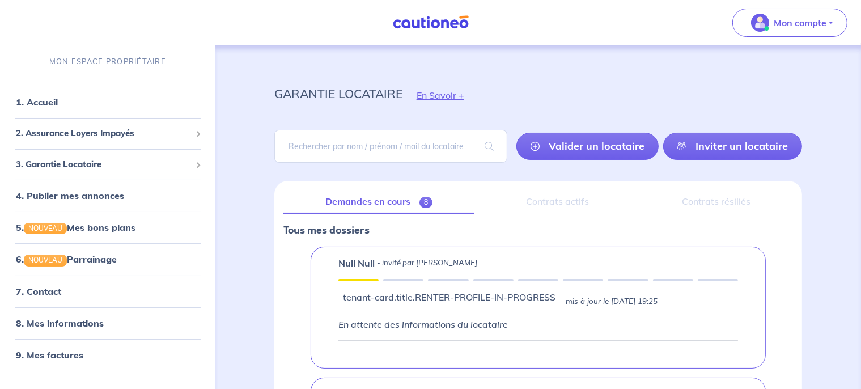
scroll to position [0, 0]
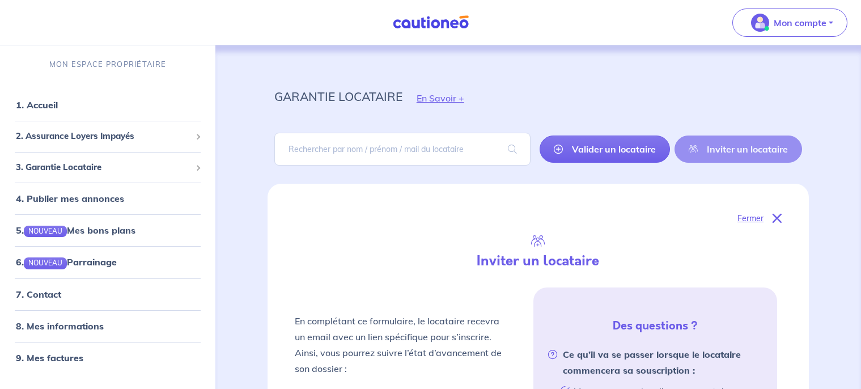
select select "FR"
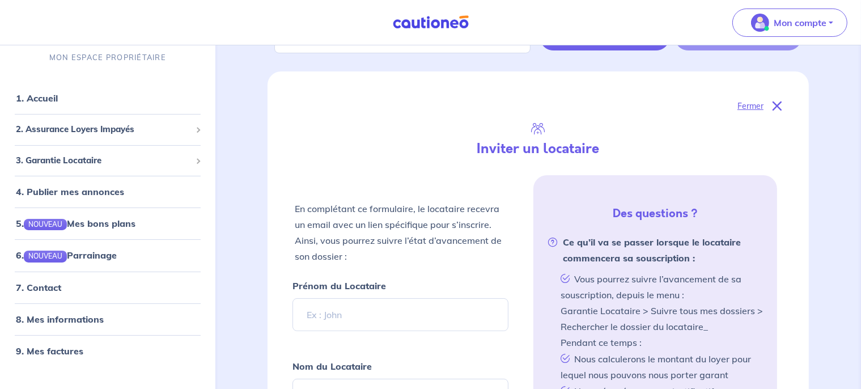
scroll to position [78, 0]
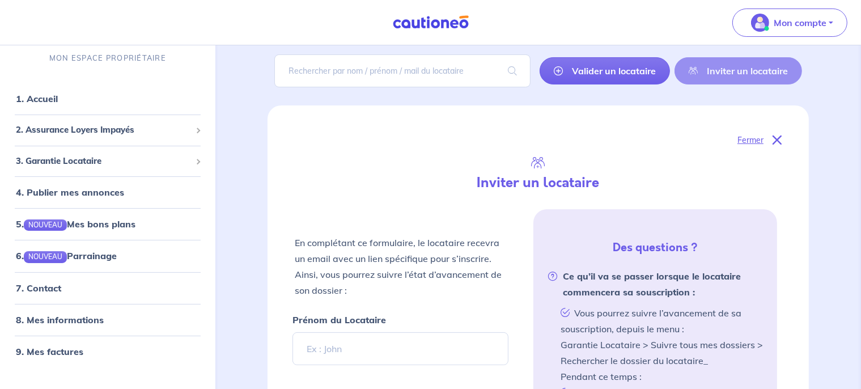
click at [746, 134] on p "Fermer" at bounding box center [751, 140] width 26 height 15
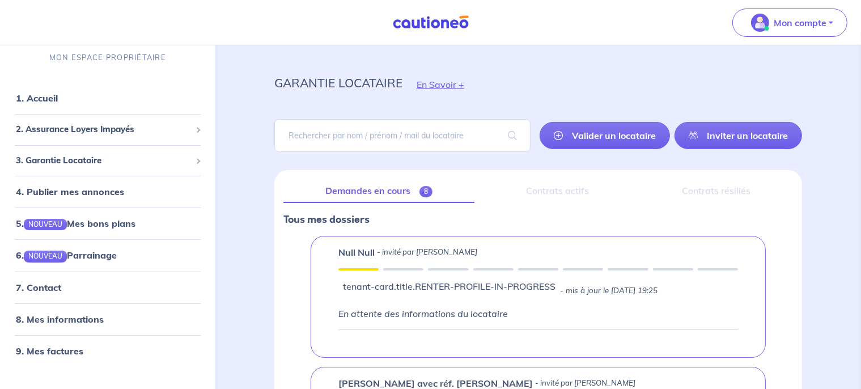
scroll to position [0, 0]
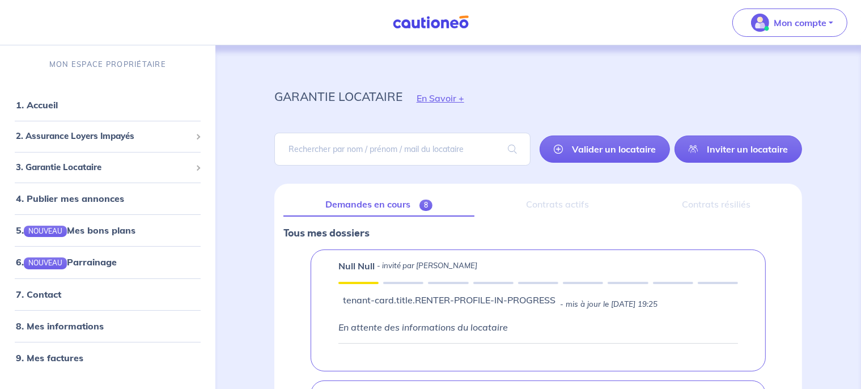
click at [399, 205] on link "Demandes en cours 8" at bounding box center [379, 205] width 191 height 24
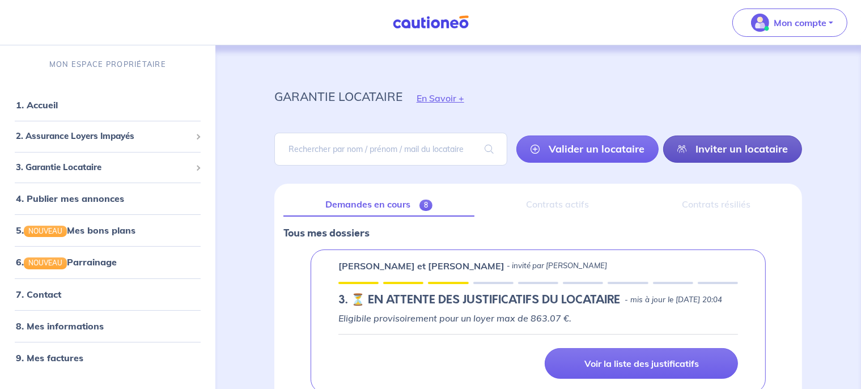
click at [695, 137] on link "Inviter un locataire" at bounding box center [733, 149] width 139 height 27
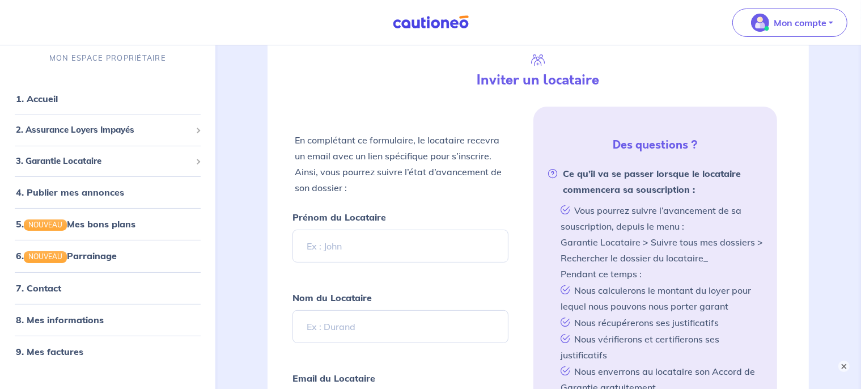
scroll to position [183, 0]
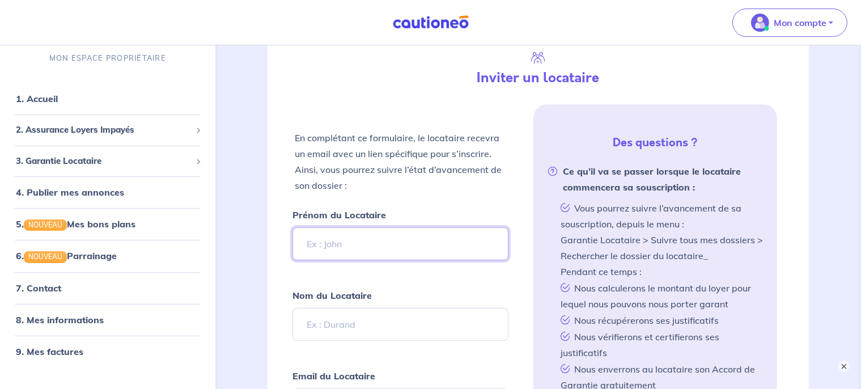
click at [316, 237] on input "Prénom du Locataire" at bounding box center [401, 243] width 217 height 33
type input "Sara"
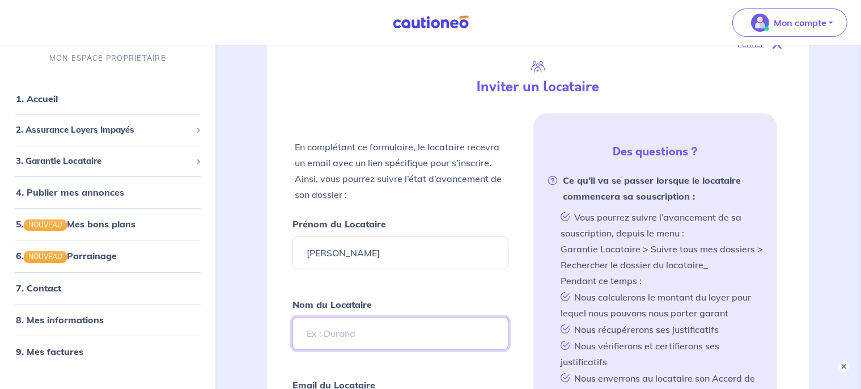
click at [348, 335] on input "Nom du Locataire" at bounding box center [401, 333] width 217 height 33
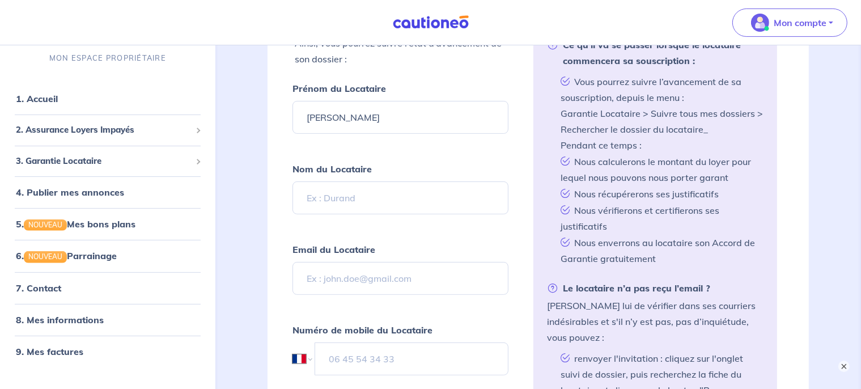
scroll to position [327, 0]
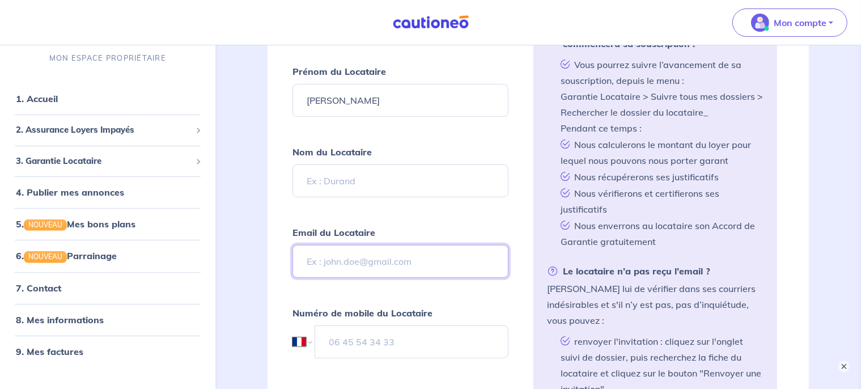
click at [362, 261] on input "Email du Locataire" at bounding box center [401, 261] width 217 height 33
paste input "sara.meziane01@gmail.com"
type input "sara.meziane01@gmail.com"
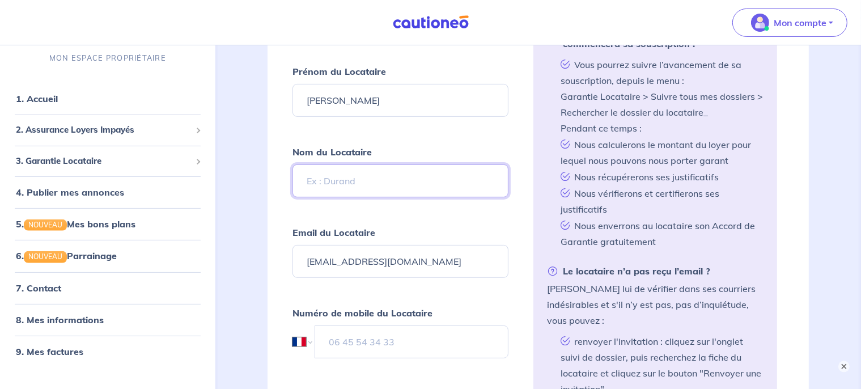
click at [320, 174] on input "Nom du Locataire" at bounding box center [401, 180] width 217 height 33
drag, startPoint x: 362, startPoint y: 264, endPoint x: 327, endPoint y: 259, distance: 35.5
click at [327, 259] on input "sara.meziane01@gmail.com" at bounding box center [401, 261] width 217 height 33
click at [333, 175] on input "Nom du Locataire" at bounding box center [401, 180] width 217 height 33
paste input "meziane"
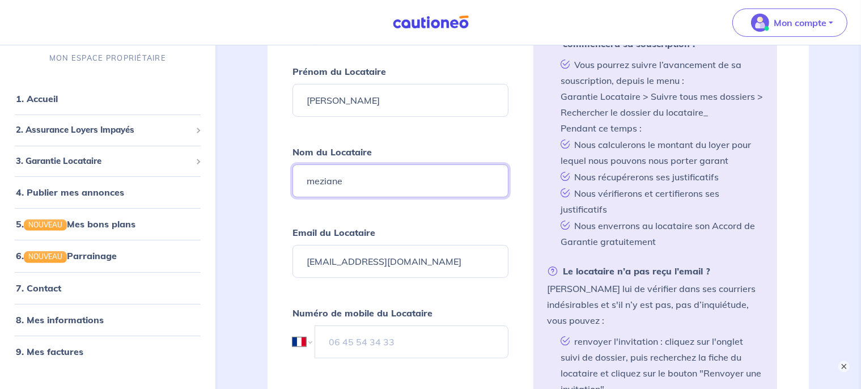
click at [312, 182] on input "meziane" at bounding box center [401, 180] width 217 height 33
type input "Meziane"
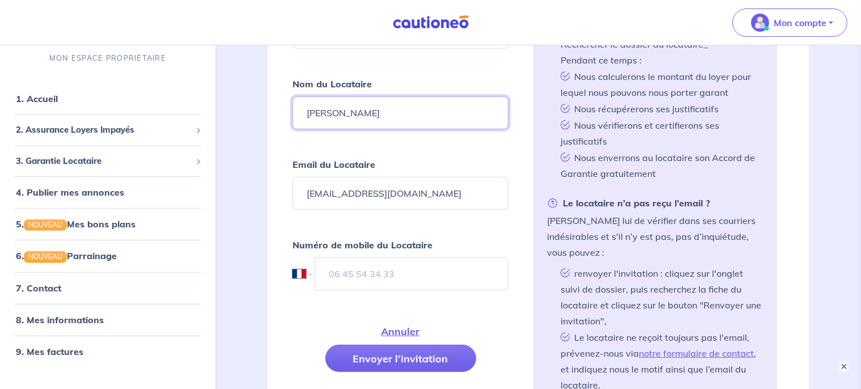
scroll to position [411, 0]
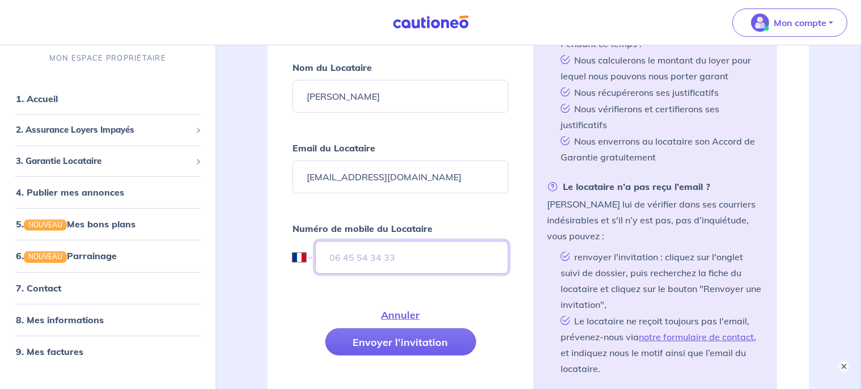
click at [381, 245] on input "tel" at bounding box center [412, 257] width 194 height 33
paste input "06 19 33 04 63"
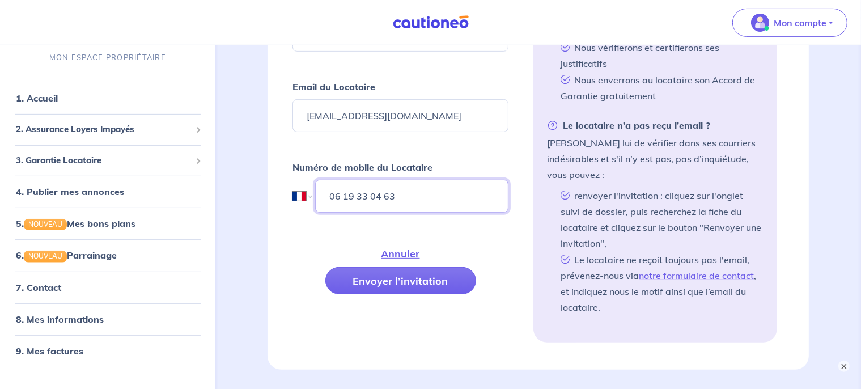
scroll to position [493, 0]
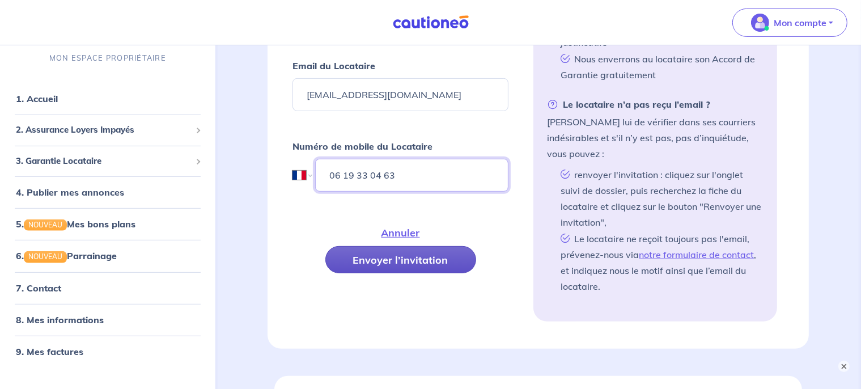
type input "06 19 33 04 63"
click at [382, 271] on button "Envoyer l’invitation" at bounding box center [401, 259] width 151 height 27
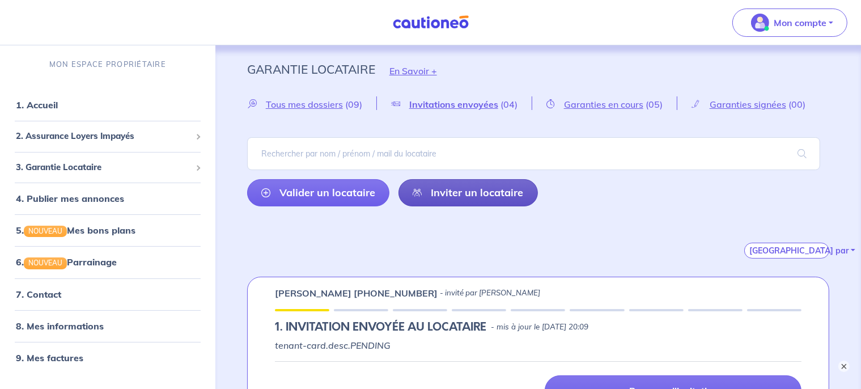
click at [433, 202] on link "Inviter un locataire" at bounding box center [469, 192] width 140 height 27
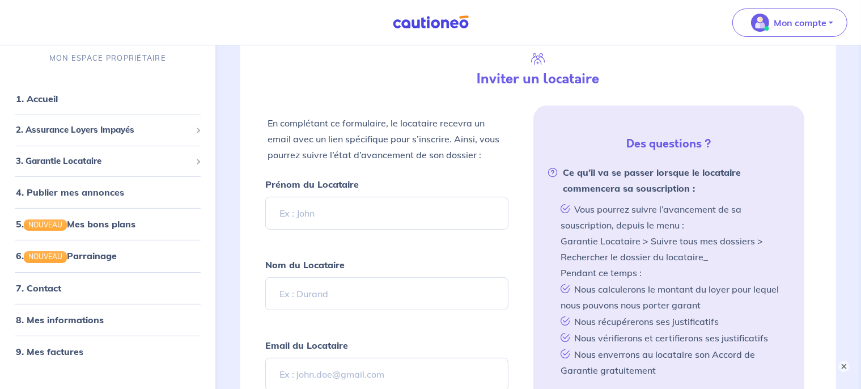
scroll to position [267, 0]
click at [380, 215] on input "Prénom du Locataire" at bounding box center [387, 212] width 244 height 33
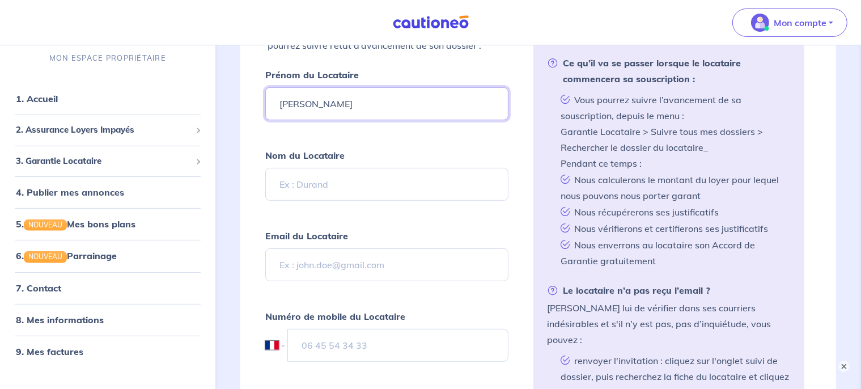
scroll to position [377, 0]
type input "Jade"
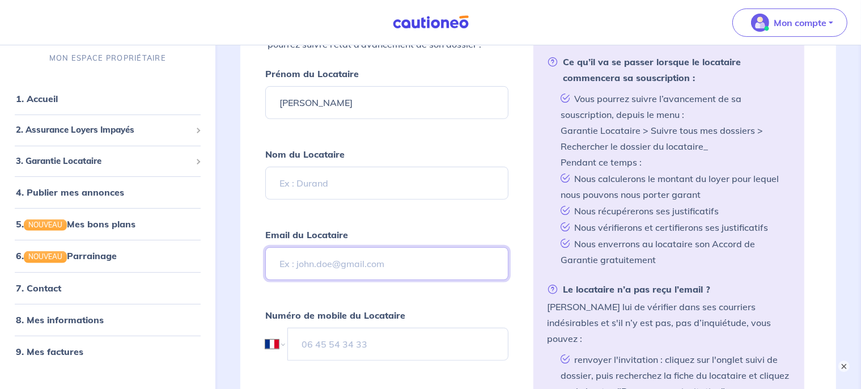
click at [398, 261] on input "Email du Locataire" at bounding box center [387, 263] width 244 height 33
paste input "jade.zanotti@gmail.com"
type input "jade.zanotti@gmail.com"
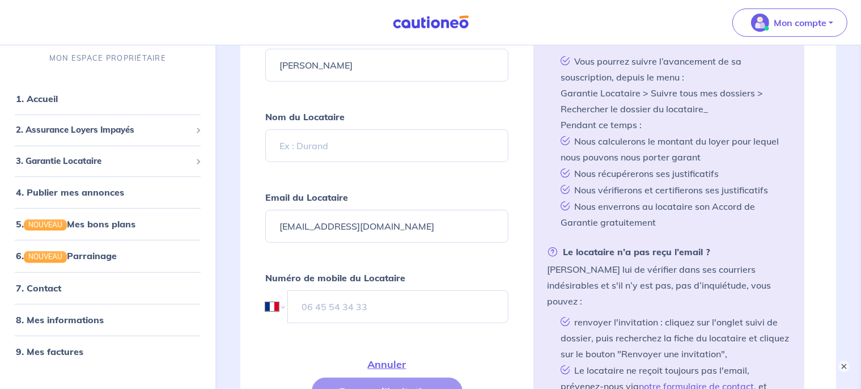
scroll to position [415, 0]
drag, startPoint x: 329, startPoint y: 216, endPoint x: 301, endPoint y: 212, distance: 28.7
click at [301, 212] on input "jade.zanotti@gmail.com" at bounding box center [387, 225] width 244 height 33
click at [294, 150] on input "Nom du Locataire" at bounding box center [387, 144] width 244 height 33
paste input "Zanotti"
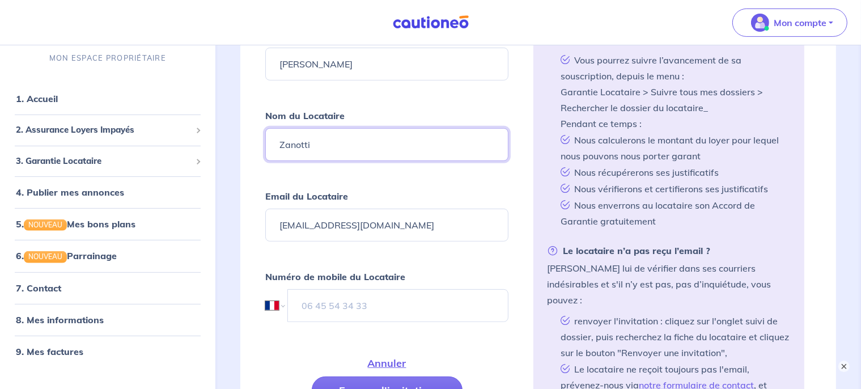
type input "Zanotti"
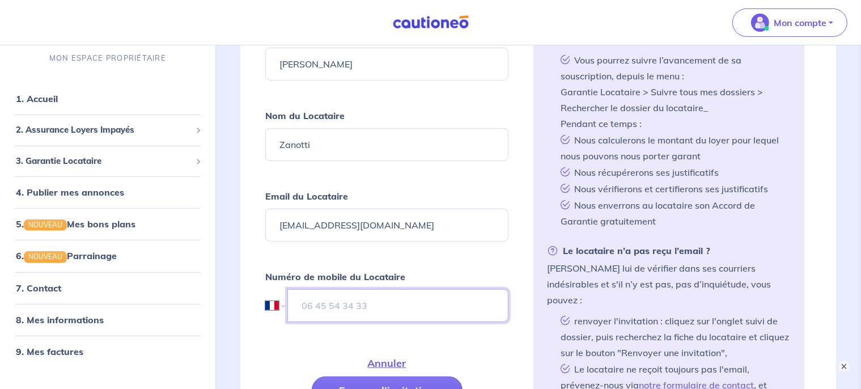
click at [450, 305] on input "tel" at bounding box center [399, 305] width 222 height 33
paste input "07 63 41 18 03"
type input "07 63 41 18 03"
click at [845, 367] on button "×" at bounding box center [845, 367] width 14 height 14
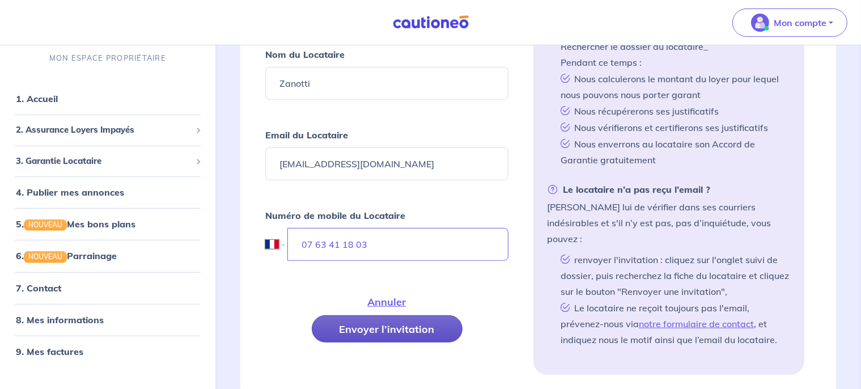
scroll to position [477, 0]
click at [388, 316] on button "Envoyer l’invitation" at bounding box center [387, 328] width 151 height 27
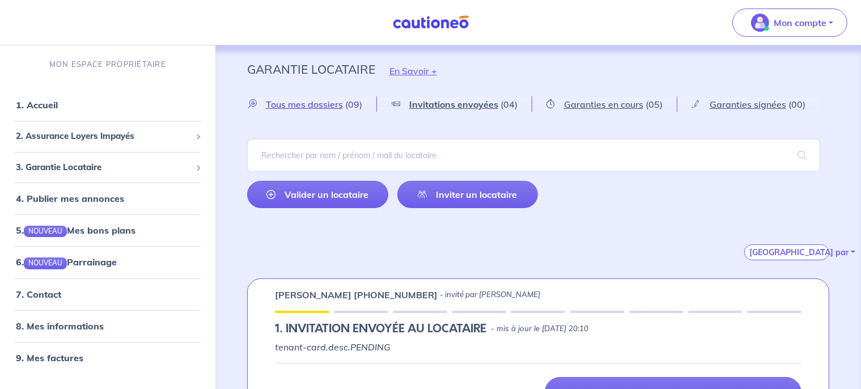
click at [337, 106] on span "Tous mes dossiers" at bounding box center [304, 104] width 77 height 11
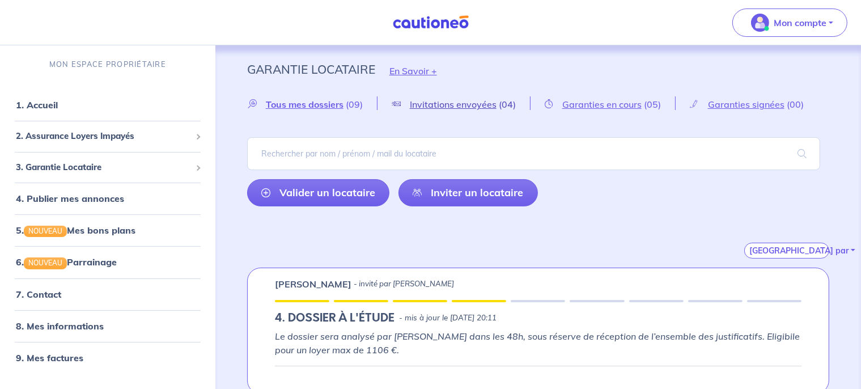
click at [465, 104] on span "Invitations envoyées" at bounding box center [453, 104] width 87 height 11
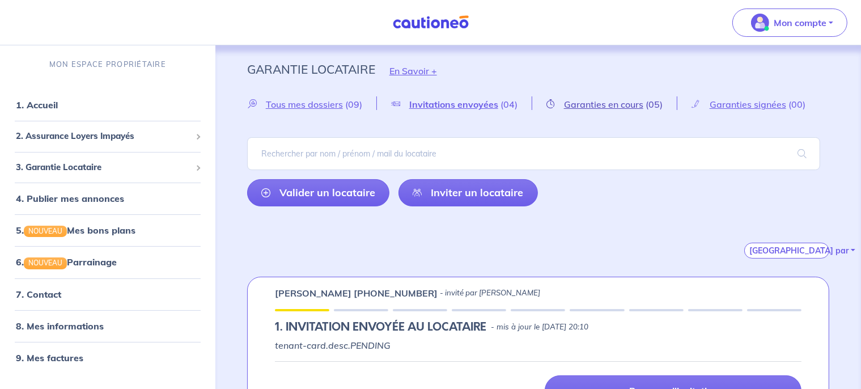
click at [602, 108] on span "Garanties en cours" at bounding box center [603, 104] width 79 height 11
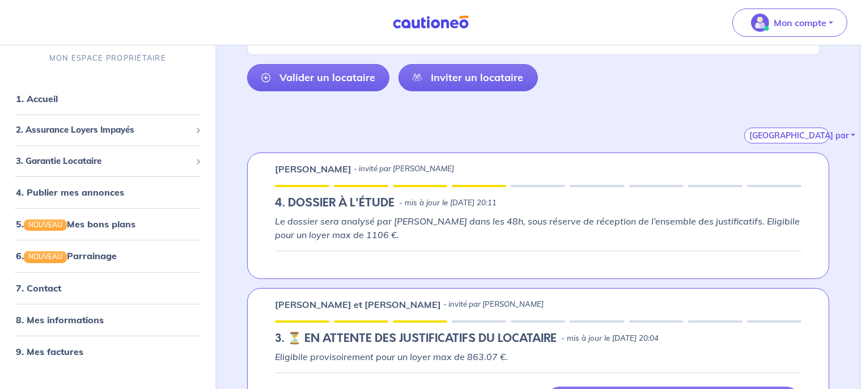
scroll to position [127, 0]
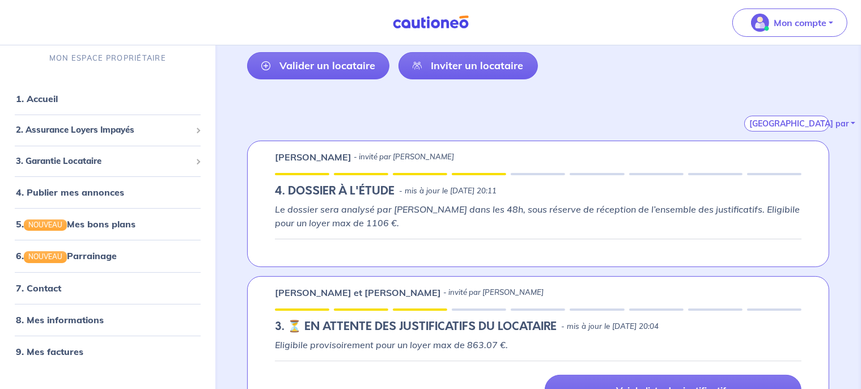
click at [484, 256] on div "[PERSON_NAME] - invité par [PERSON_NAME] 4. DOSSIER À L'ÉTUDE - mis à jour le […" at bounding box center [538, 204] width 582 height 126
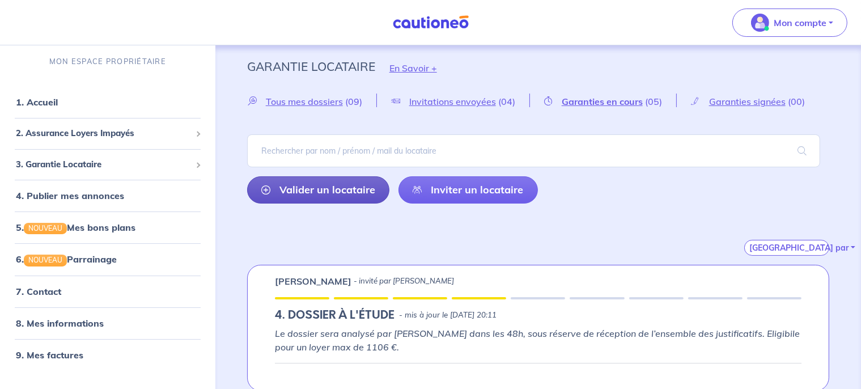
scroll to position [0, 0]
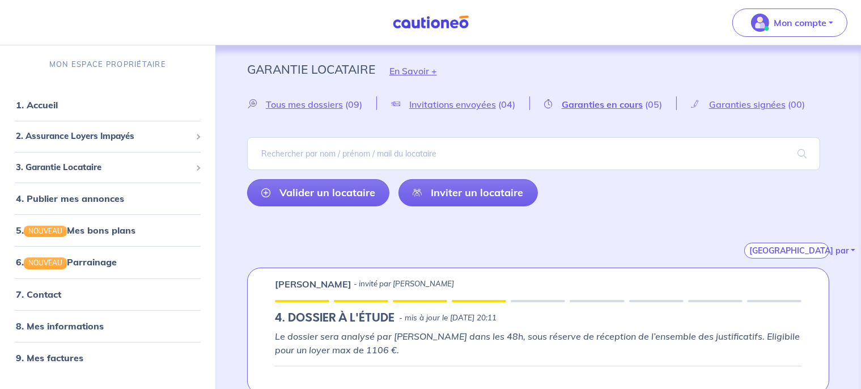
click at [313, 99] on div "Tous mes dossiers (09)" at bounding box center [311, 103] width 129 height 14
click at [326, 108] on span "Tous mes dossiers" at bounding box center [304, 104] width 77 height 11
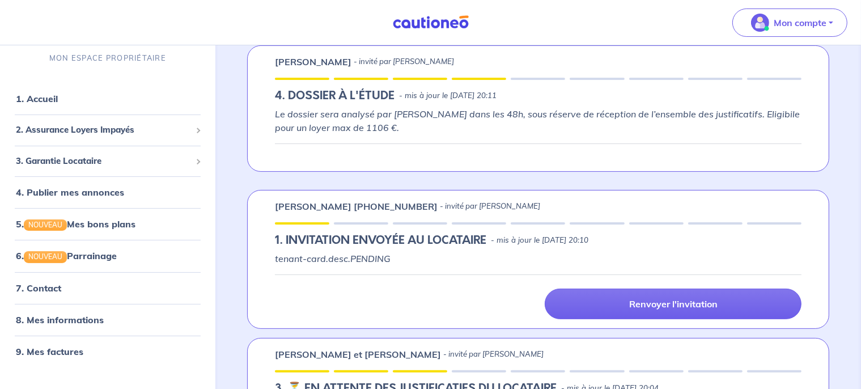
scroll to position [232, 0]
